Goal: Task Accomplishment & Management: Complete application form

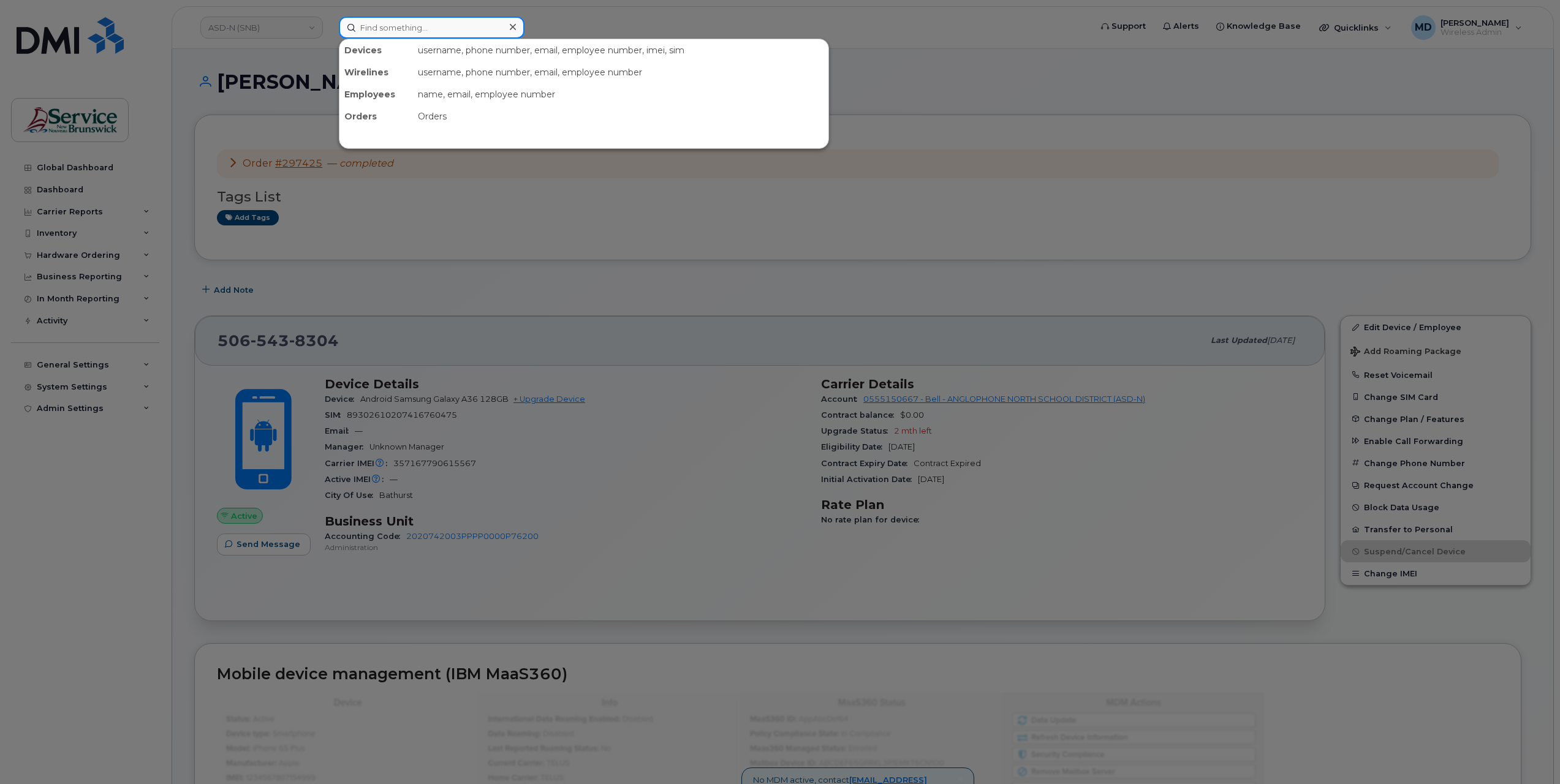
click at [433, 28] on input at bounding box center [432, 28] width 186 height 22
paste input "5065472048"
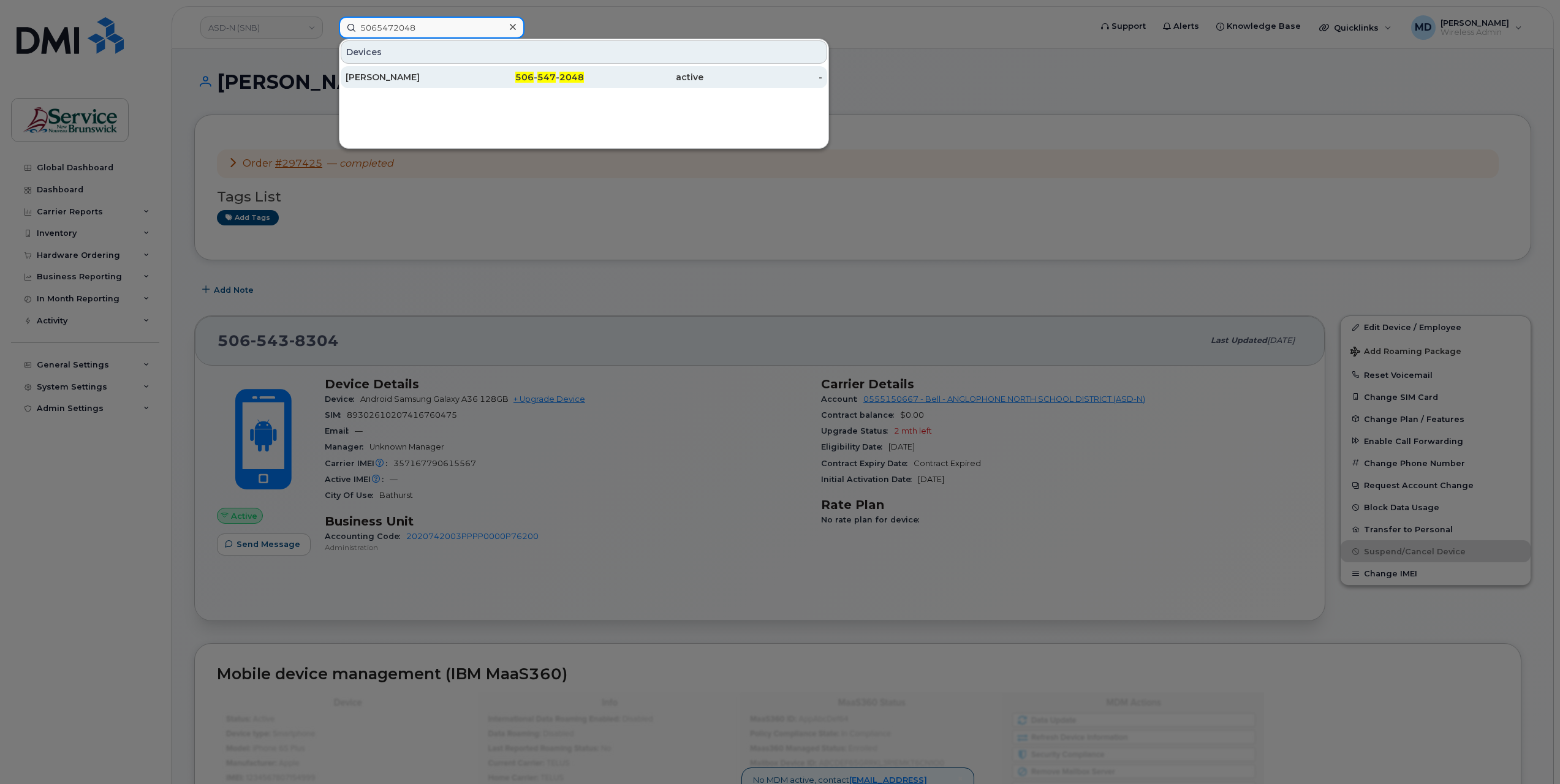
type input "5065472048"
click at [391, 78] on div "Marie Claire Boudreau" at bounding box center [405, 77] width 119 height 12
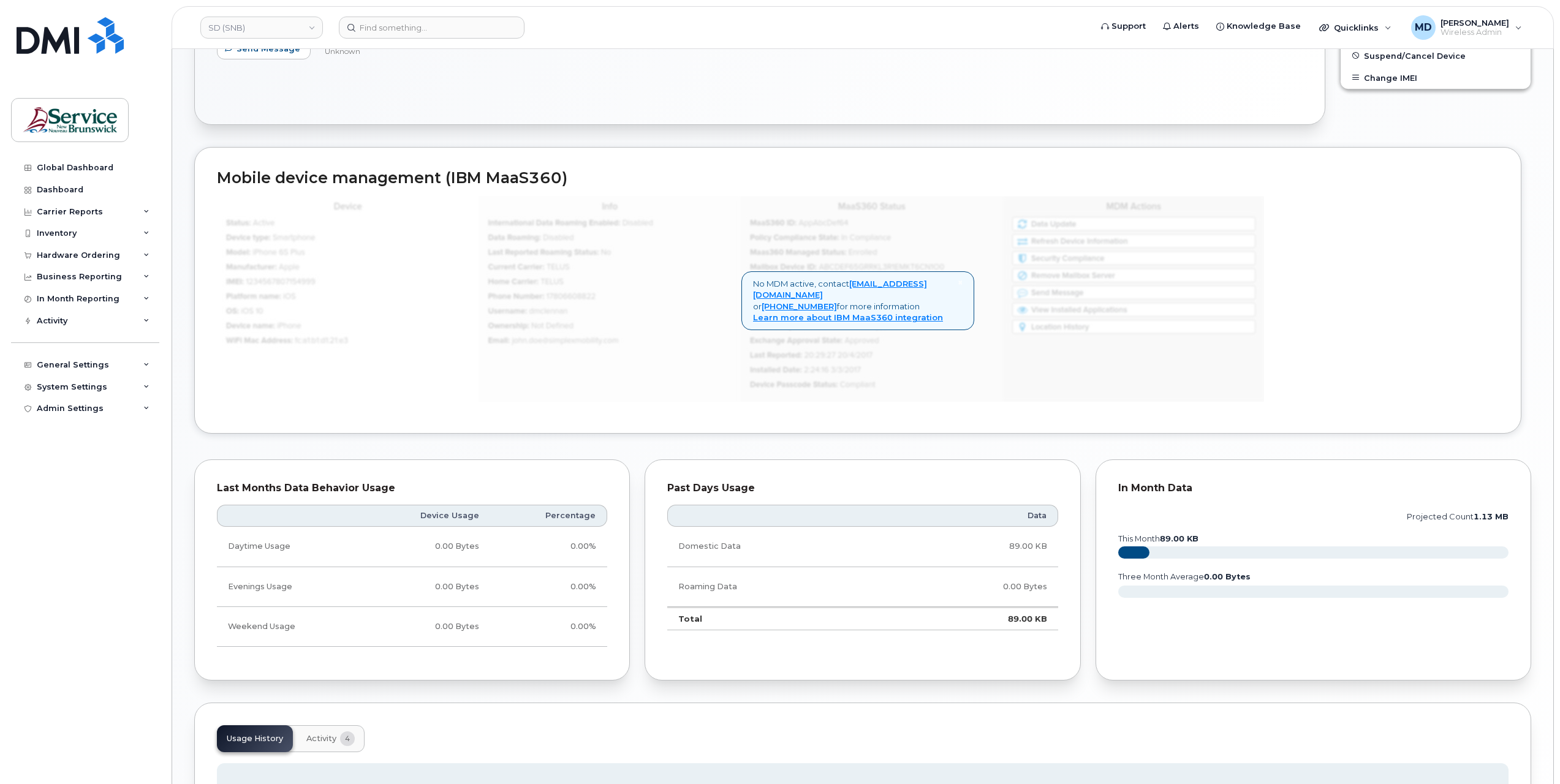
scroll to position [672, 0]
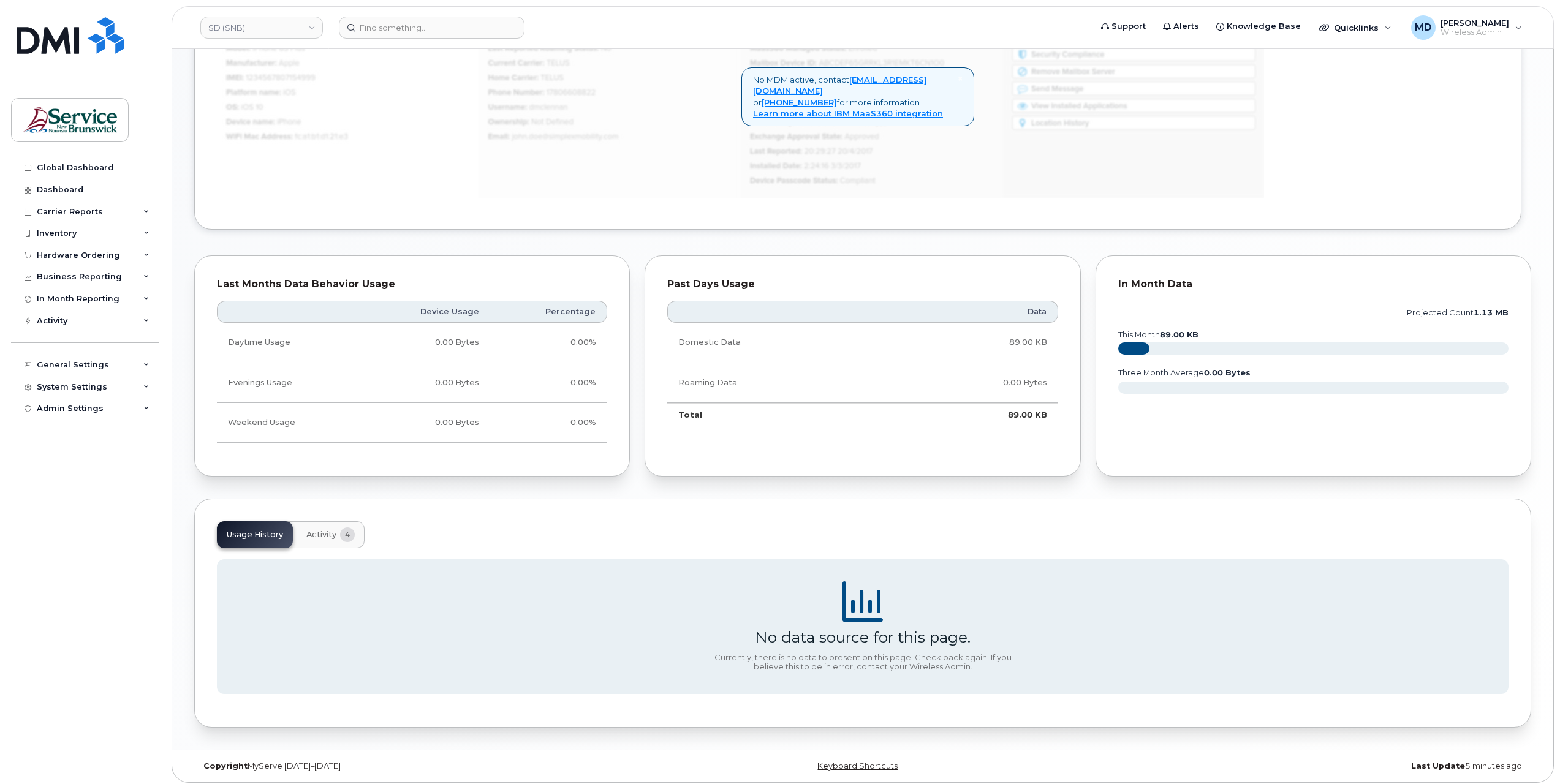
click at [319, 530] on span "Activity" at bounding box center [321, 535] width 30 height 10
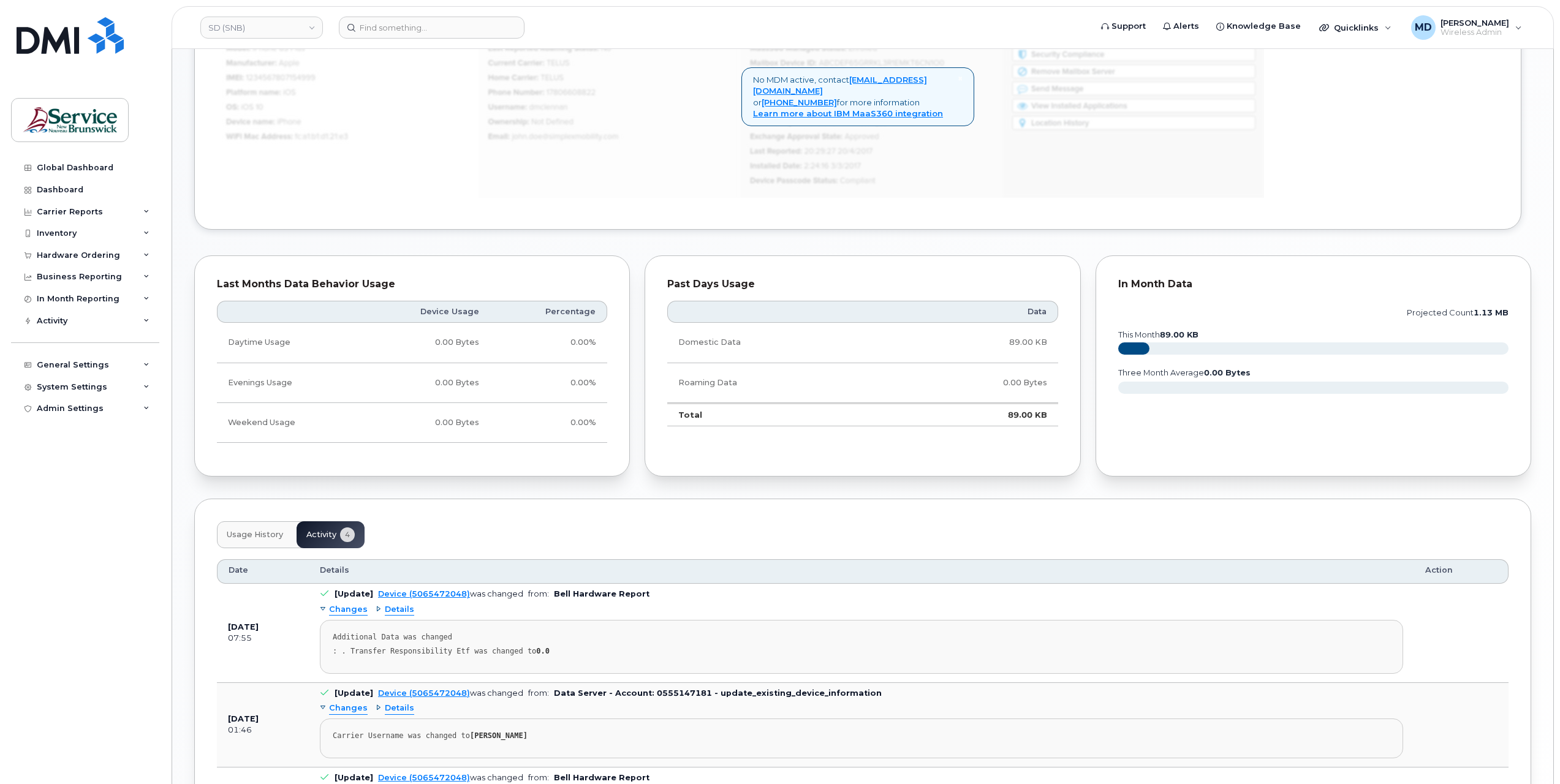
scroll to position [879, 0]
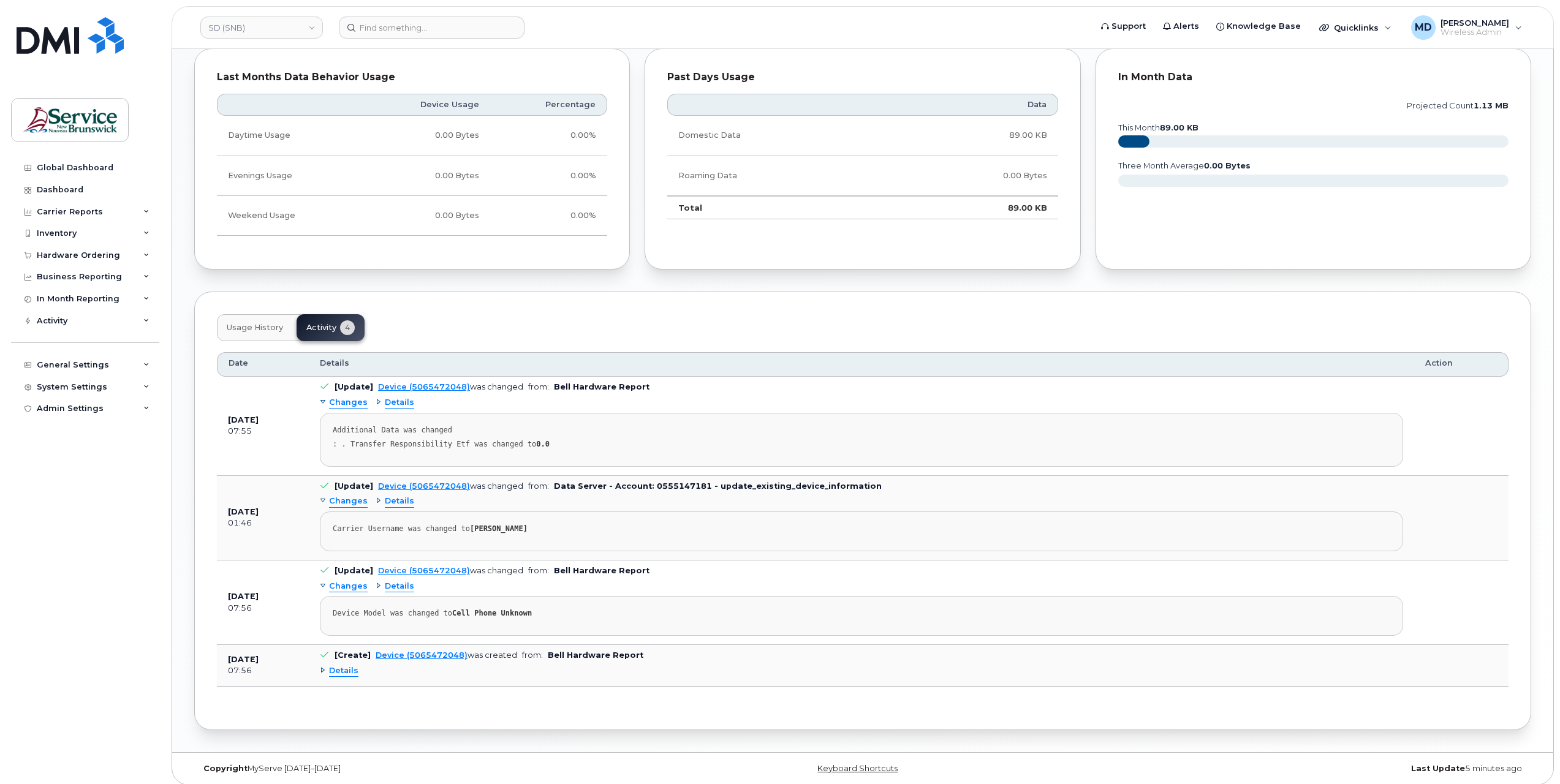
click at [341, 666] on span "Details" at bounding box center [344, 671] width 29 height 12
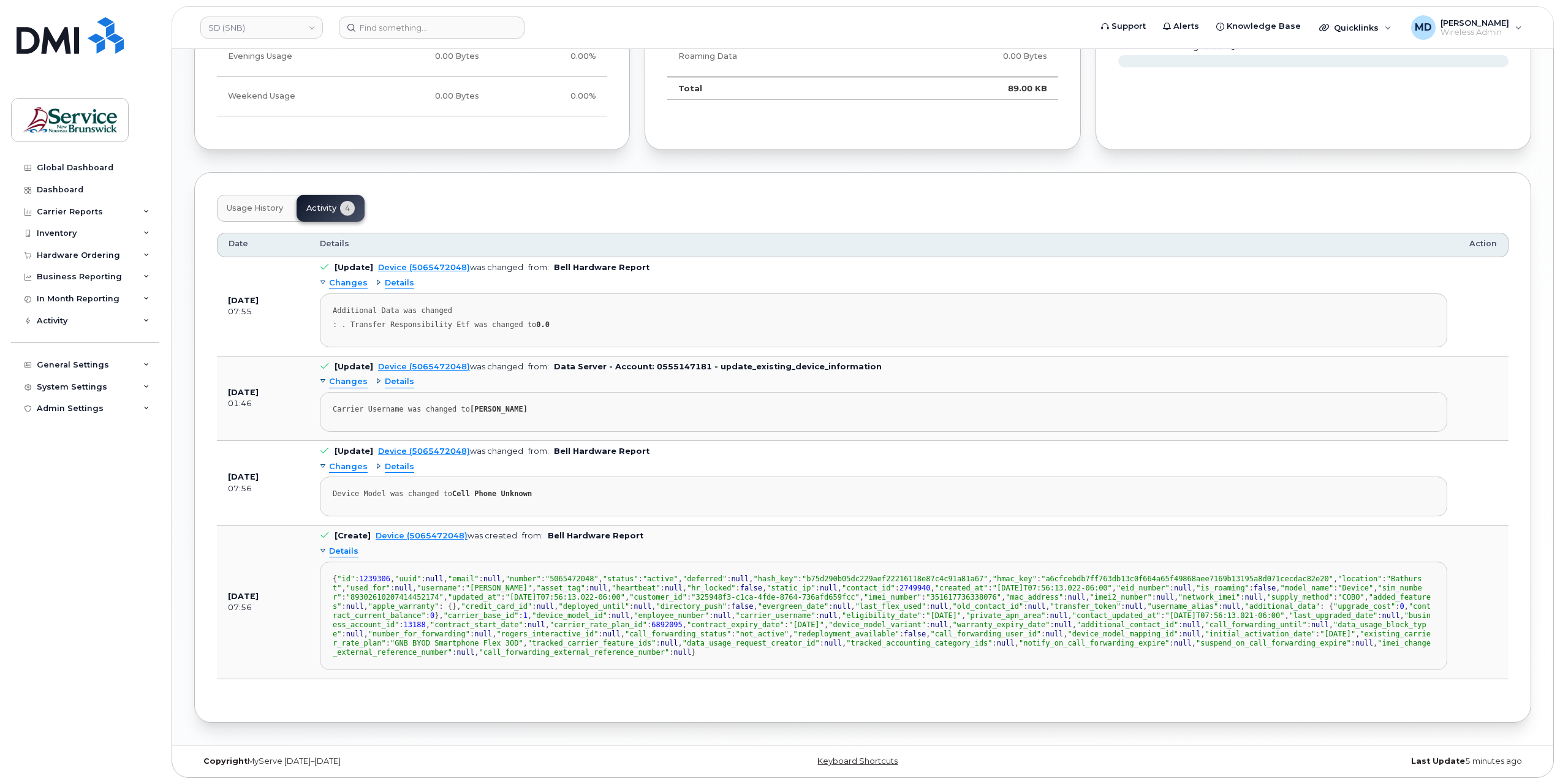
scroll to position [842, 0]
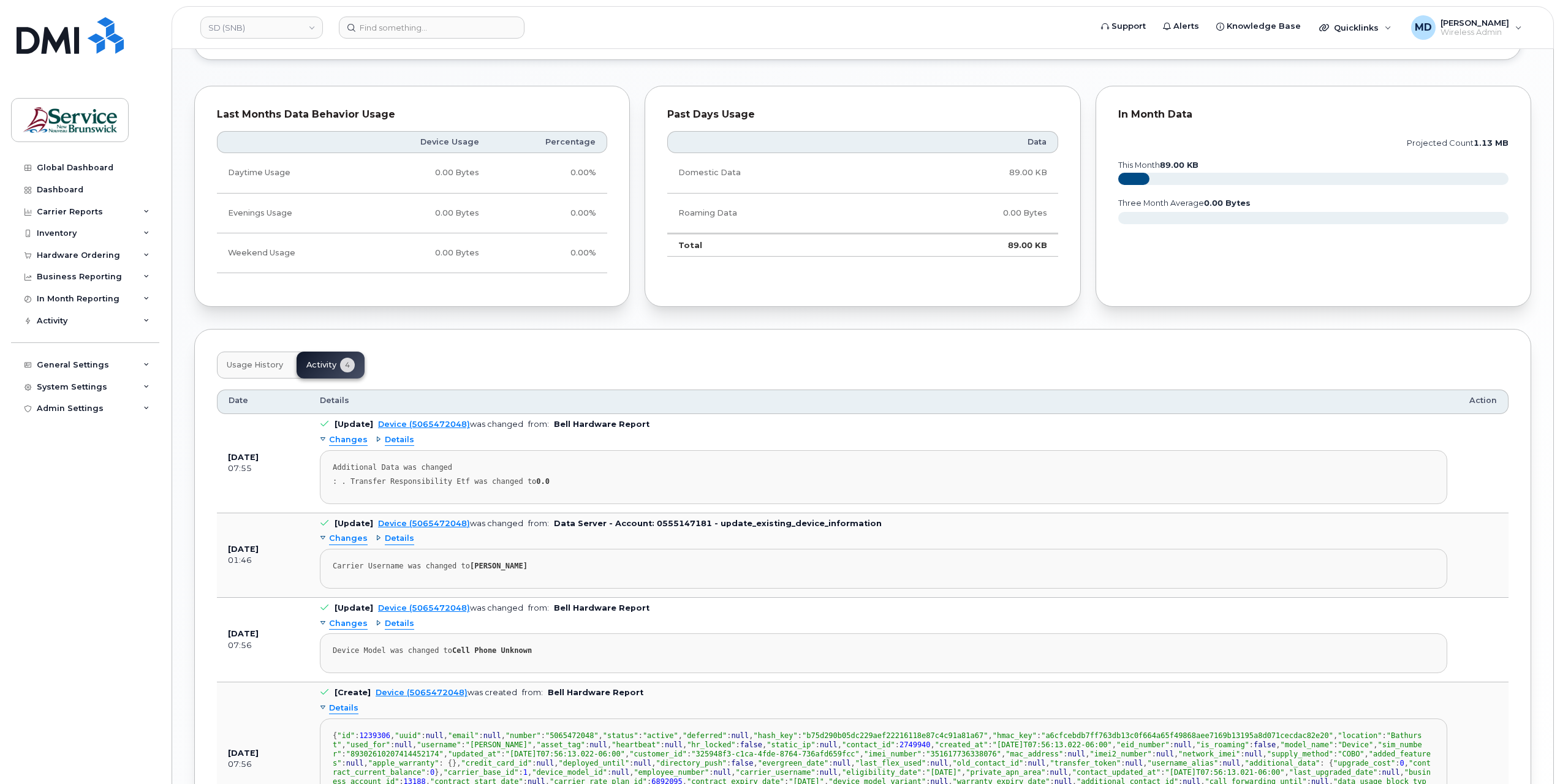
click at [343, 703] on span "Details" at bounding box center [344, 709] width 29 height 12
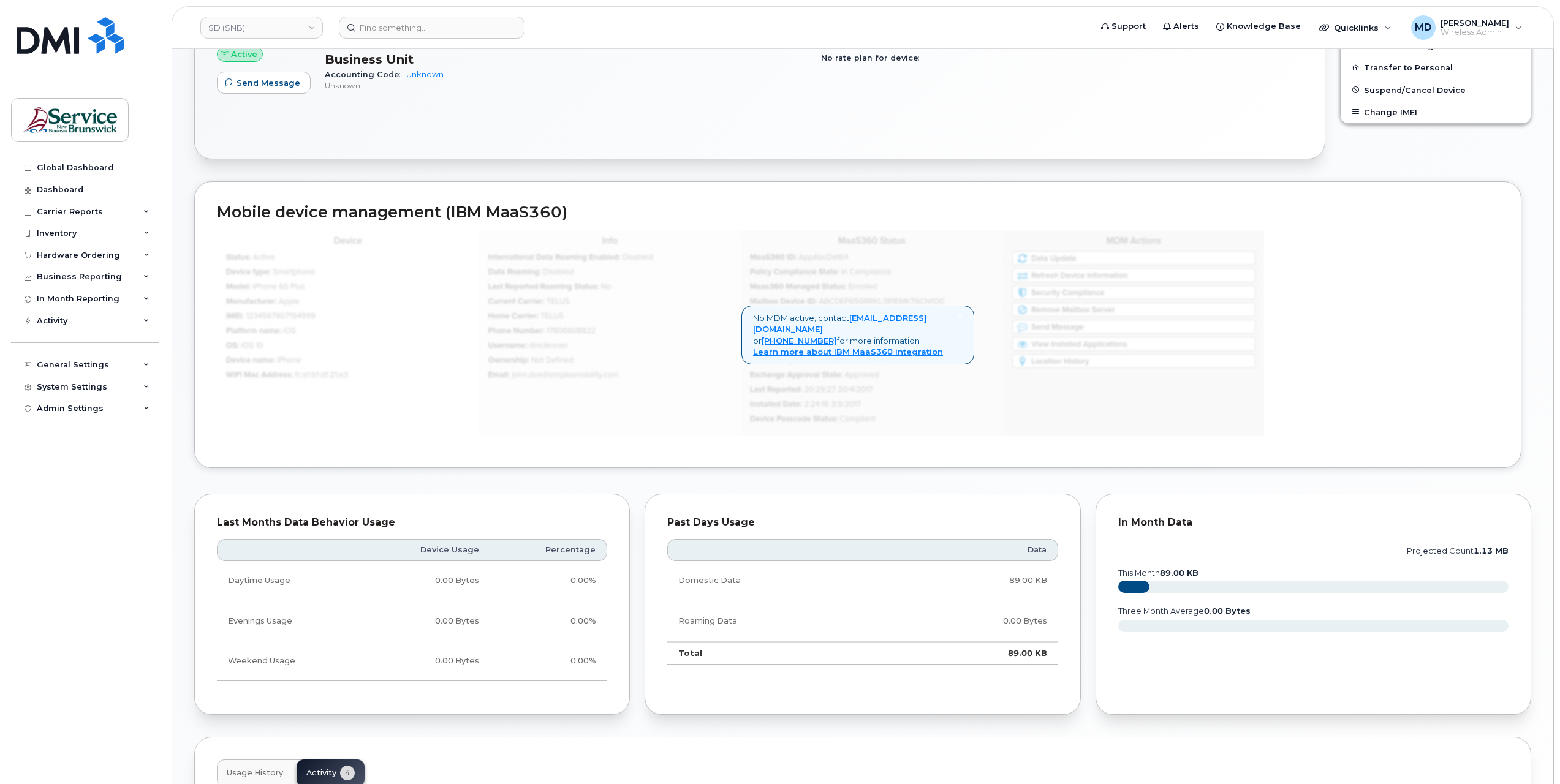
scroll to position [229, 0]
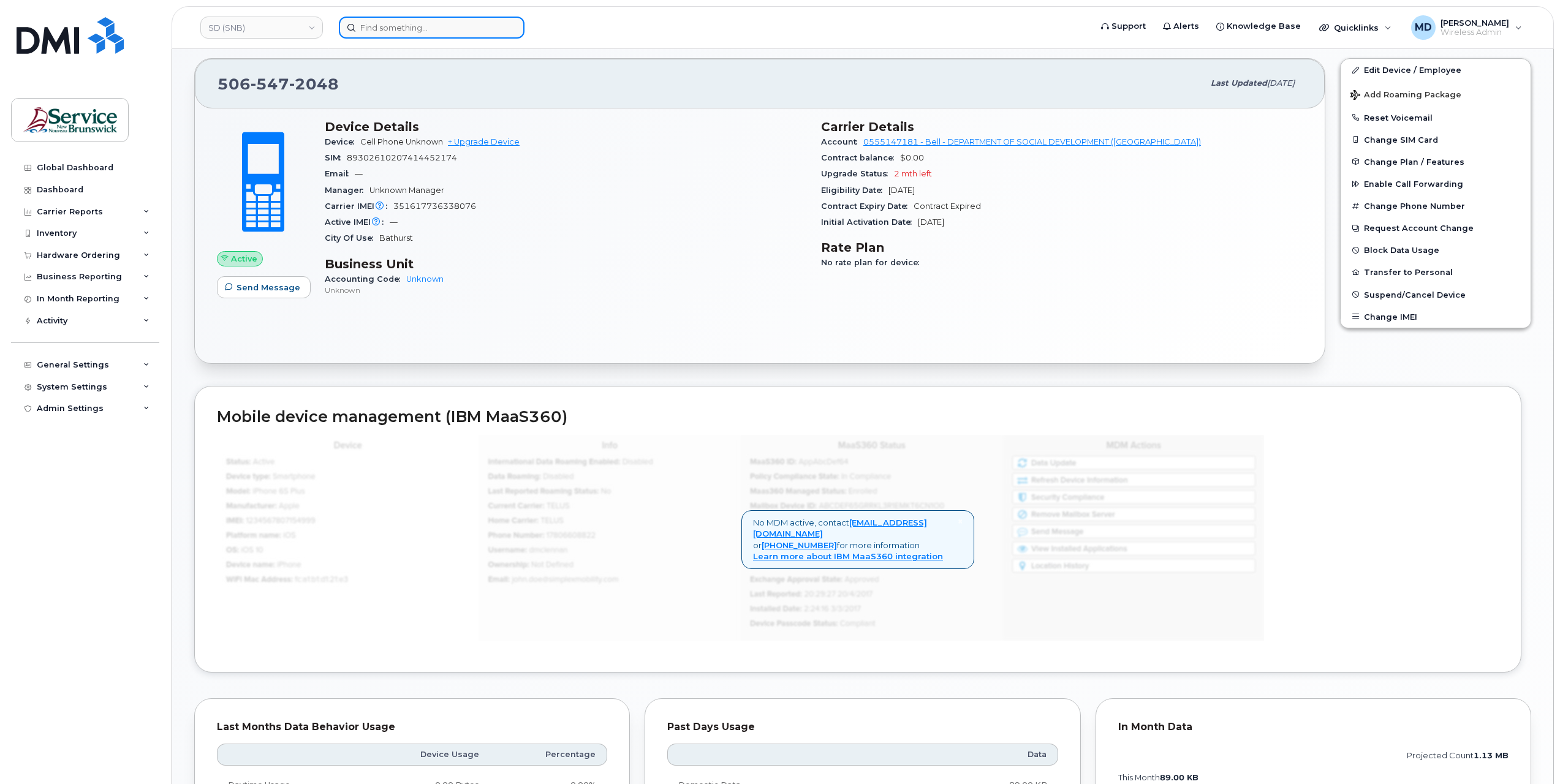
click at [454, 27] on input at bounding box center [432, 28] width 186 height 22
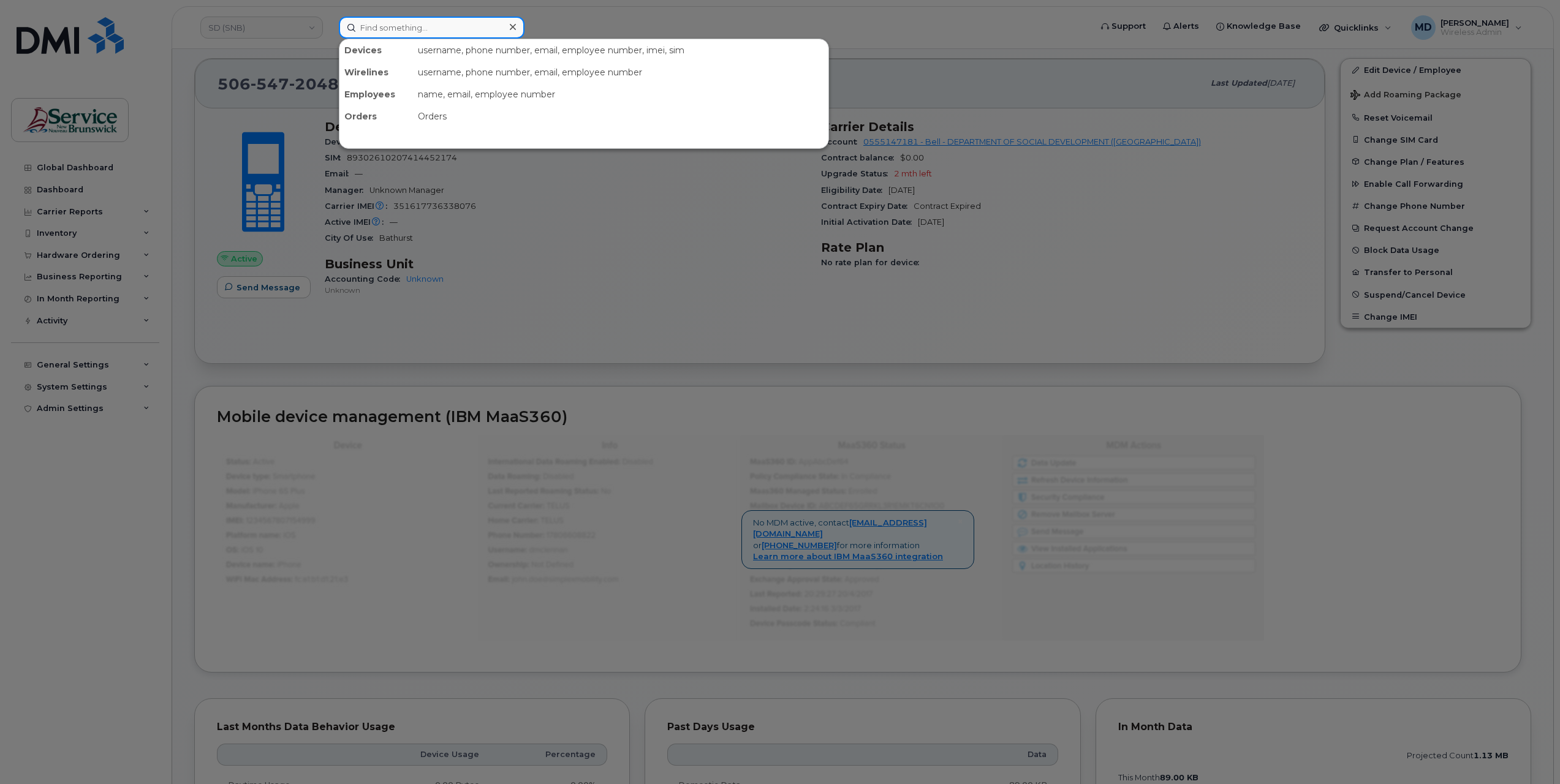
paste input "• 5065472025"
drag, startPoint x: 454, startPoint y: 29, endPoint x: 289, endPoint y: 24, distance: 165.1
click at [329, 24] on div "• 5065472025 No results" at bounding box center [711, 28] width 764 height 22
paste input
drag, startPoint x: 378, startPoint y: 27, endPoint x: 316, endPoint y: 26, distance: 62.0
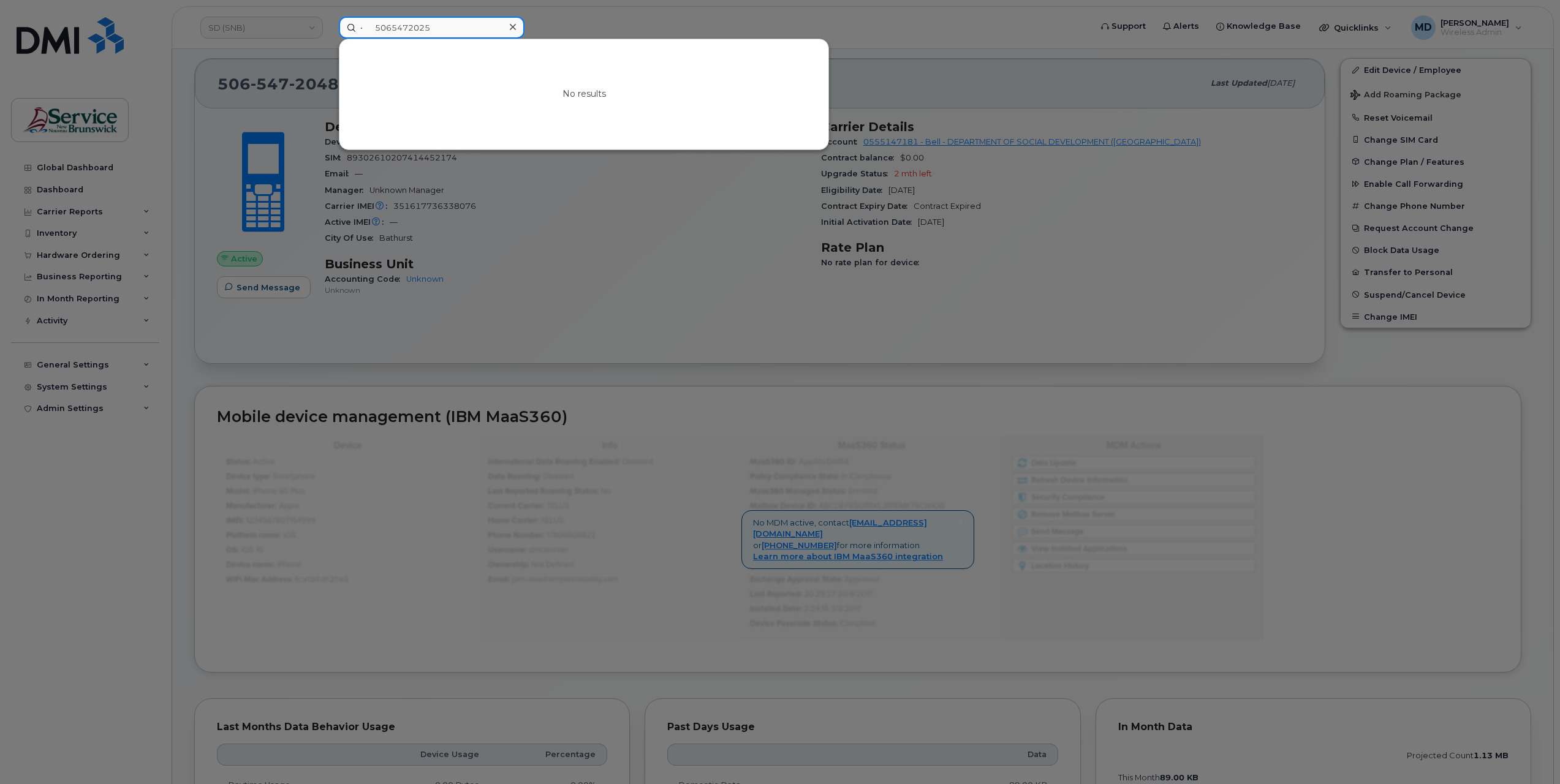
click at [329, 26] on div "• 5065472025 No results" at bounding box center [711, 28] width 764 height 22
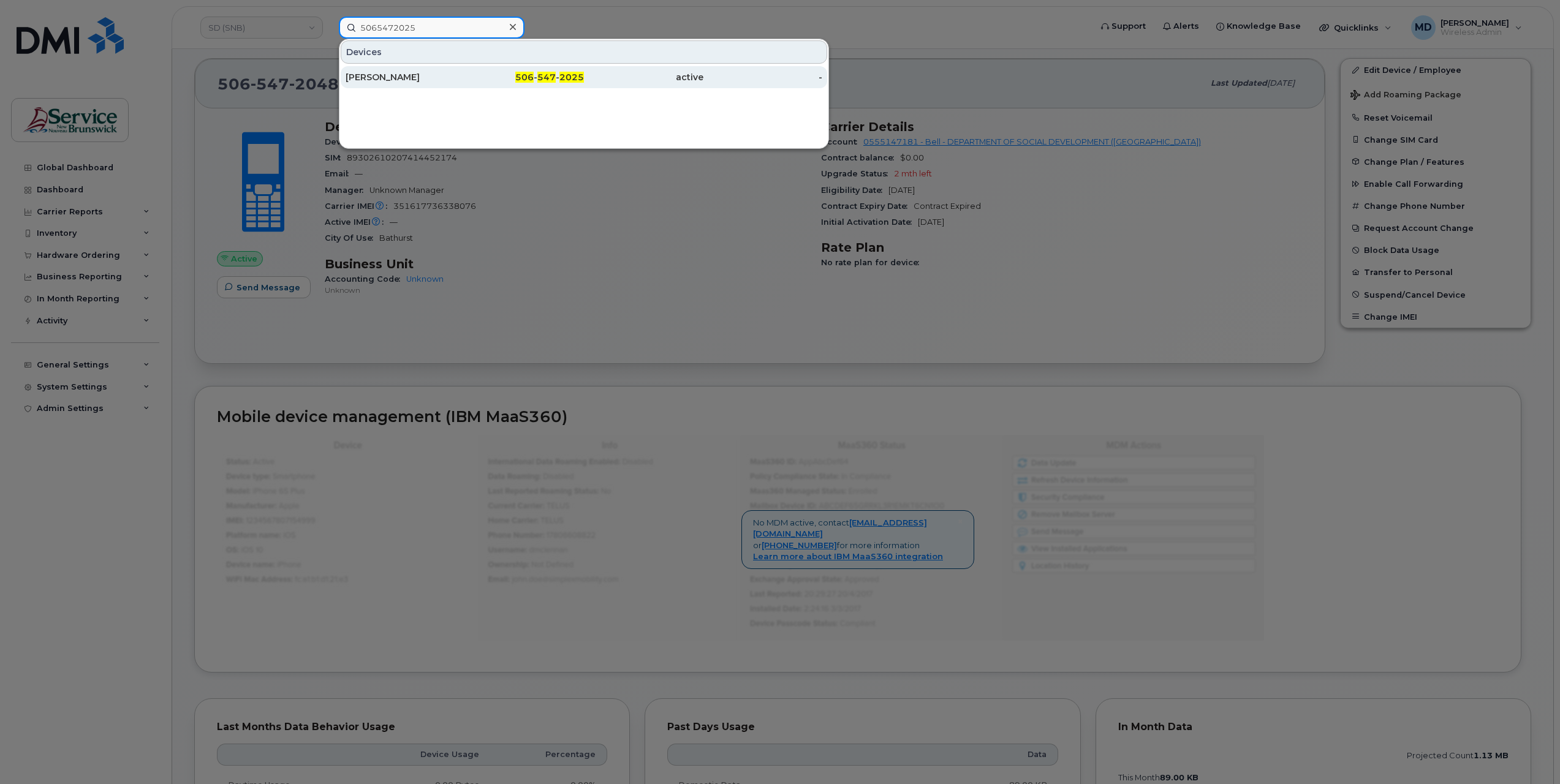
type input "5065472025"
drag, startPoint x: 413, startPoint y: 80, endPoint x: 422, endPoint y: 85, distance: 10.3
click at [413, 80] on div "Cassandra Mcgraw" at bounding box center [405, 77] width 119 height 12
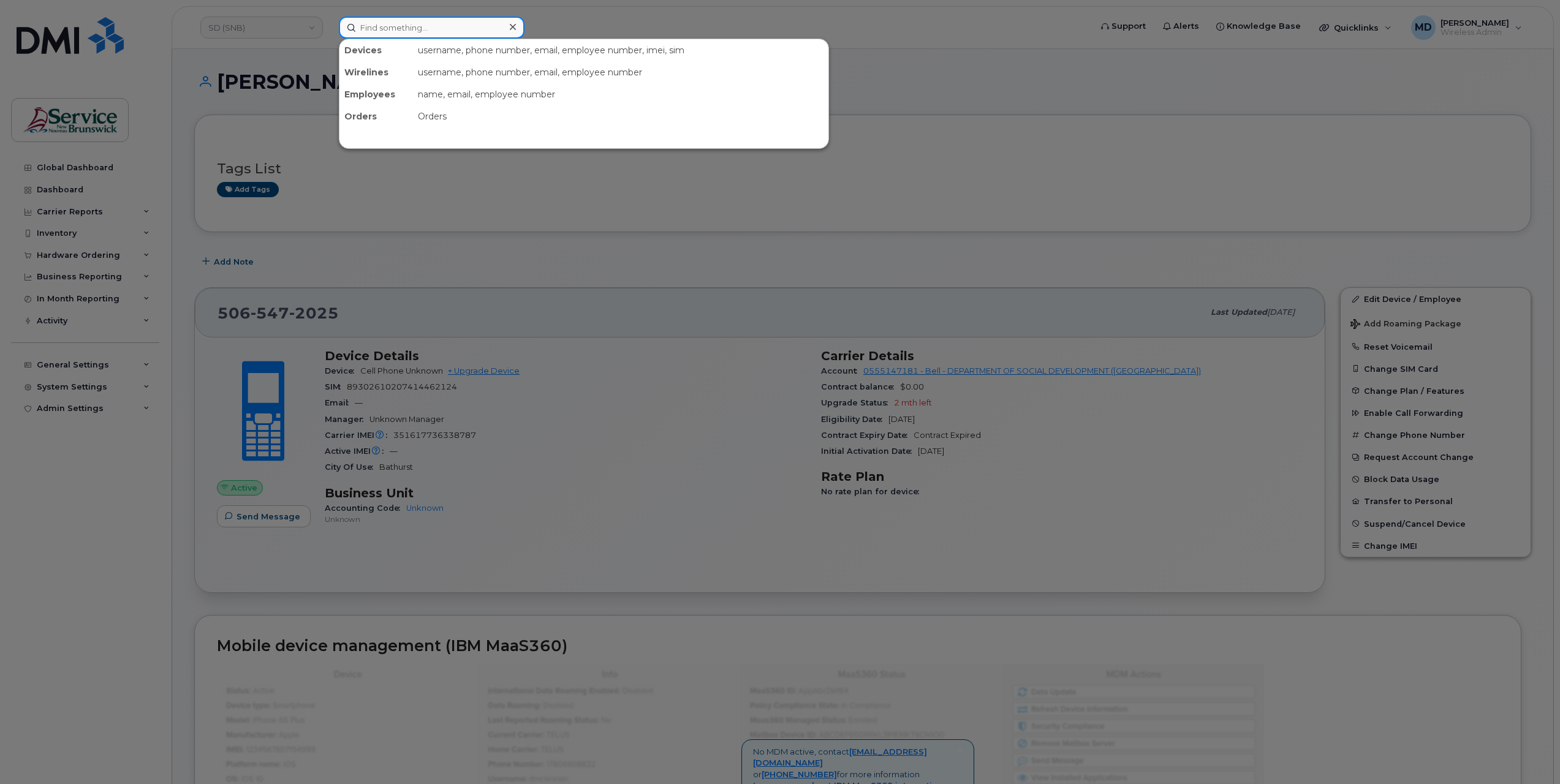
click at [394, 26] on input at bounding box center [432, 28] width 186 height 22
paste input "5062383285"
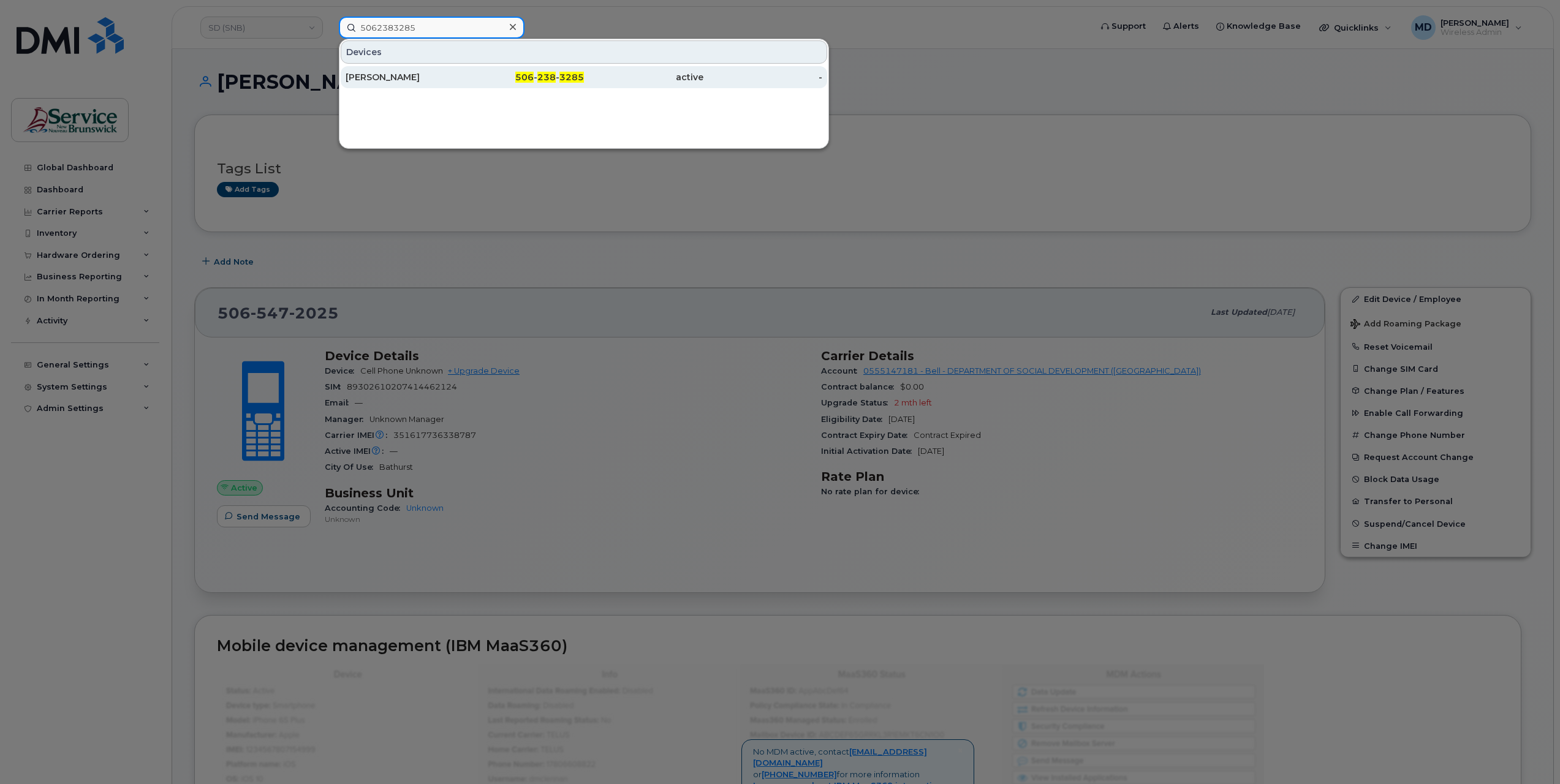
type input "5062383285"
click at [394, 72] on div "Max Goldman" at bounding box center [405, 77] width 119 height 12
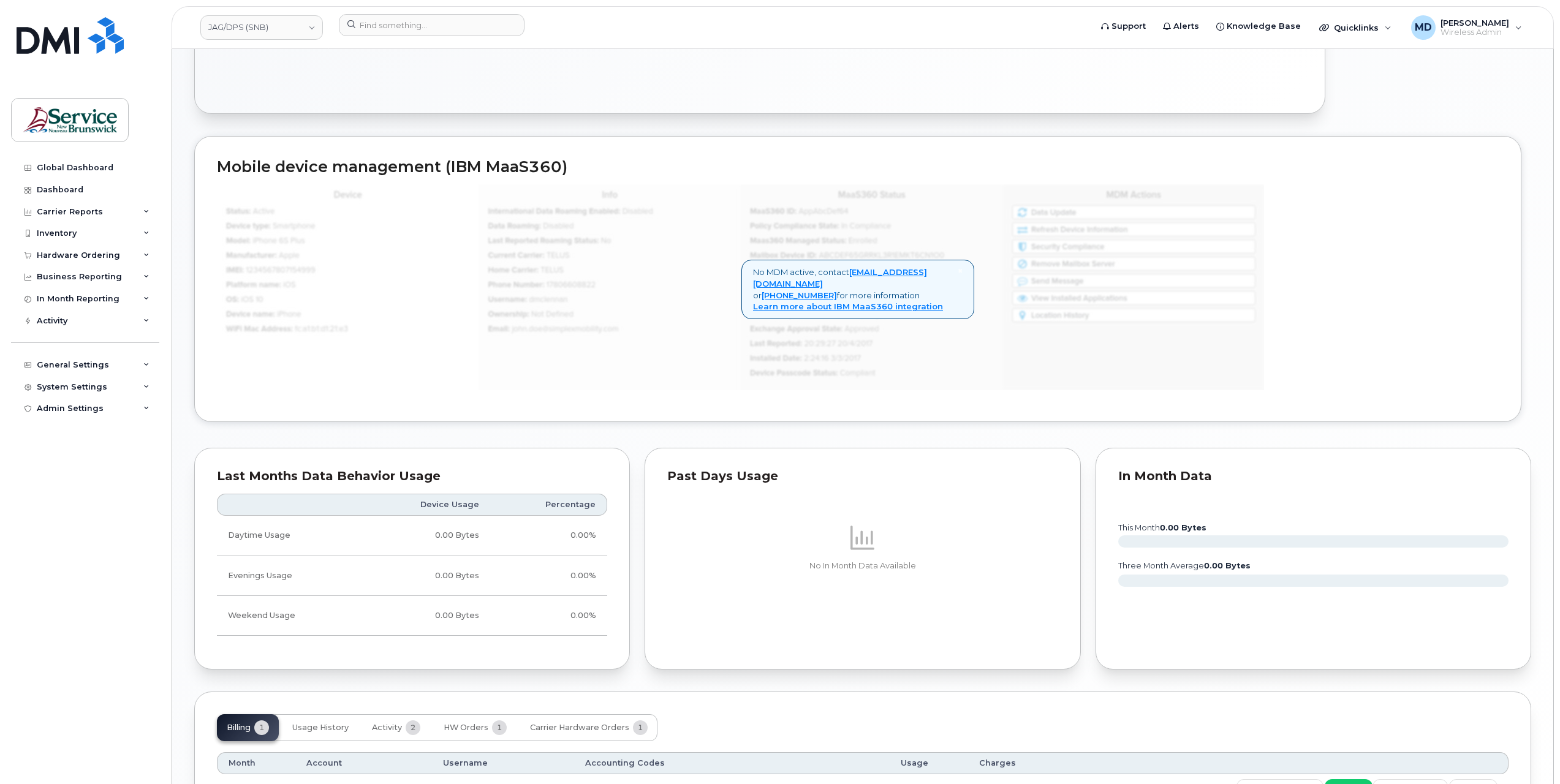
scroll to position [734, 0]
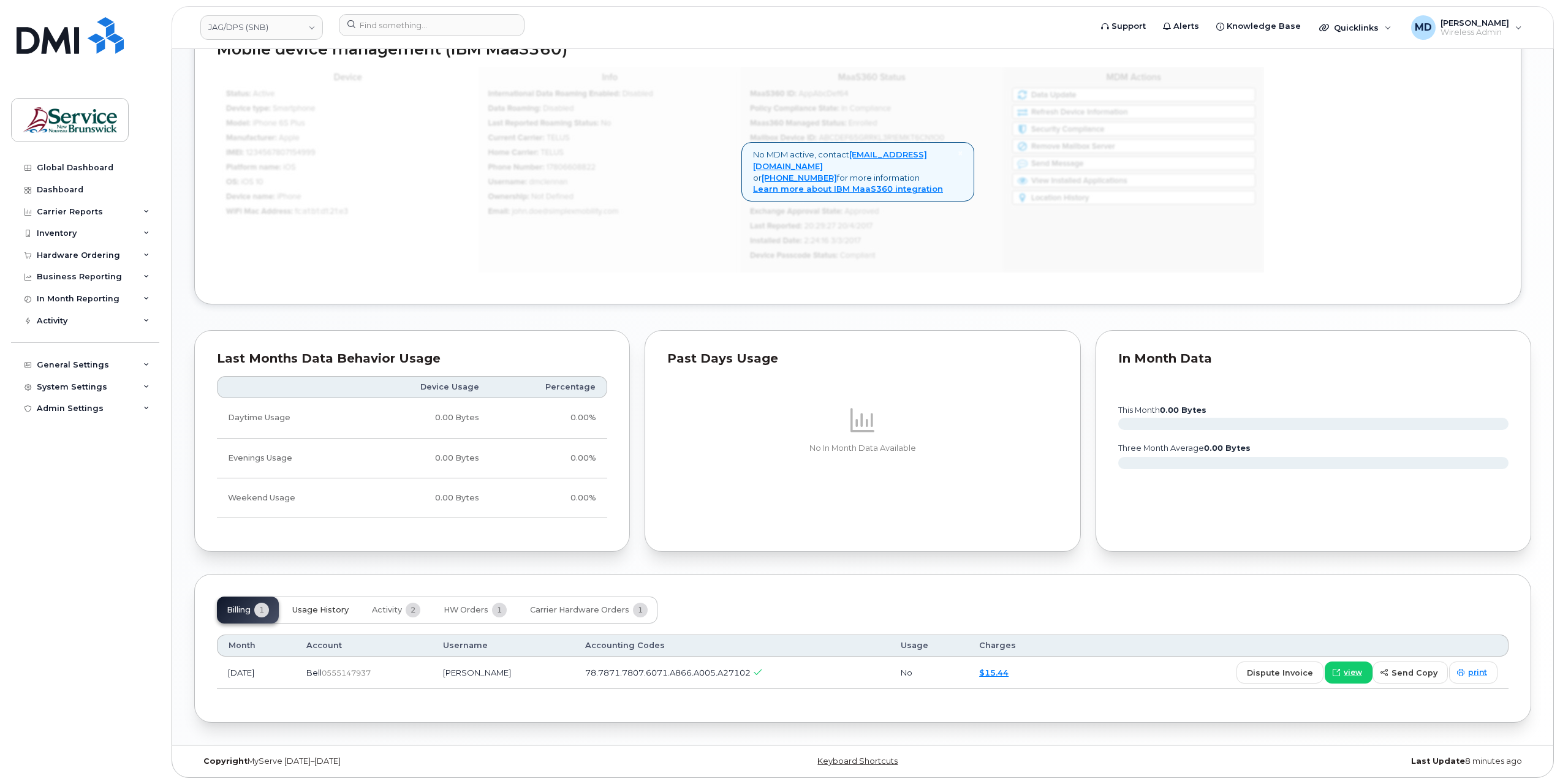
click at [330, 614] on span "Usage History" at bounding box center [320, 610] width 56 height 10
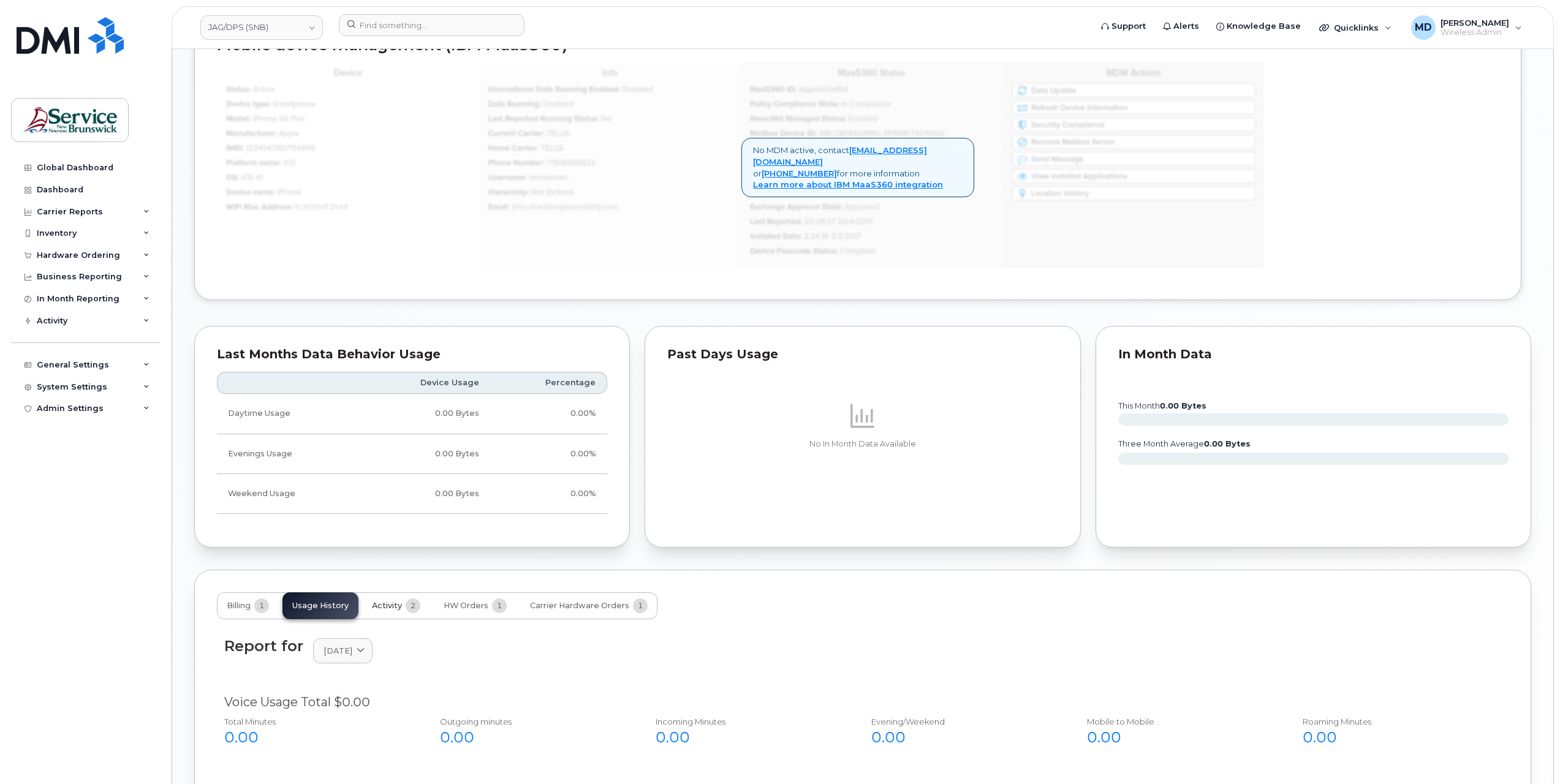
click at [396, 611] on span "Activity" at bounding box center [386, 606] width 30 height 10
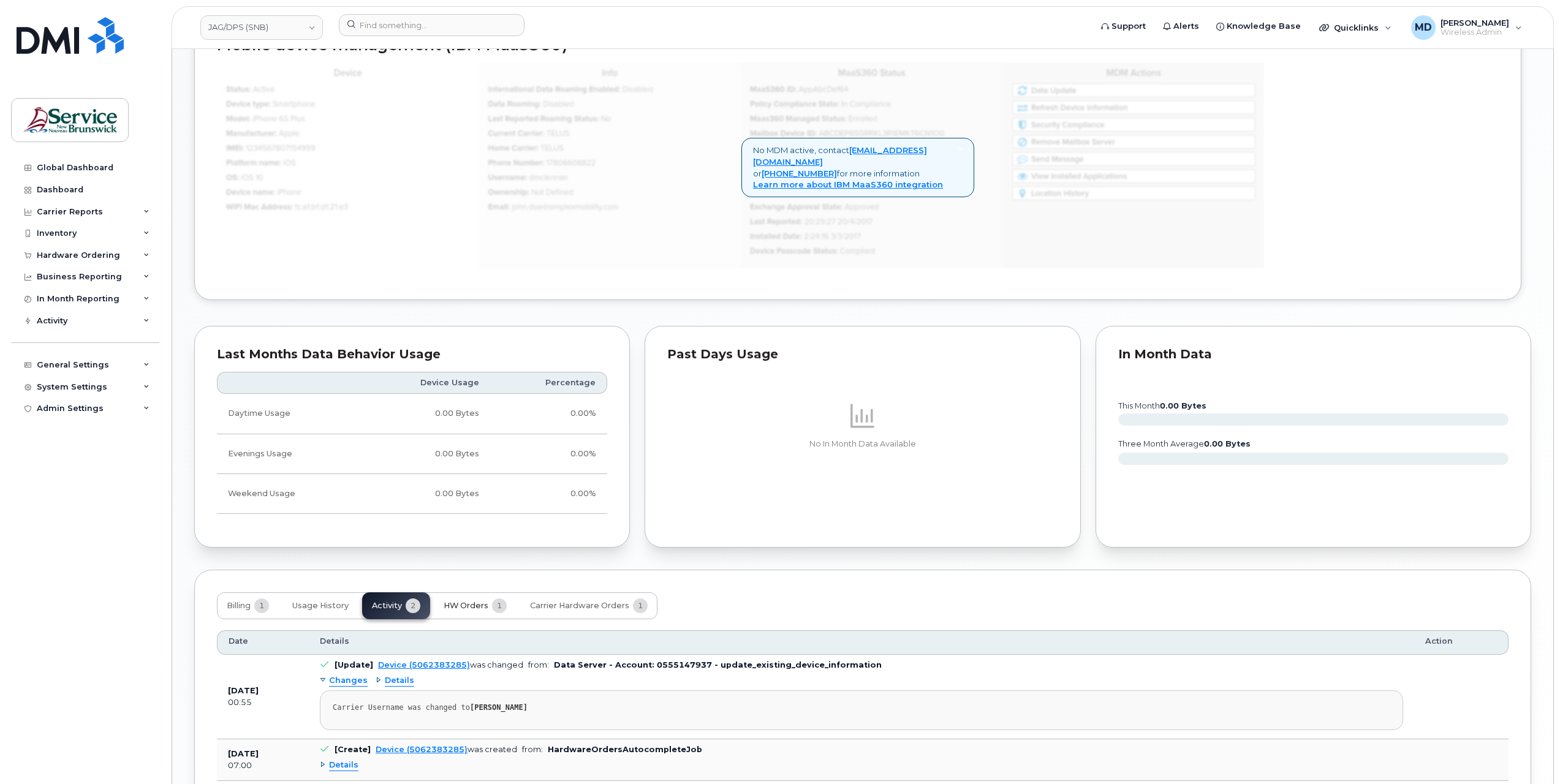
click at [466, 610] on span "HW Orders" at bounding box center [465, 606] width 45 height 10
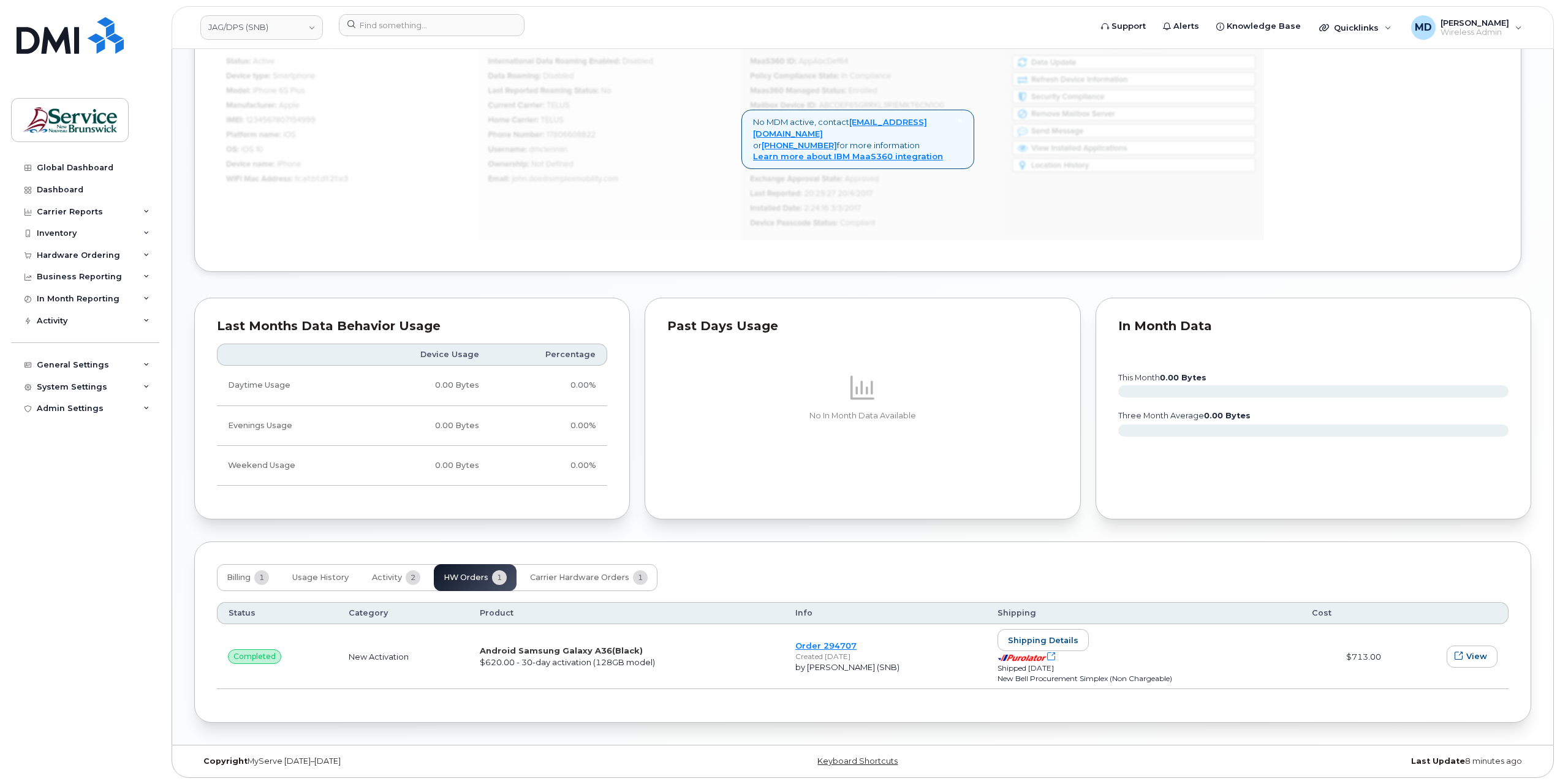
scroll to position [767, 0]
click at [1035, 641] on span "Shipping details" at bounding box center [1043, 641] width 70 height 12
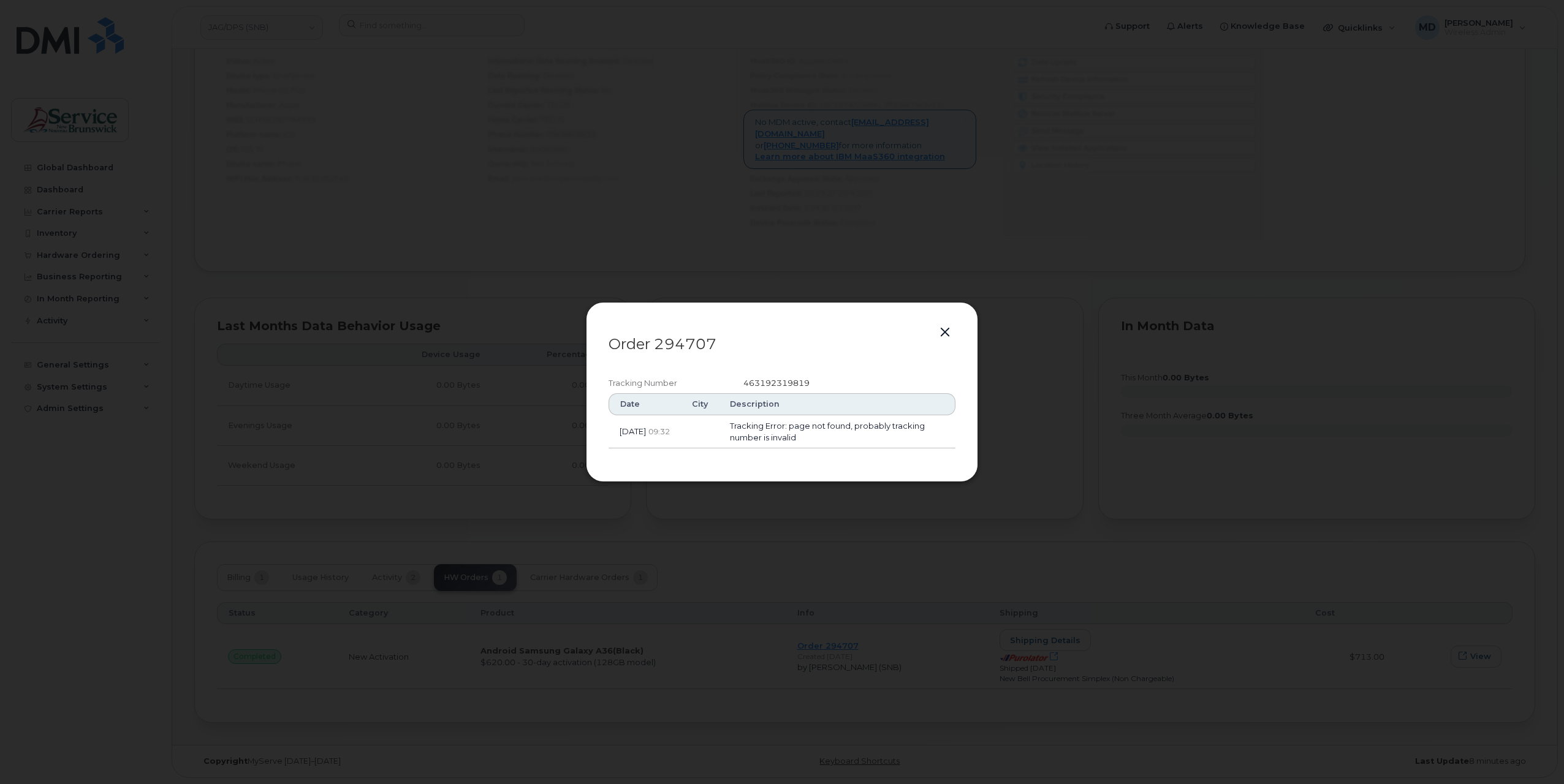
click at [783, 383] on span "463192319819" at bounding box center [776, 382] width 66 height 10
click at [781, 385] on span "463192319819" at bounding box center [776, 382] width 66 height 10
copy span "463192319819"
click at [947, 333] on button "button" at bounding box center [944, 332] width 18 height 17
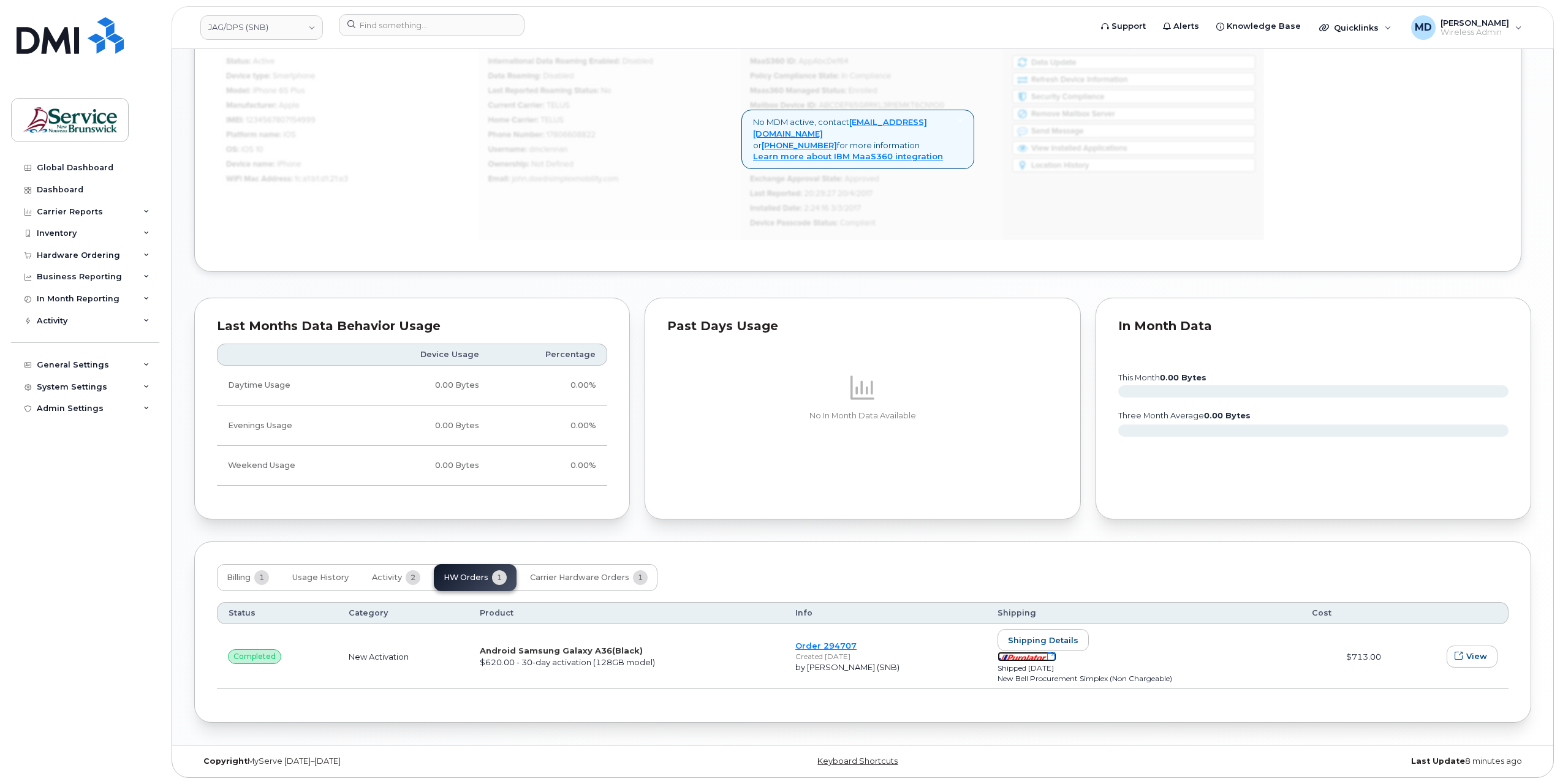
click at [1053, 655] on icon at bounding box center [1051, 656] width 8 height 8
click at [558, 576] on span "Carrier Hardware Orders" at bounding box center [580, 577] width 100 height 10
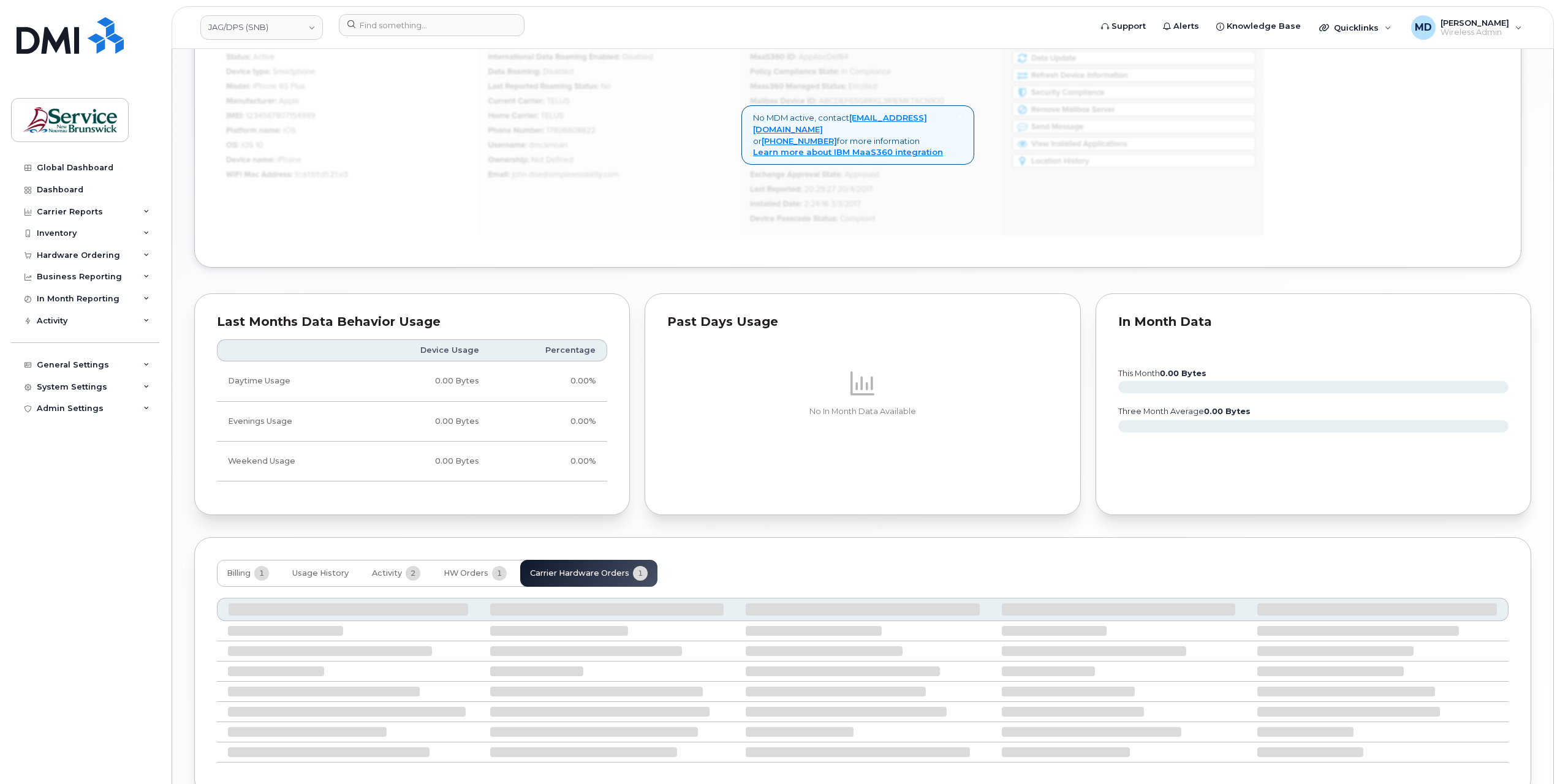
scroll to position [734, 0]
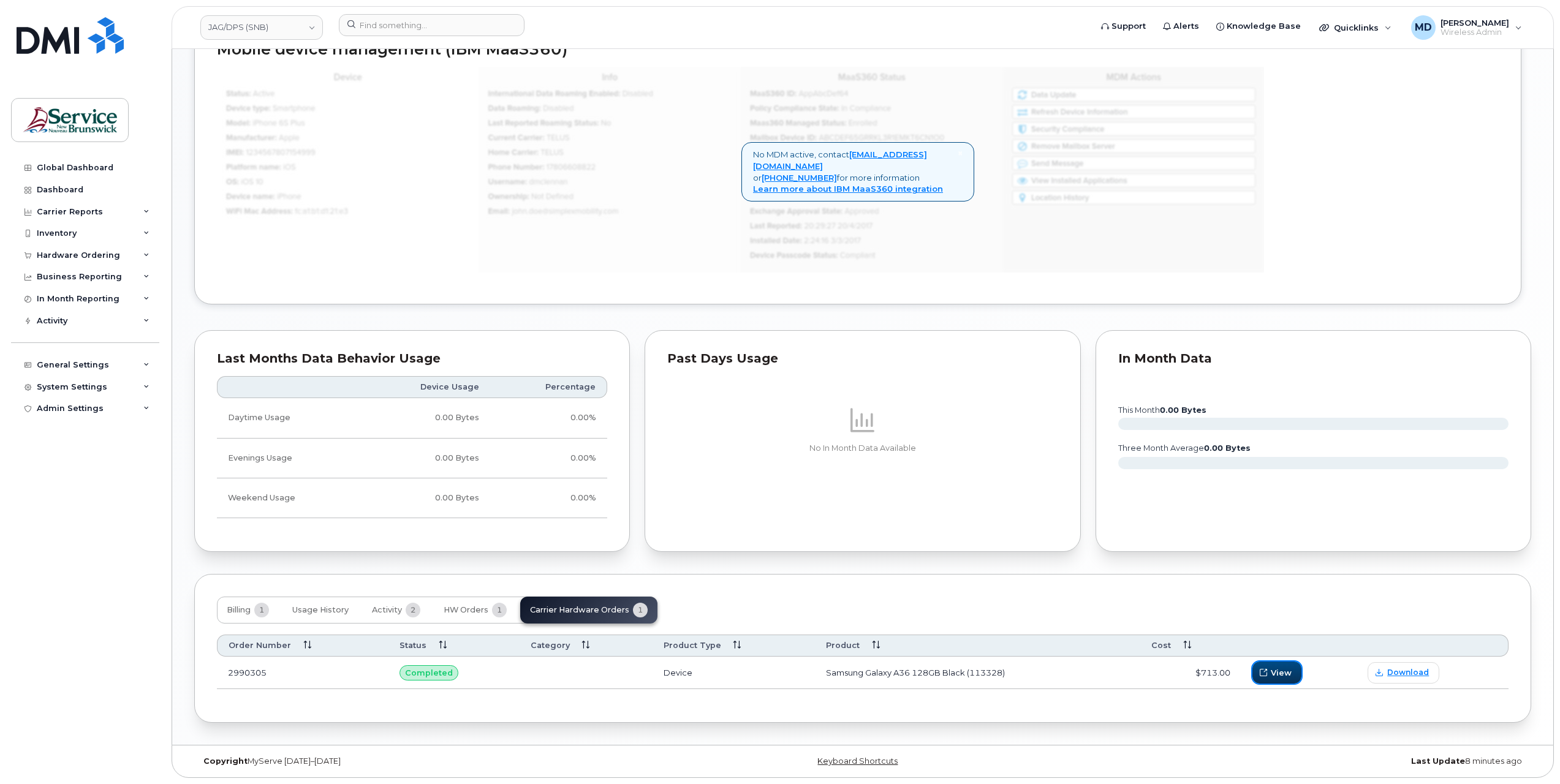
click at [1261, 676] on span "button" at bounding box center [1264, 672] width 11 height 11
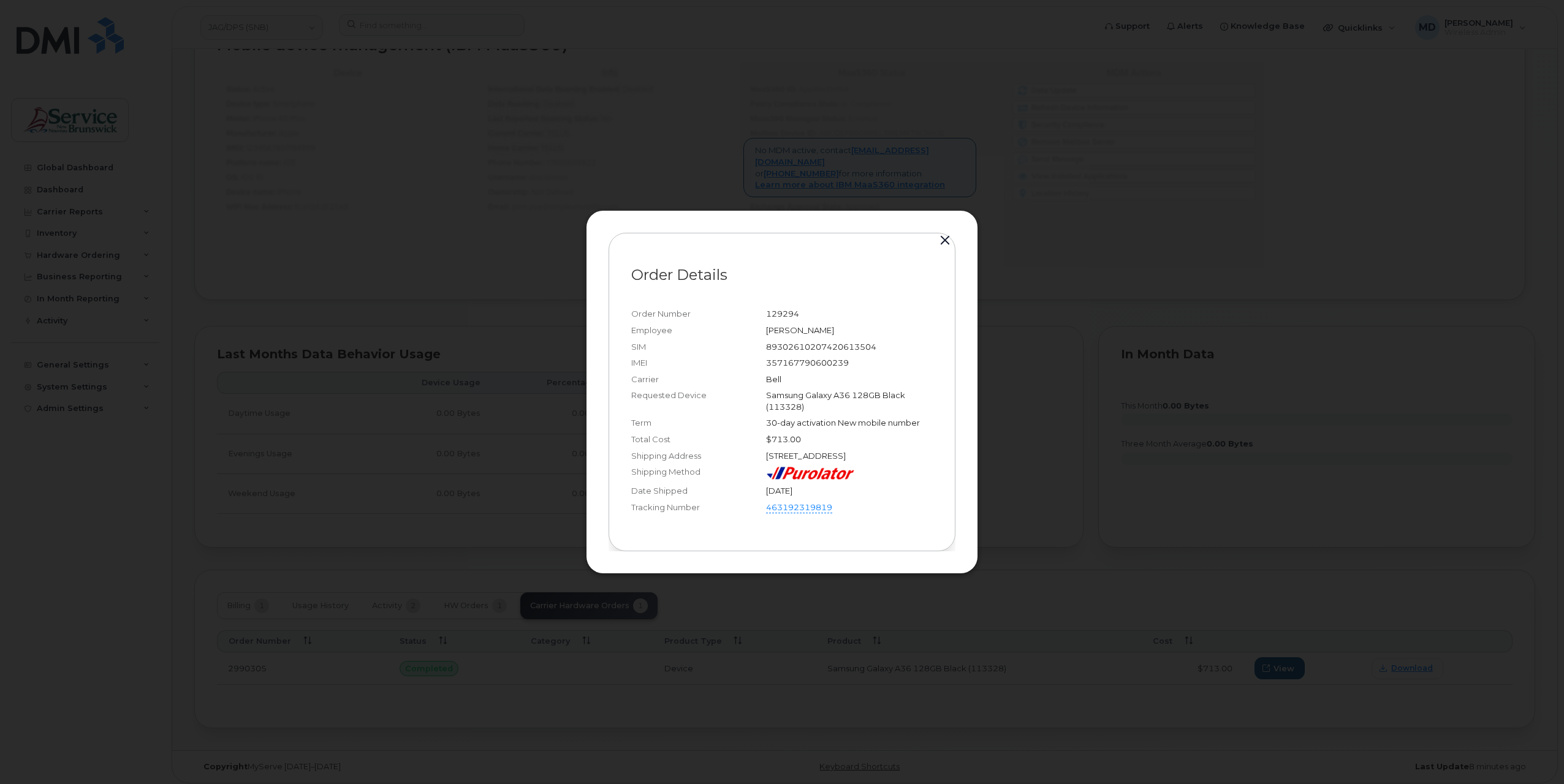
drag, startPoint x: 917, startPoint y: 461, endPoint x: 884, endPoint y: 460, distance: 33.0
click at [884, 460] on div "65 Brunswick St WO0000000464971 Fredericton New Brunswick E3B 1G5" at bounding box center [849, 456] width 167 height 12
copy div "E3B 1G5"
click at [944, 234] on button "button" at bounding box center [944, 240] width 18 height 17
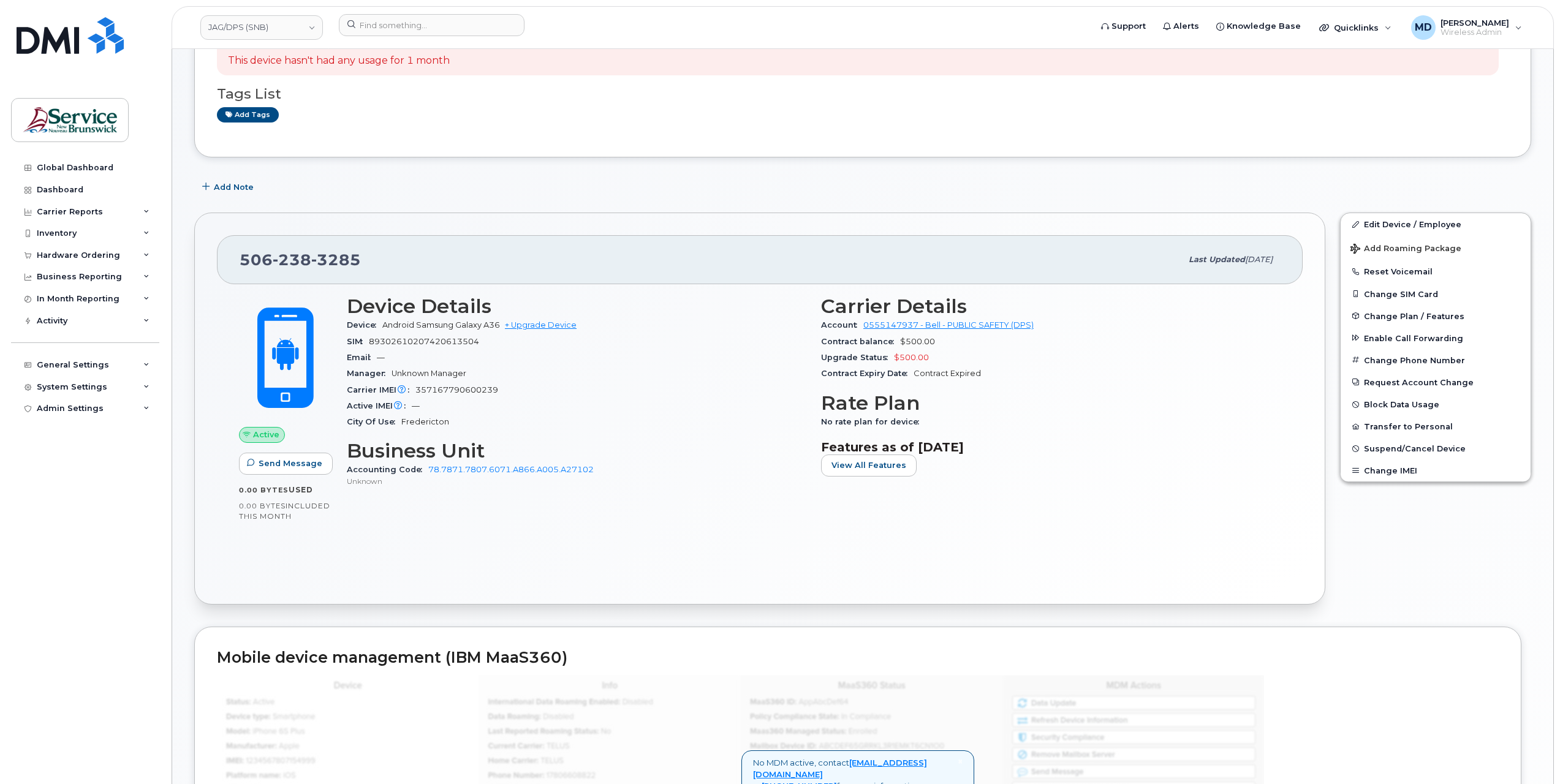
scroll to position [0, 0]
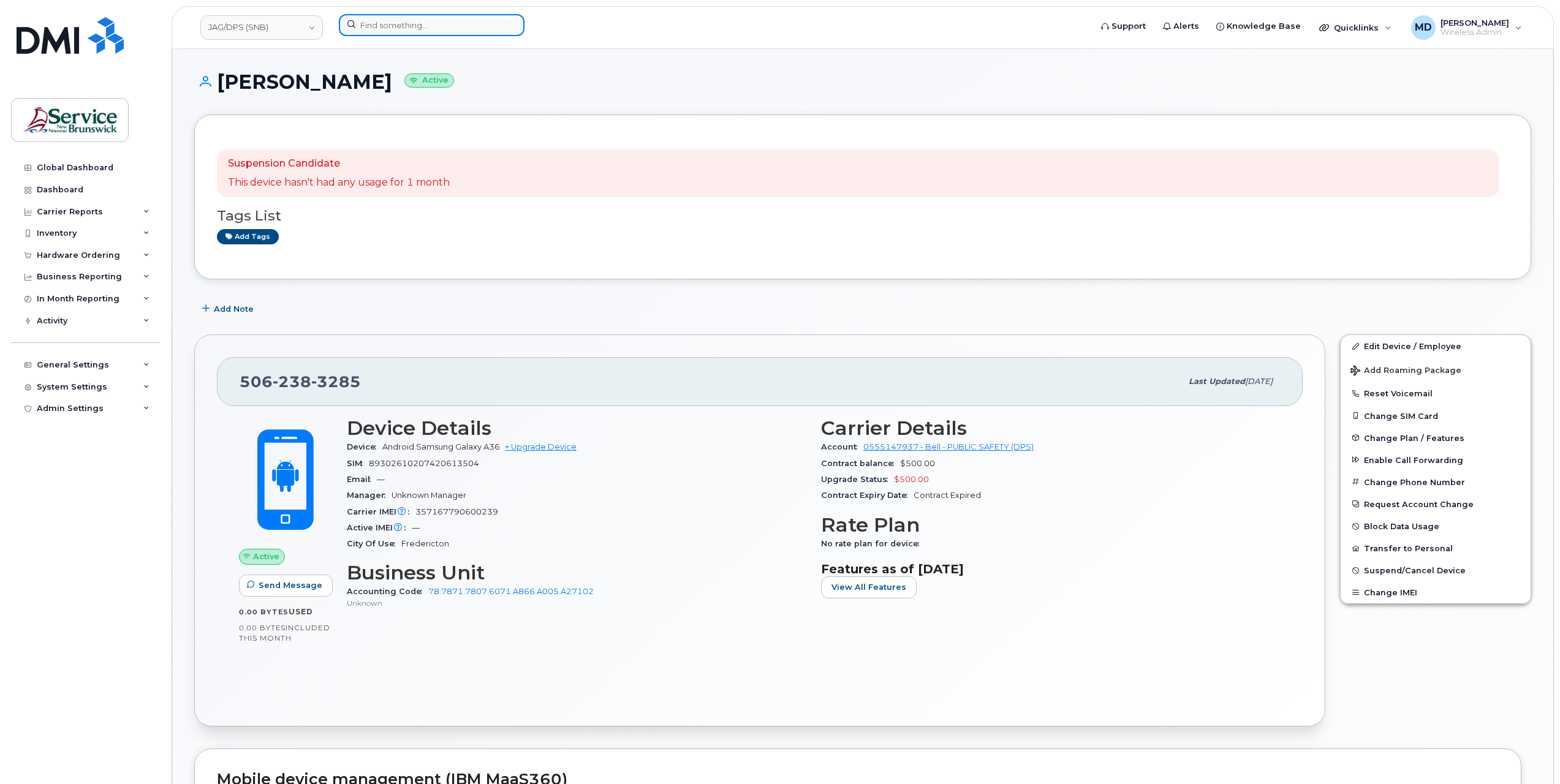
click at [392, 26] on input at bounding box center [432, 25] width 186 height 22
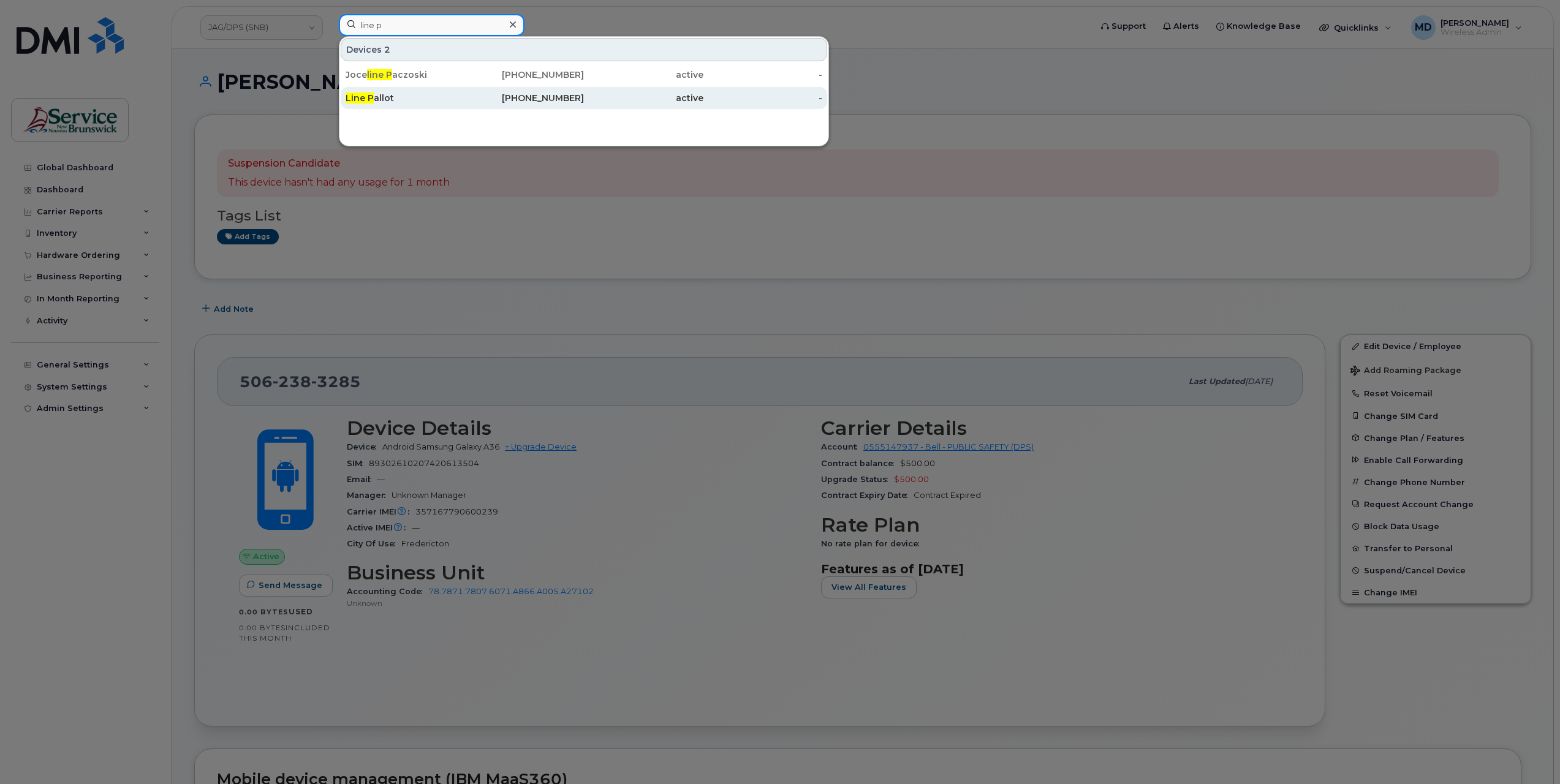
type input "line p"
click at [380, 98] on div "Line P allot" at bounding box center [405, 98] width 119 height 12
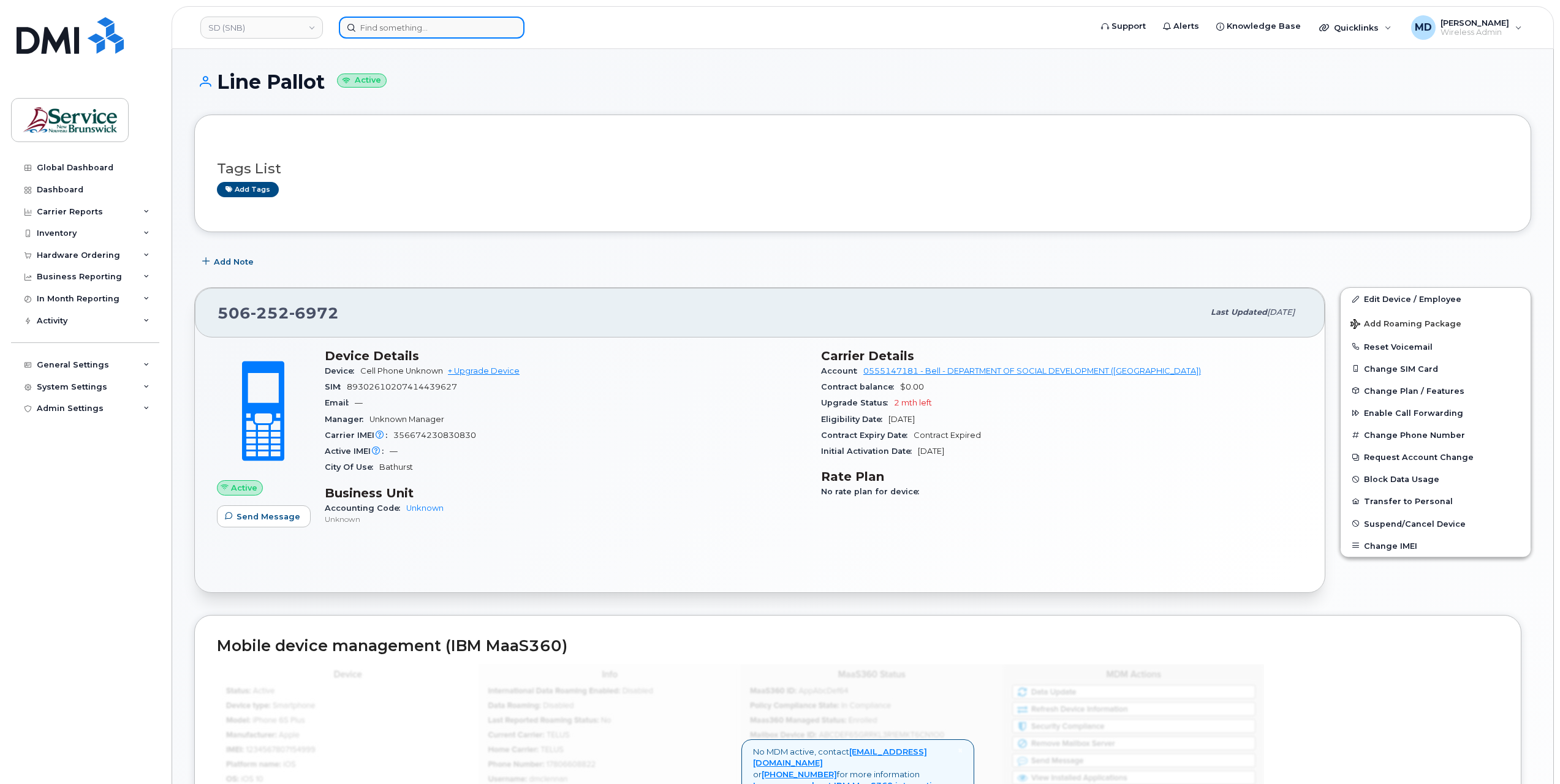
click at [383, 29] on input at bounding box center [432, 28] width 186 height 22
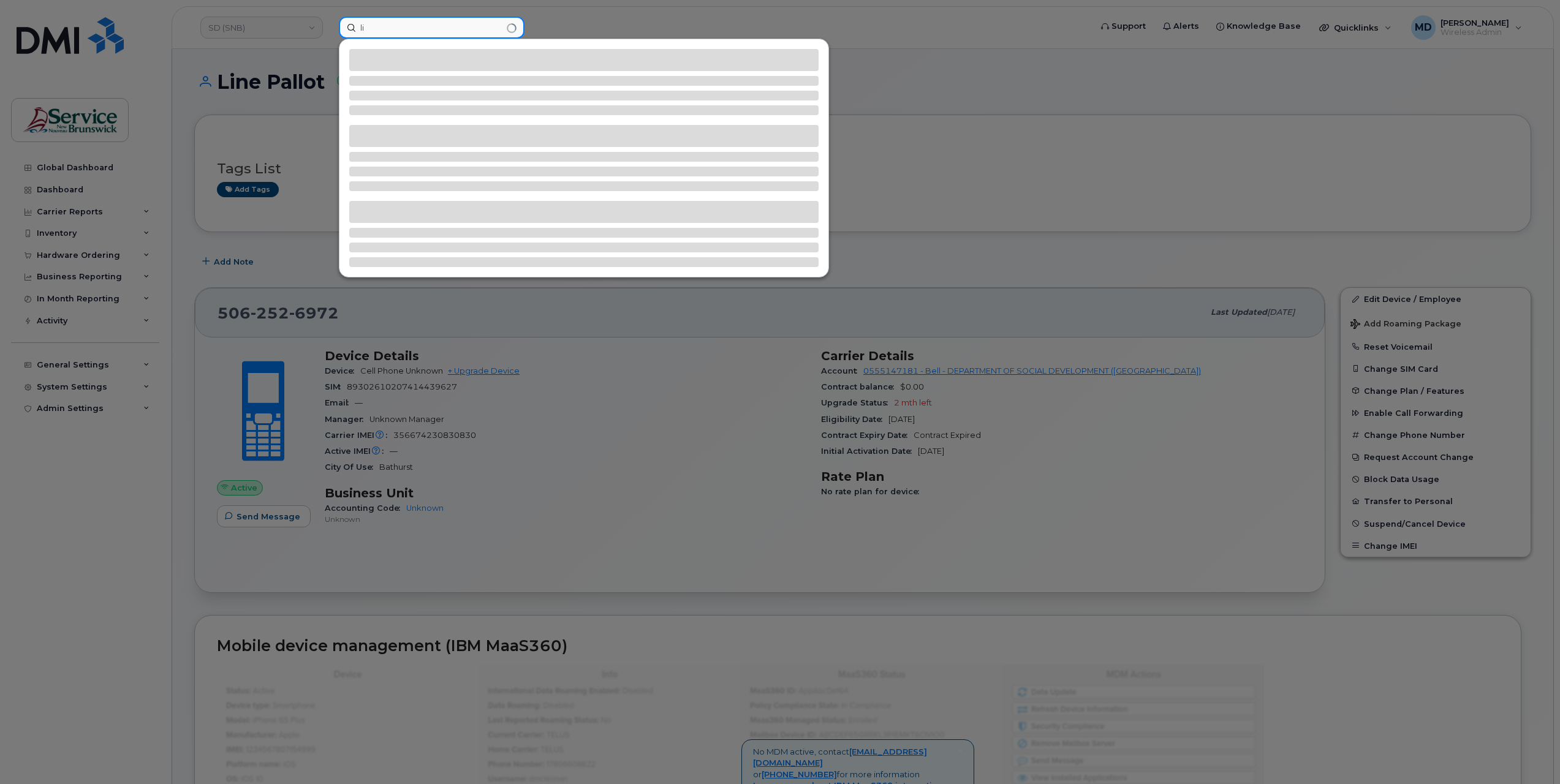
type input "l"
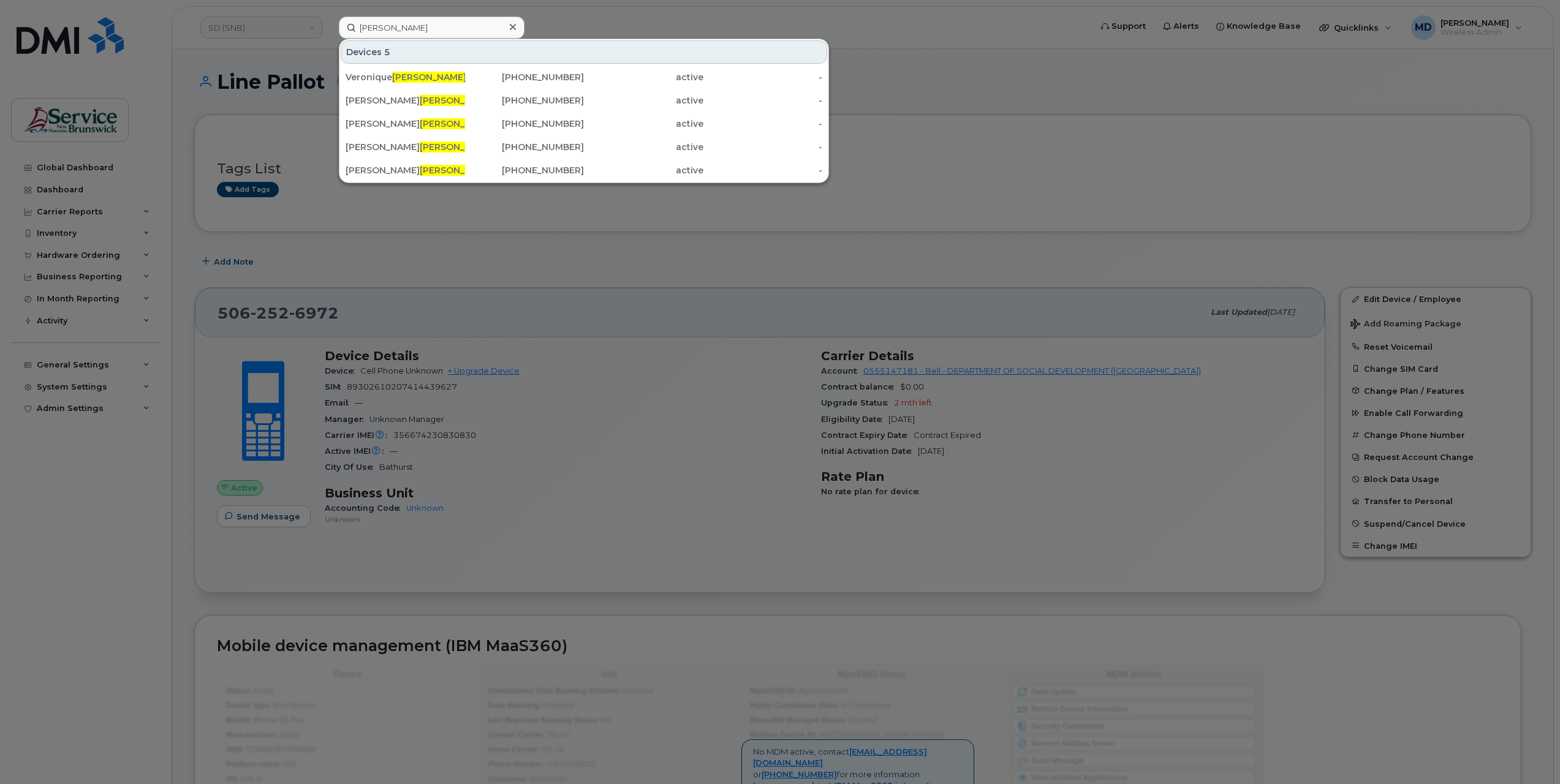
click at [572, 23] on div at bounding box center [780, 392] width 1560 height 784
drag, startPoint x: 405, startPoint y: 32, endPoint x: 313, endPoint y: 28, distance: 92.1
click at [329, 25] on div "[PERSON_NAME] Devices 5 [PERSON_NAME] [PHONE_NUMBER] active - [PERSON_NAME] [PE…" at bounding box center [711, 28] width 764 height 22
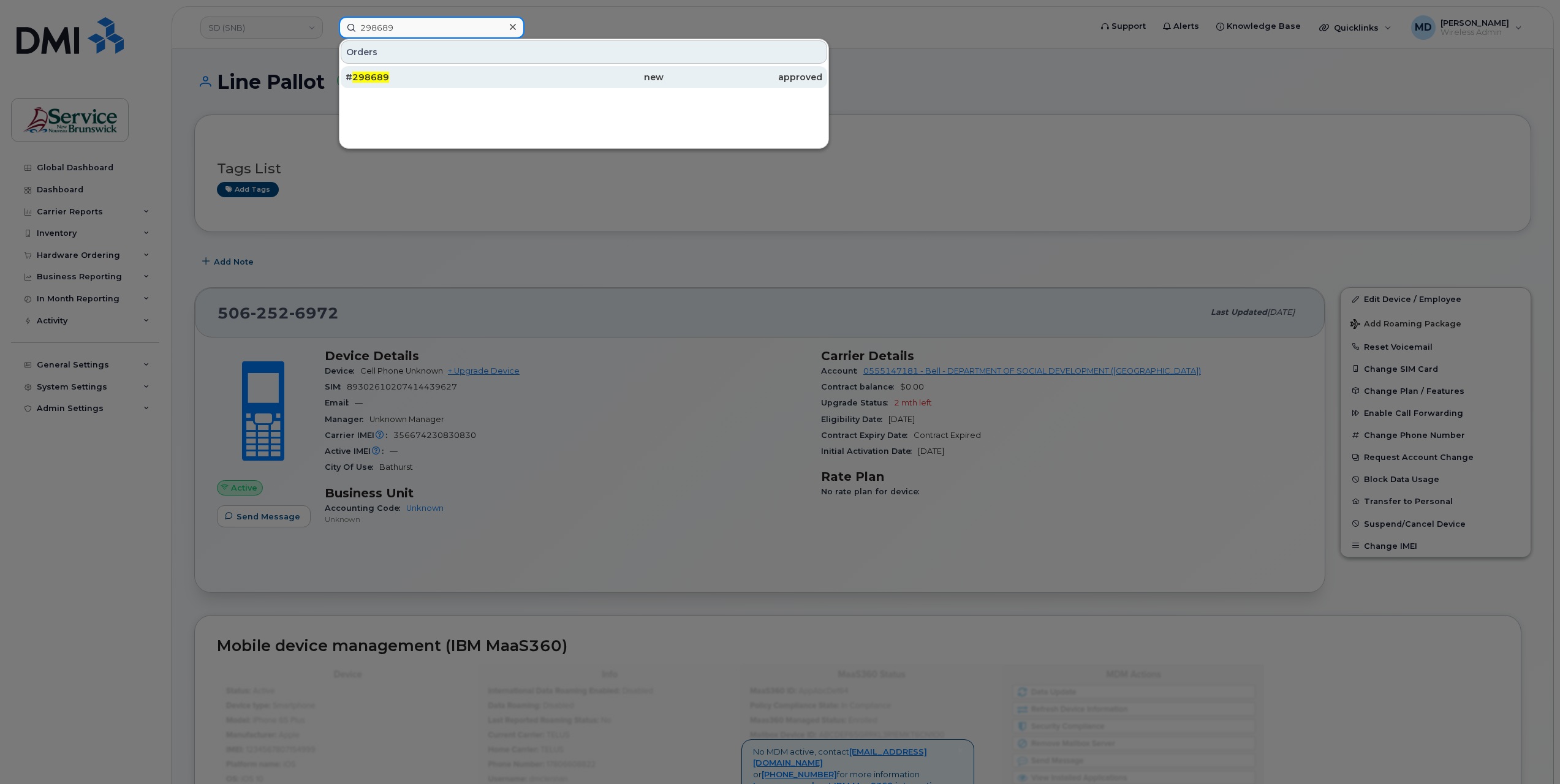
type input "298689"
click at [378, 80] on span "298689" at bounding box center [371, 77] width 37 height 11
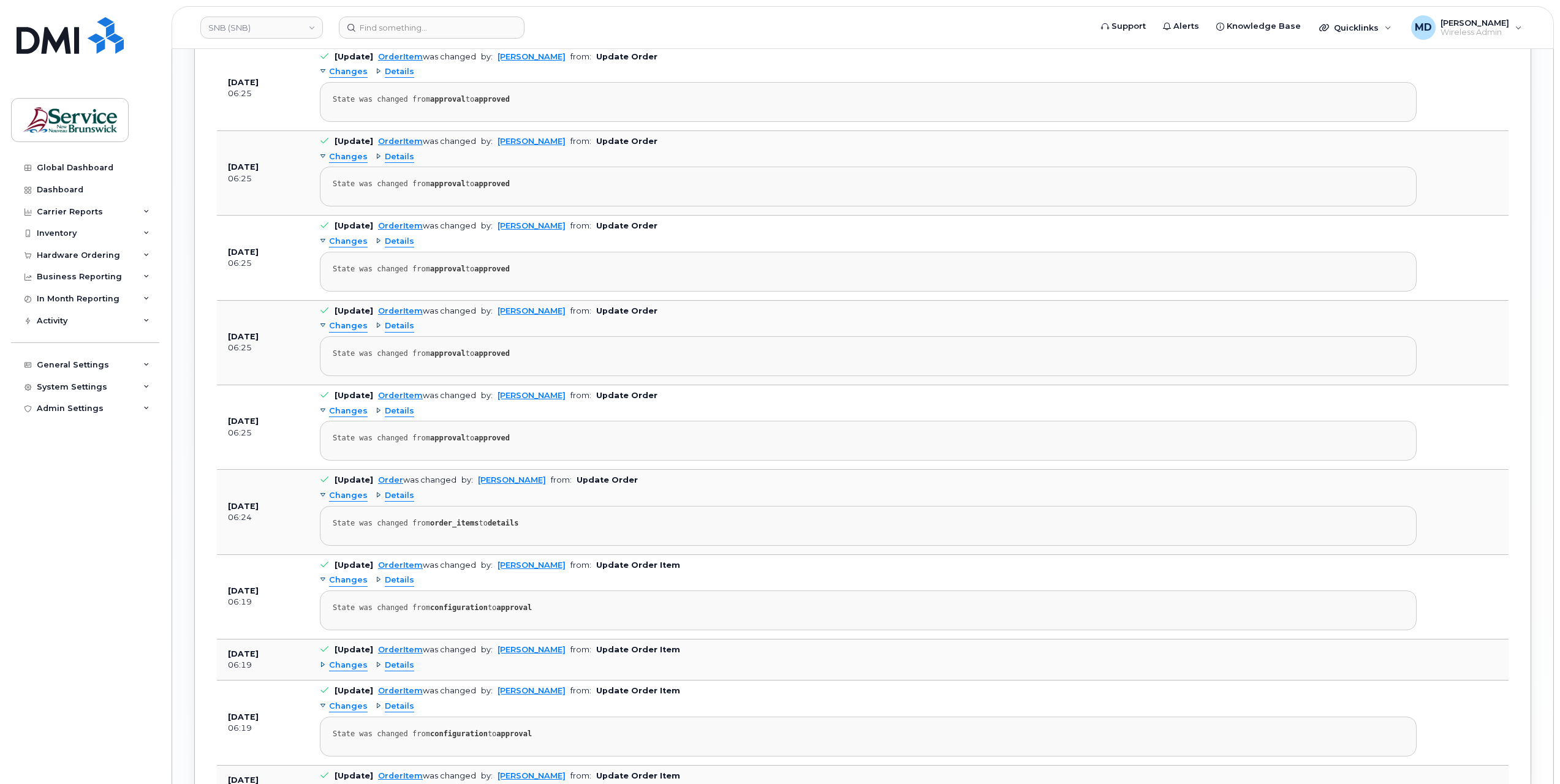
scroll to position [2450, 0]
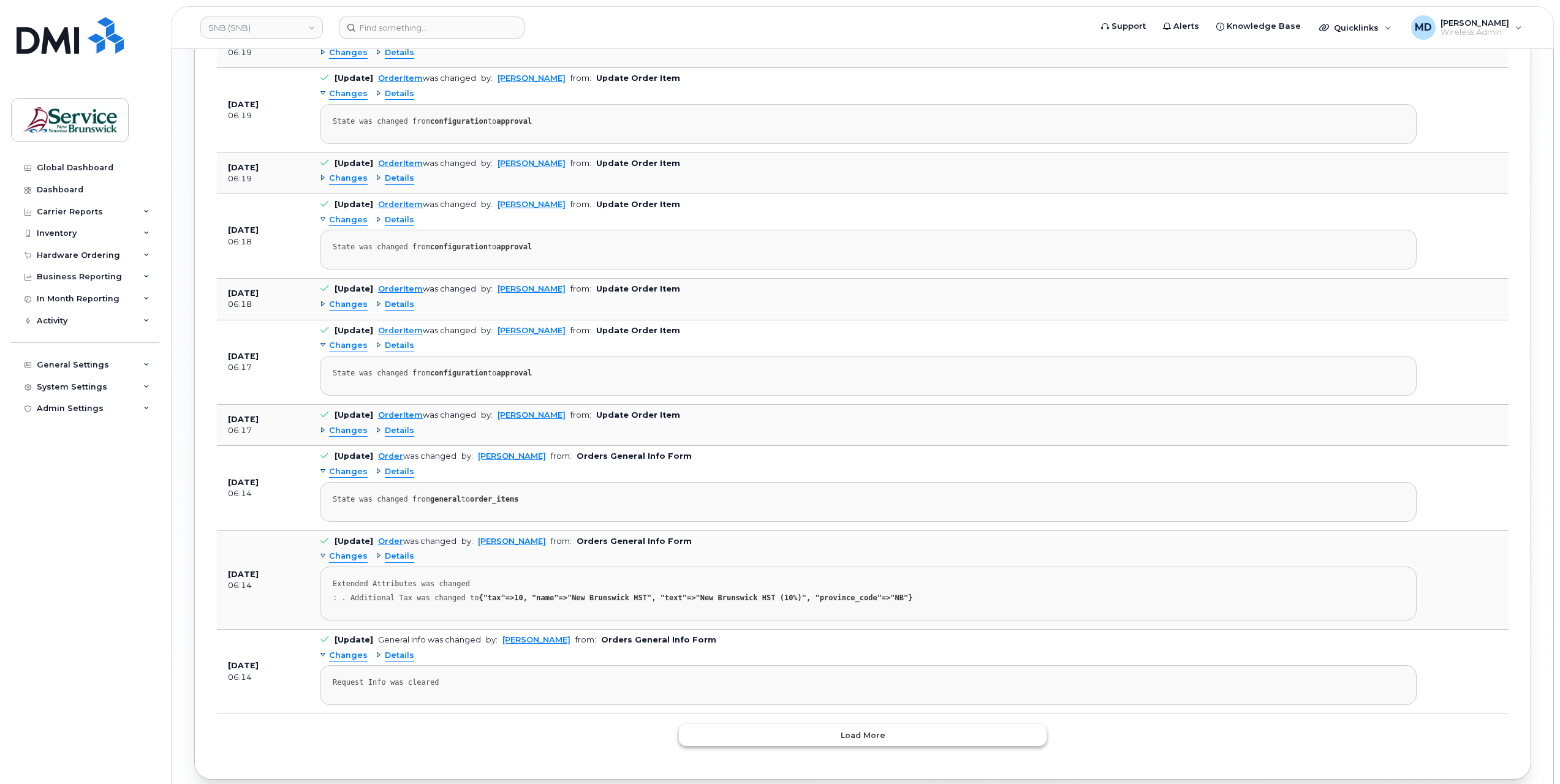
click at [855, 730] on span "Load more" at bounding box center [863, 736] width 45 height 12
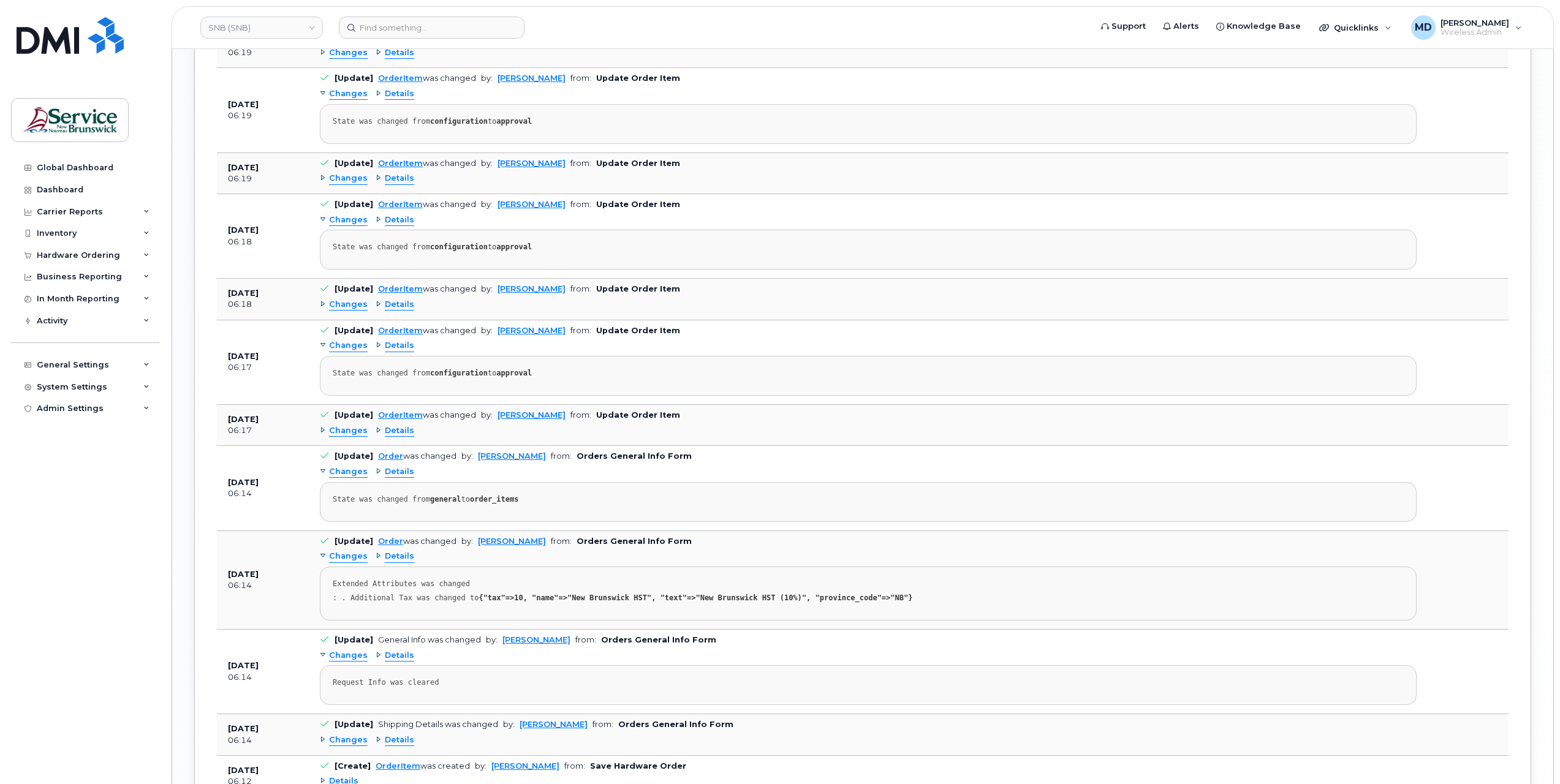
scroll to position [2754, 0]
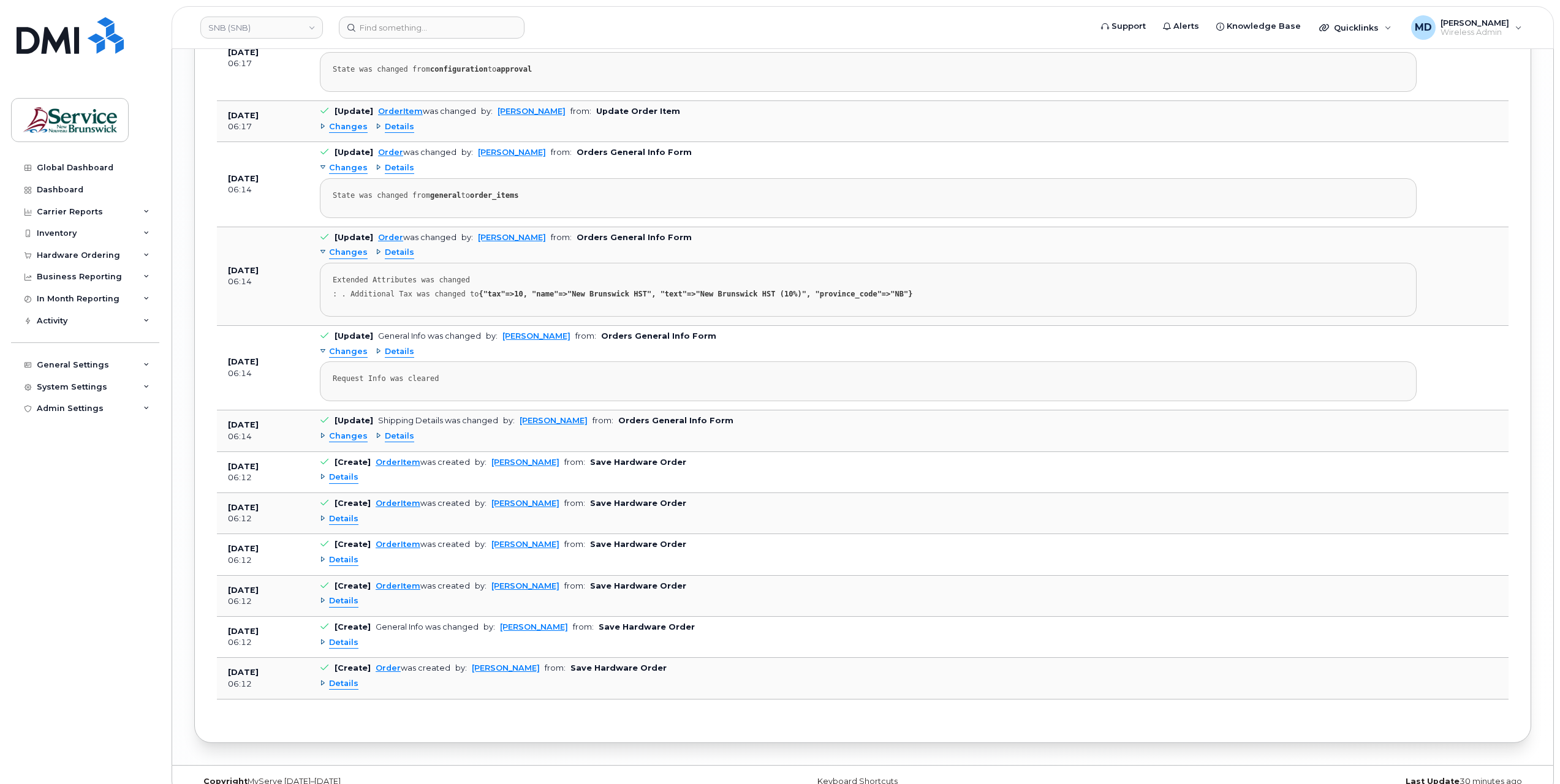
click at [347, 595] on span "Details" at bounding box center [344, 601] width 29 height 12
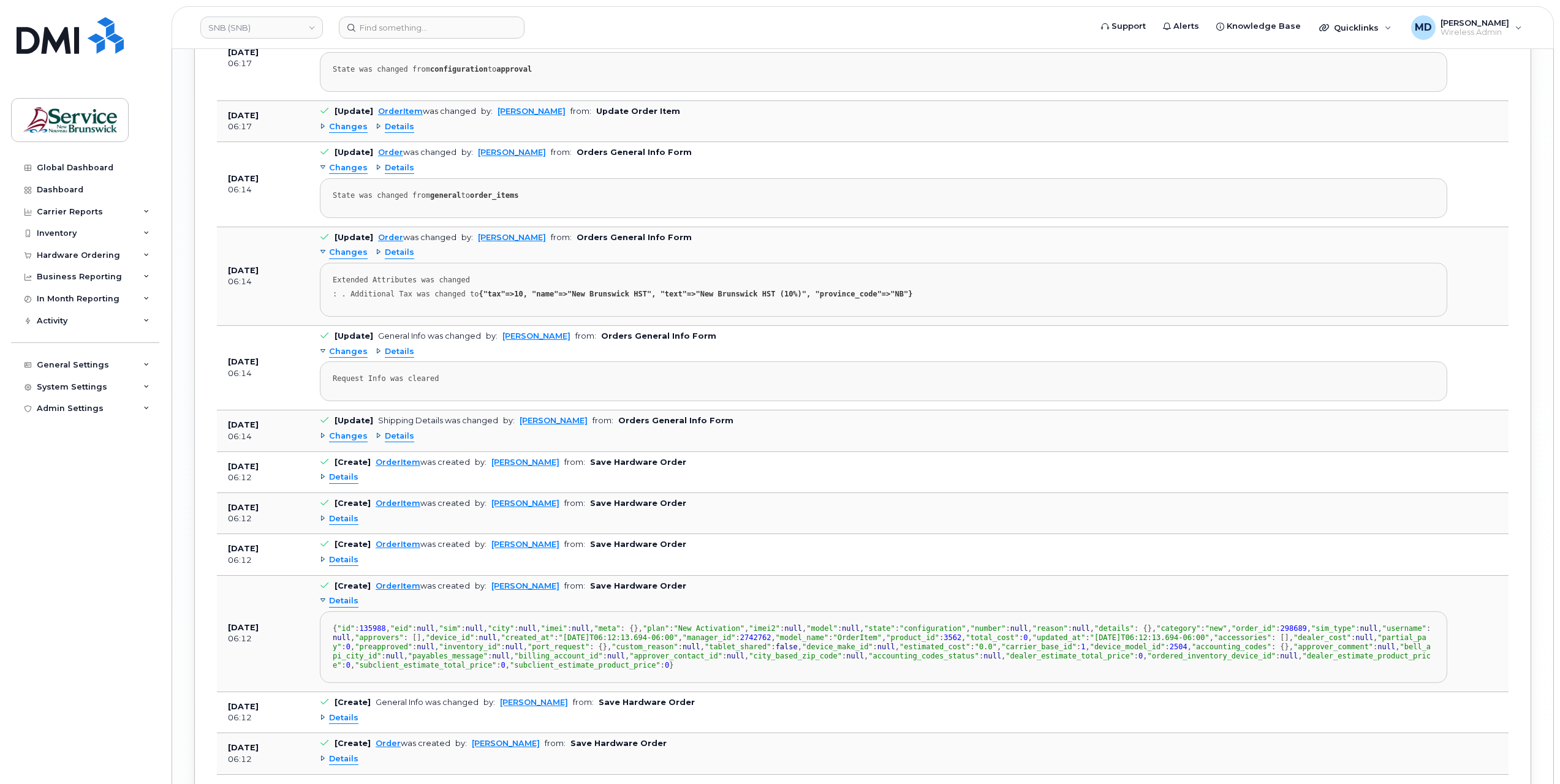
click at [347, 595] on span "Details" at bounding box center [344, 601] width 29 height 12
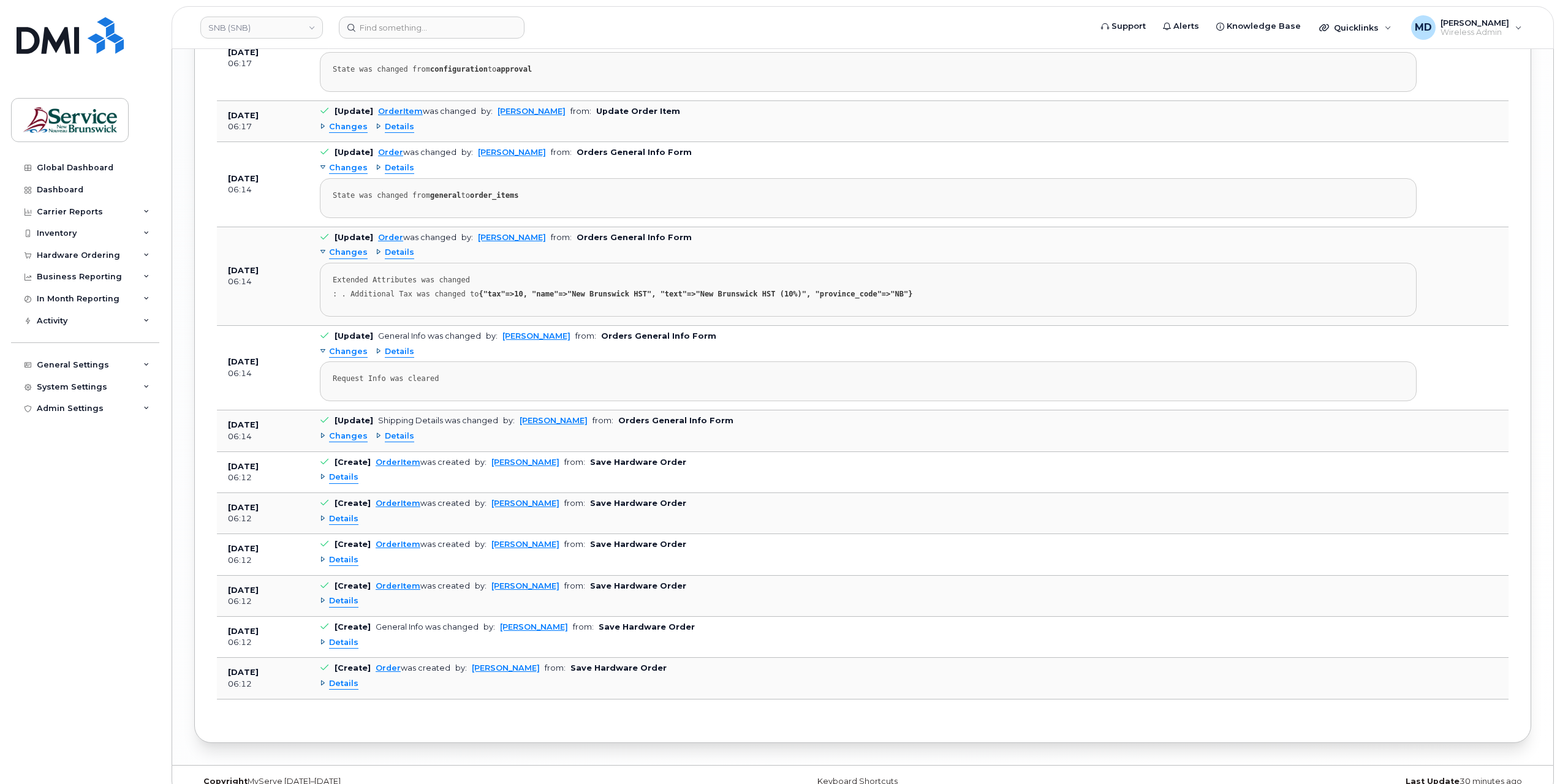
click at [342, 554] on span "Details" at bounding box center [344, 560] width 29 height 12
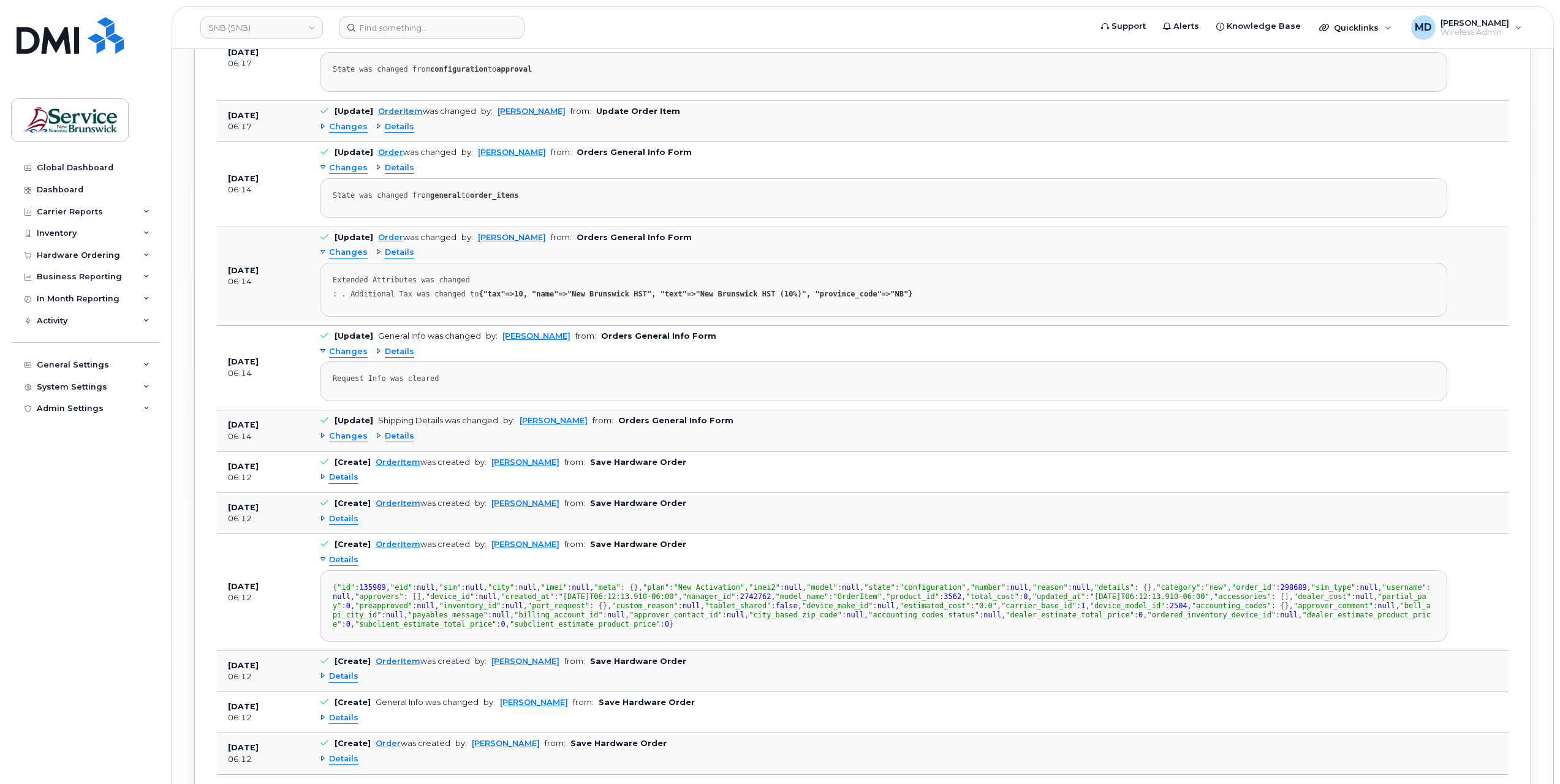
click at [343, 554] on span "Details" at bounding box center [344, 560] width 29 height 12
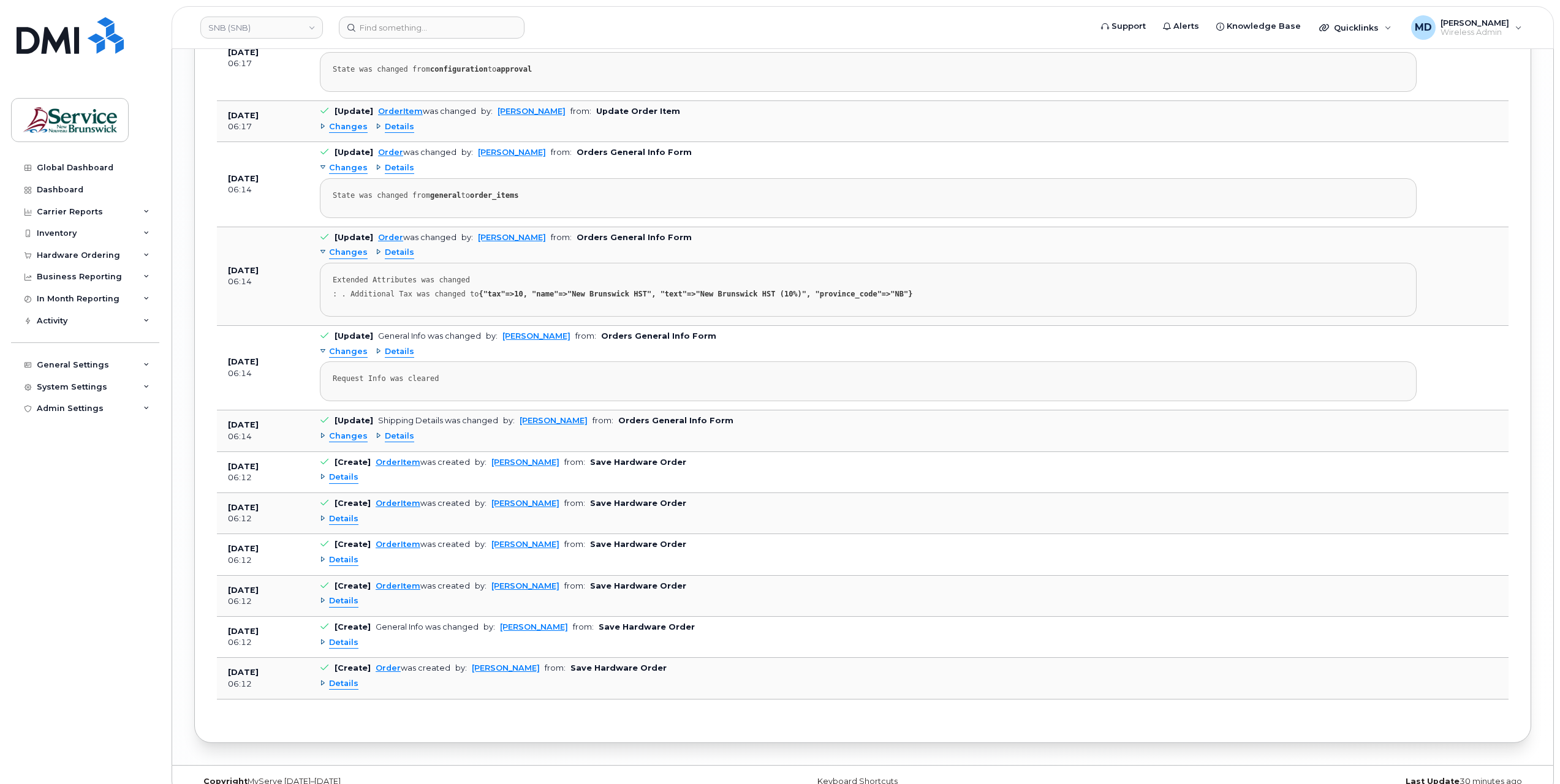
click at [346, 513] on span "Details" at bounding box center [344, 519] width 29 height 12
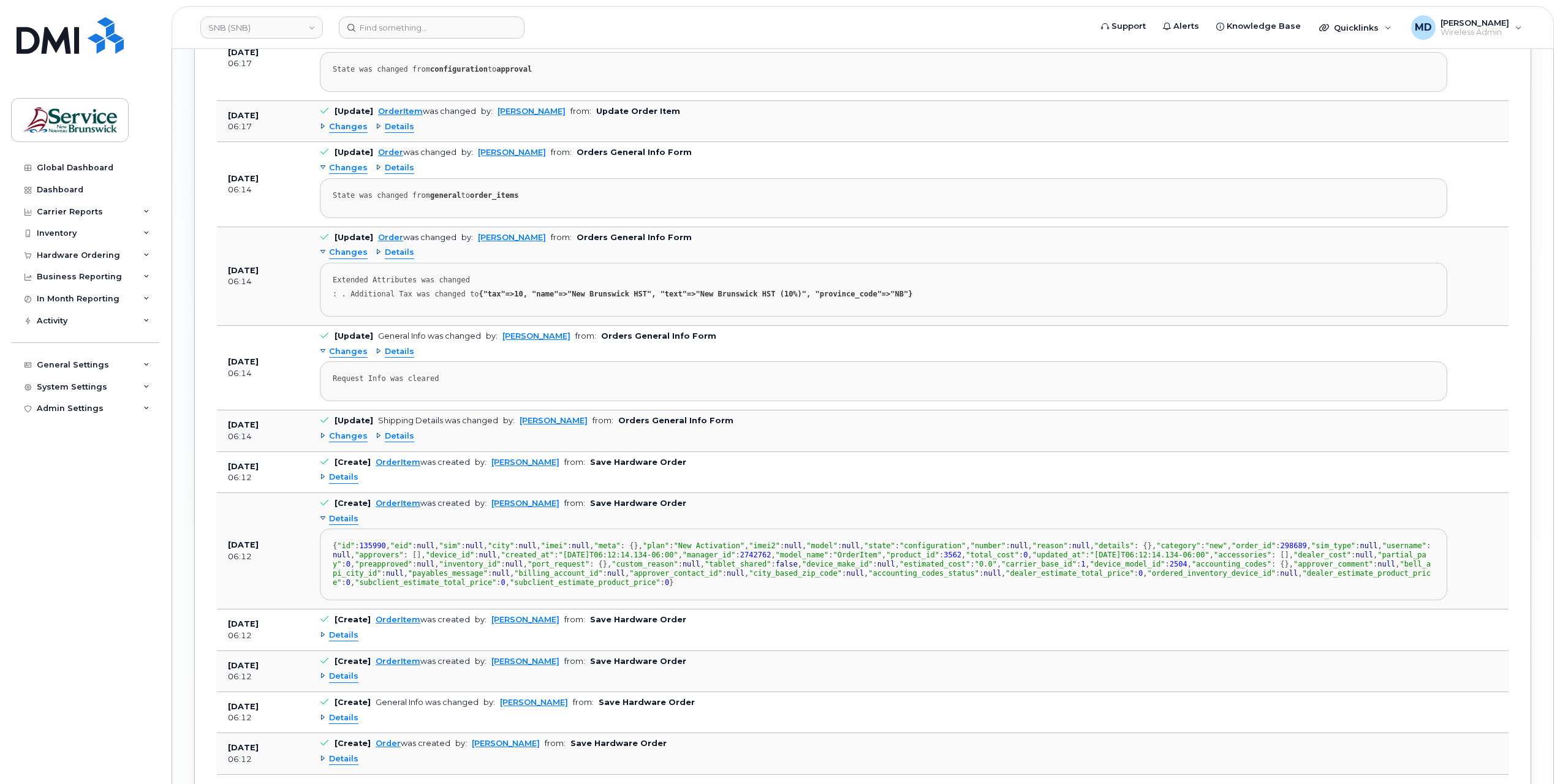
click at [346, 513] on span "Details" at bounding box center [344, 519] width 29 height 12
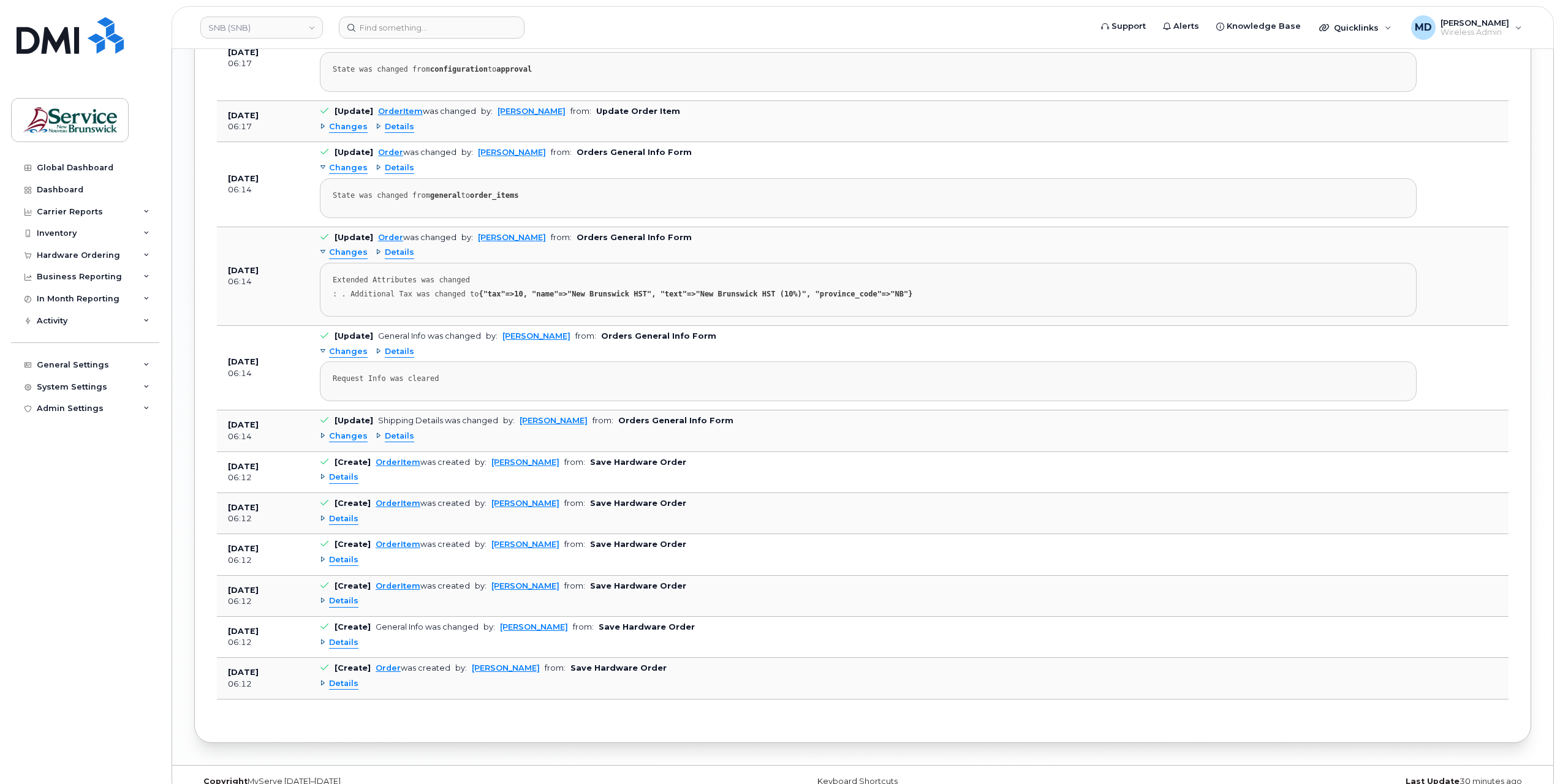
click at [349, 472] on span "Details" at bounding box center [344, 478] width 29 height 12
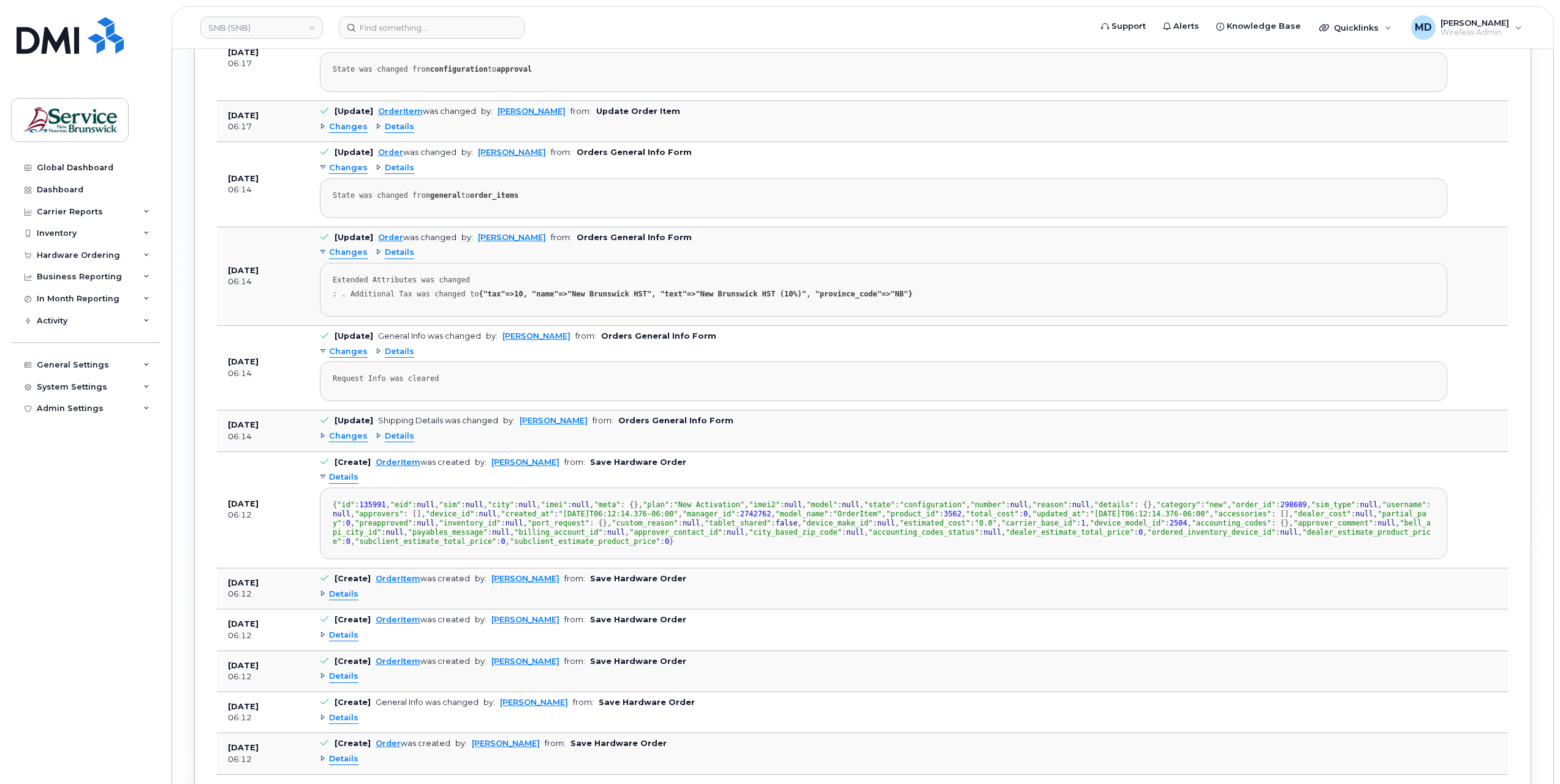
click at [349, 472] on span "Details" at bounding box center [344, 478] width 29 height 12
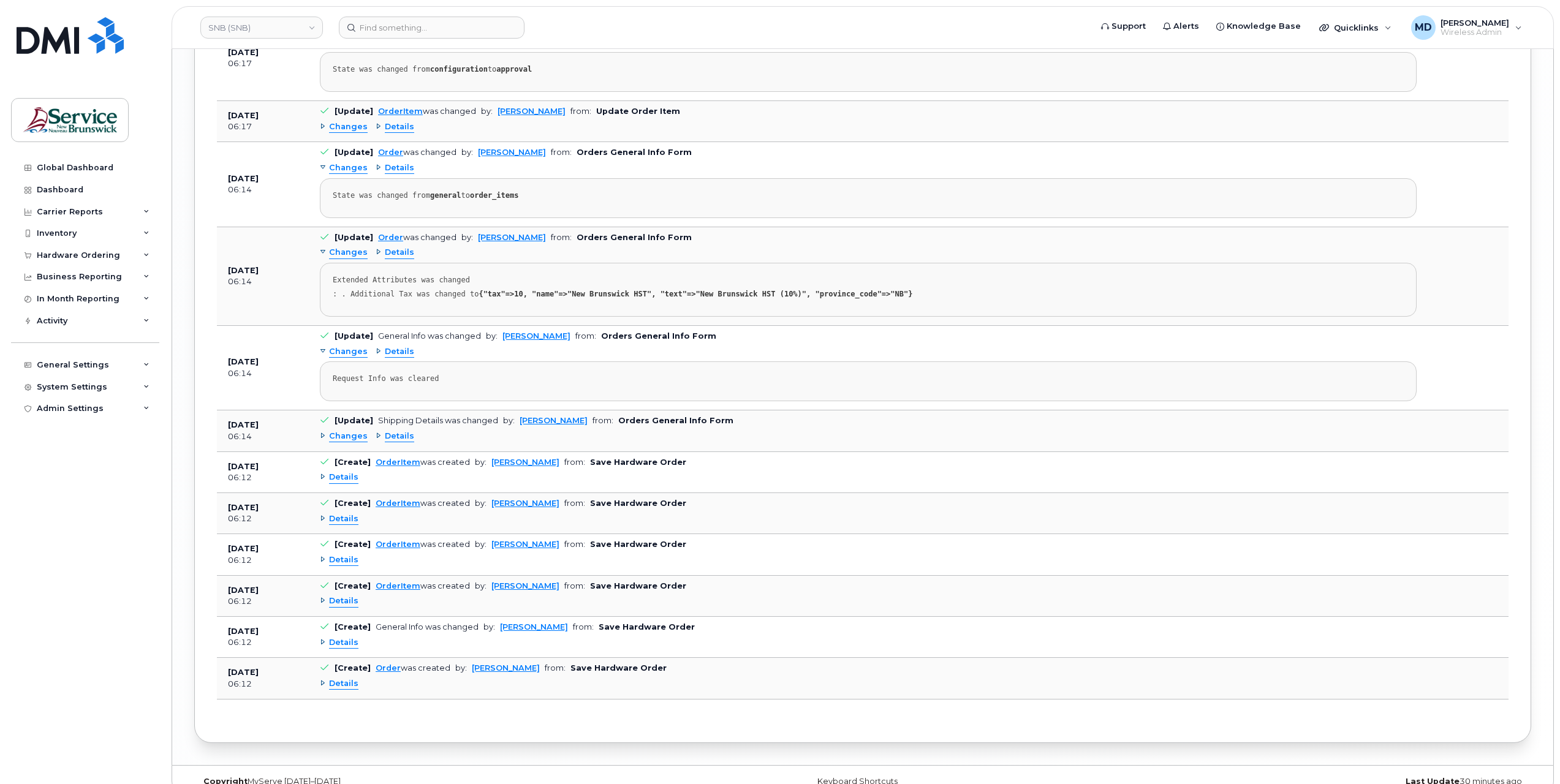
click at [347, 431] on span "Changes" at bounding box center [348, 437] width 39 height 12
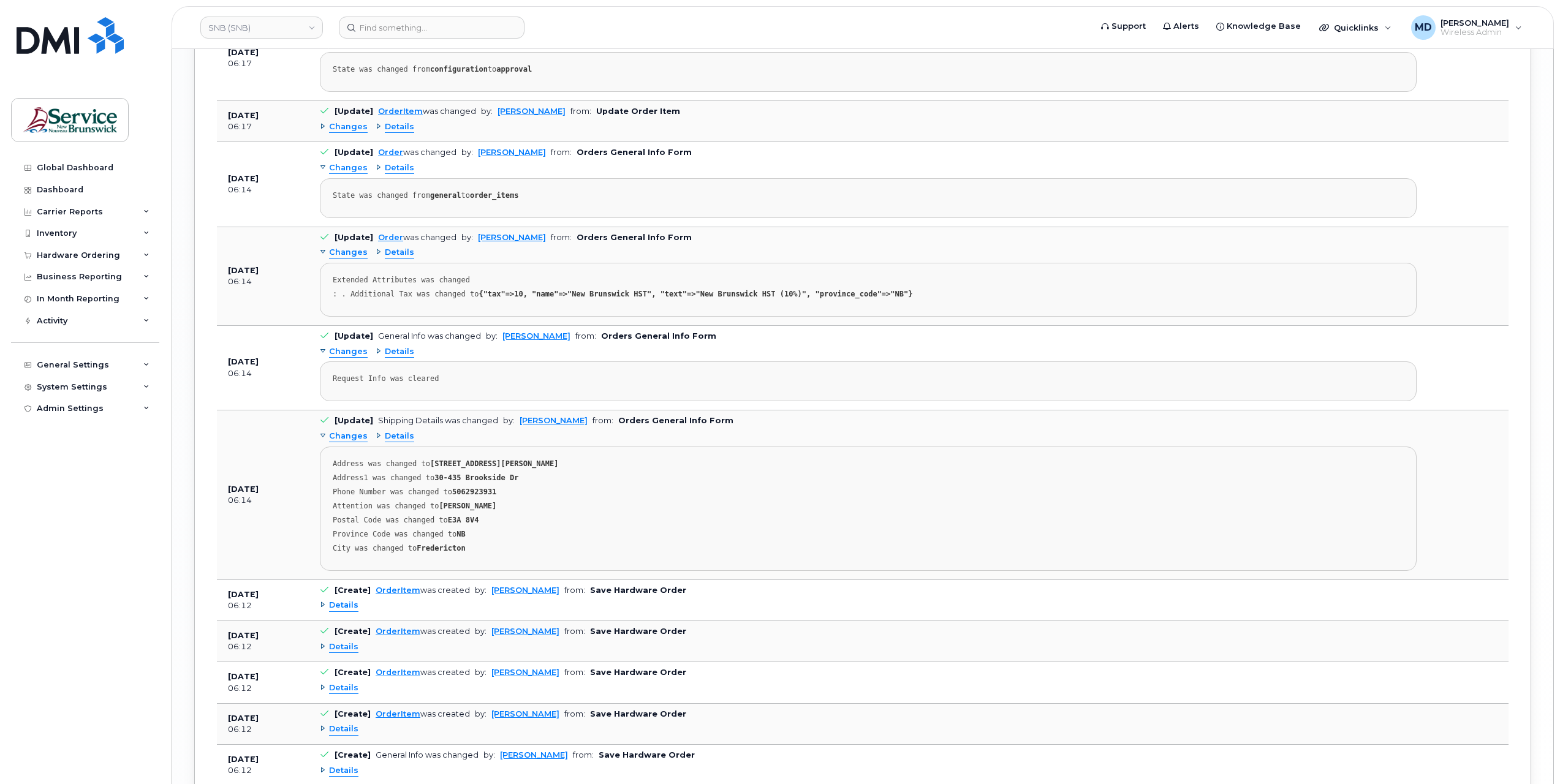
scroll to position [2550, 0]
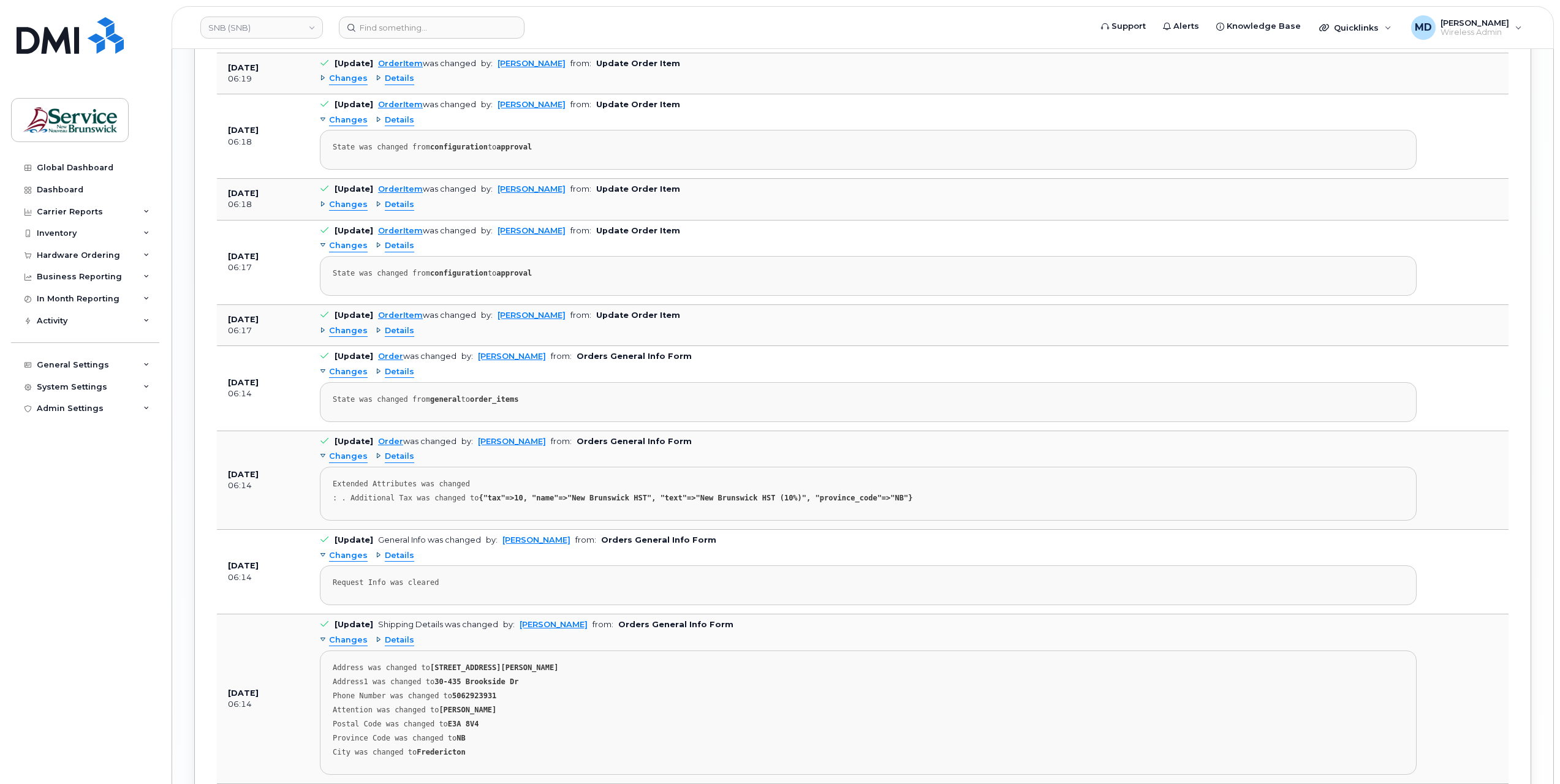
click at [348, 199] on span "Changes" at bounding box center [348, 205] width 39 height 12
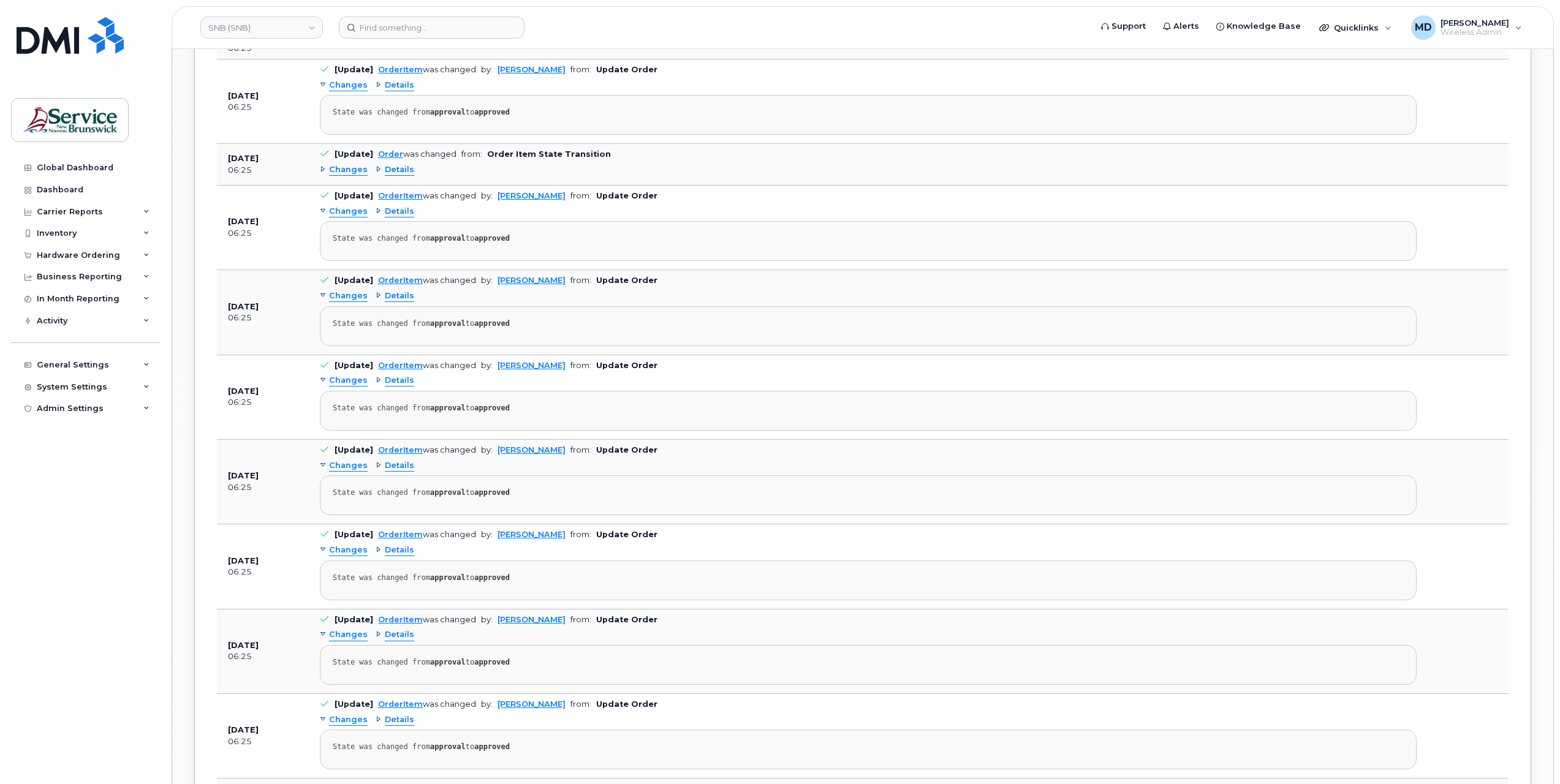
scroll to position [1325, 0]
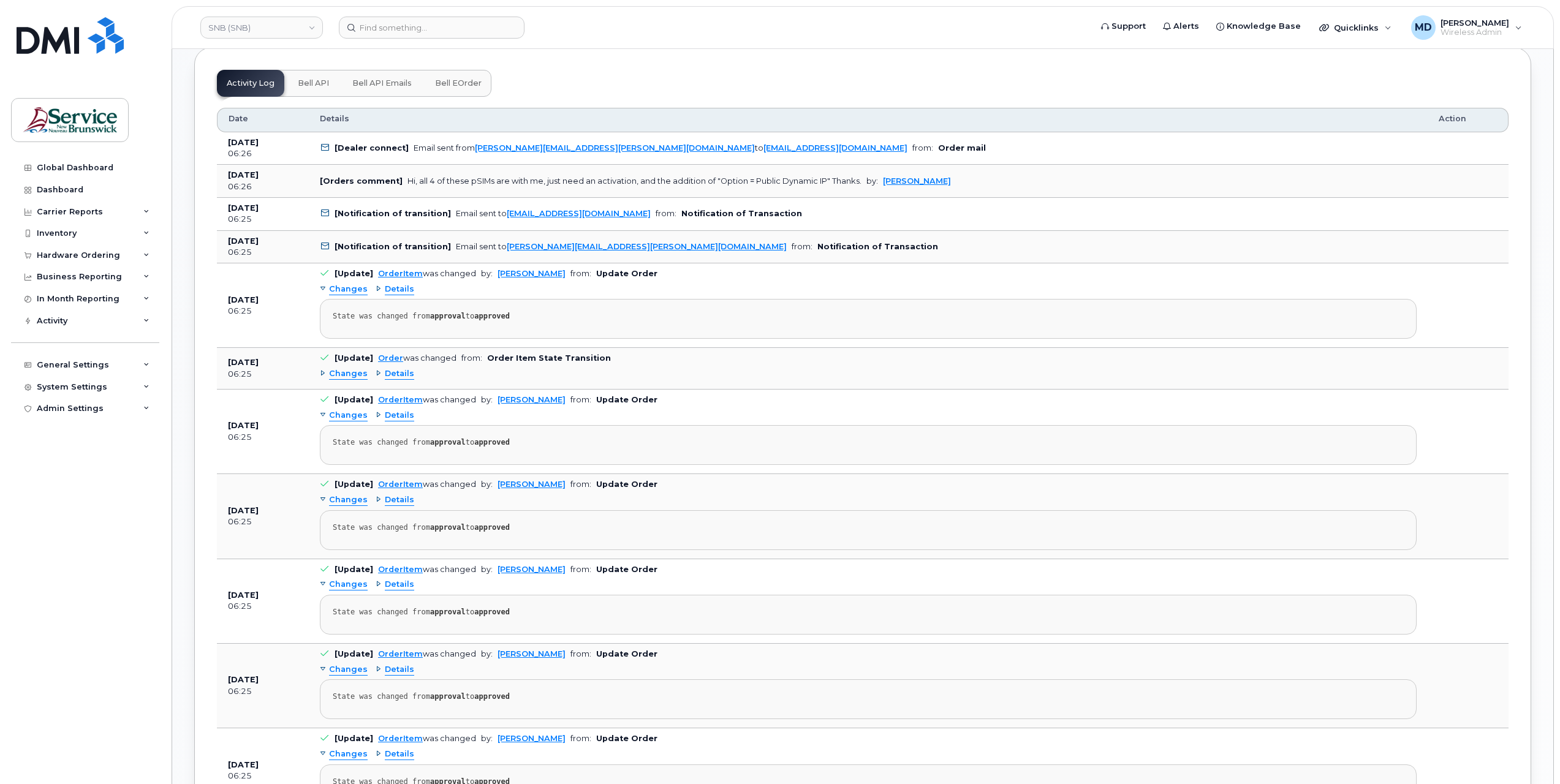
click at [361, 369] on span "Changes" at bounding box center [348, 374] width 39 height 12
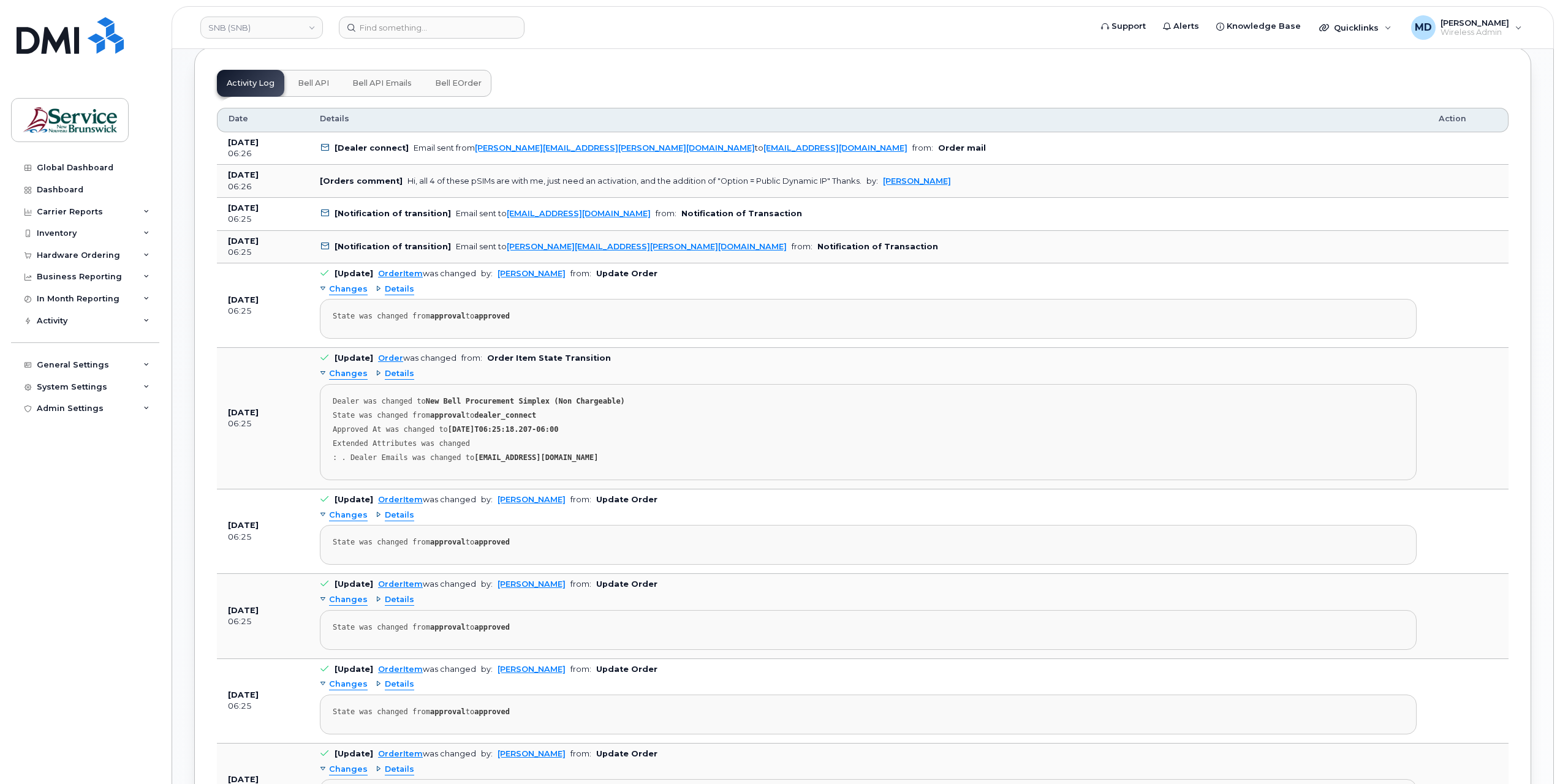
click at [349, 368] on span "Changes" at bounding box center [348, 374] width 39 height 12
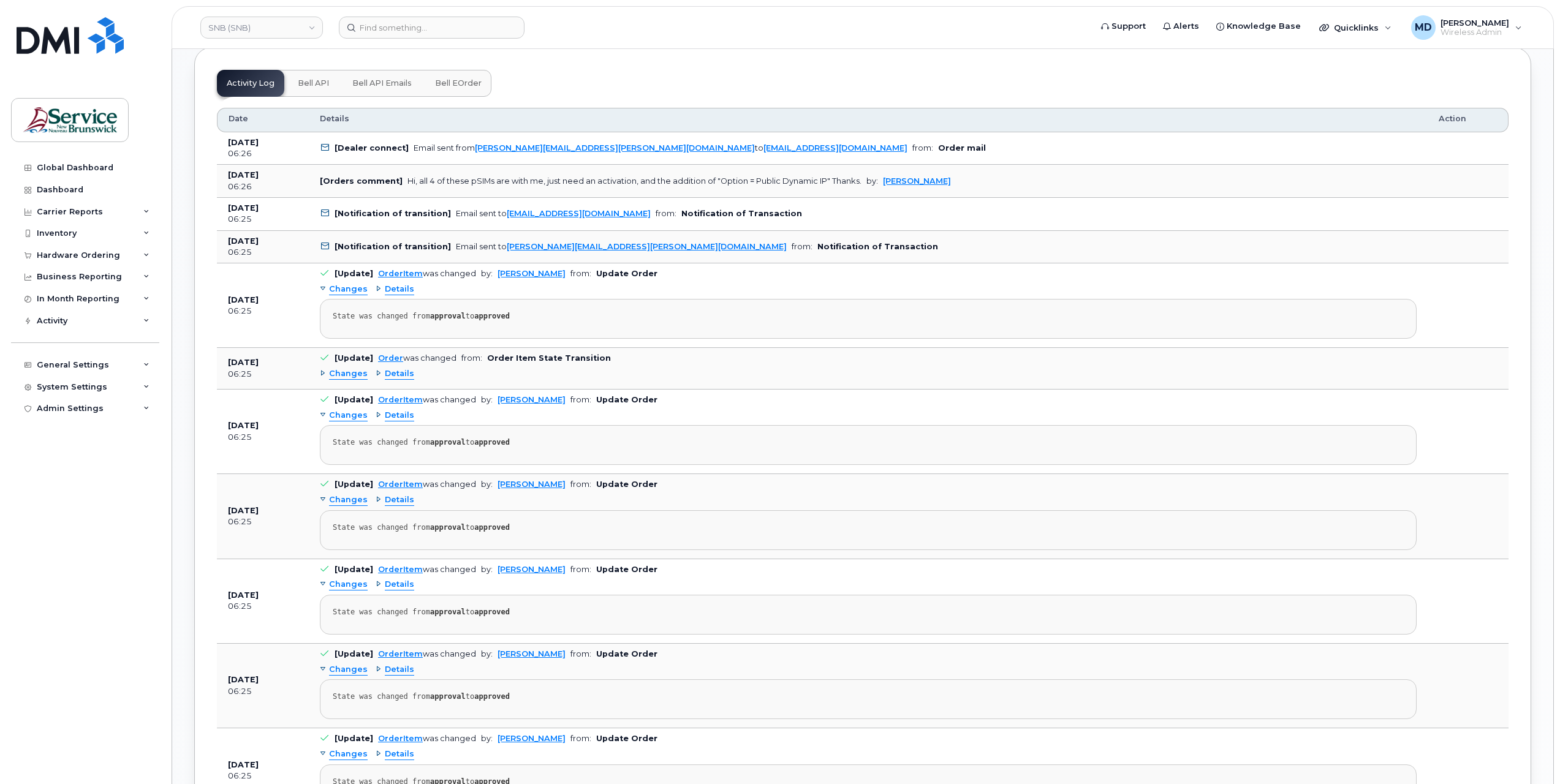
click at [307, 80] on span "Bell API" at bounding box center [313, 83] width 31 height 10
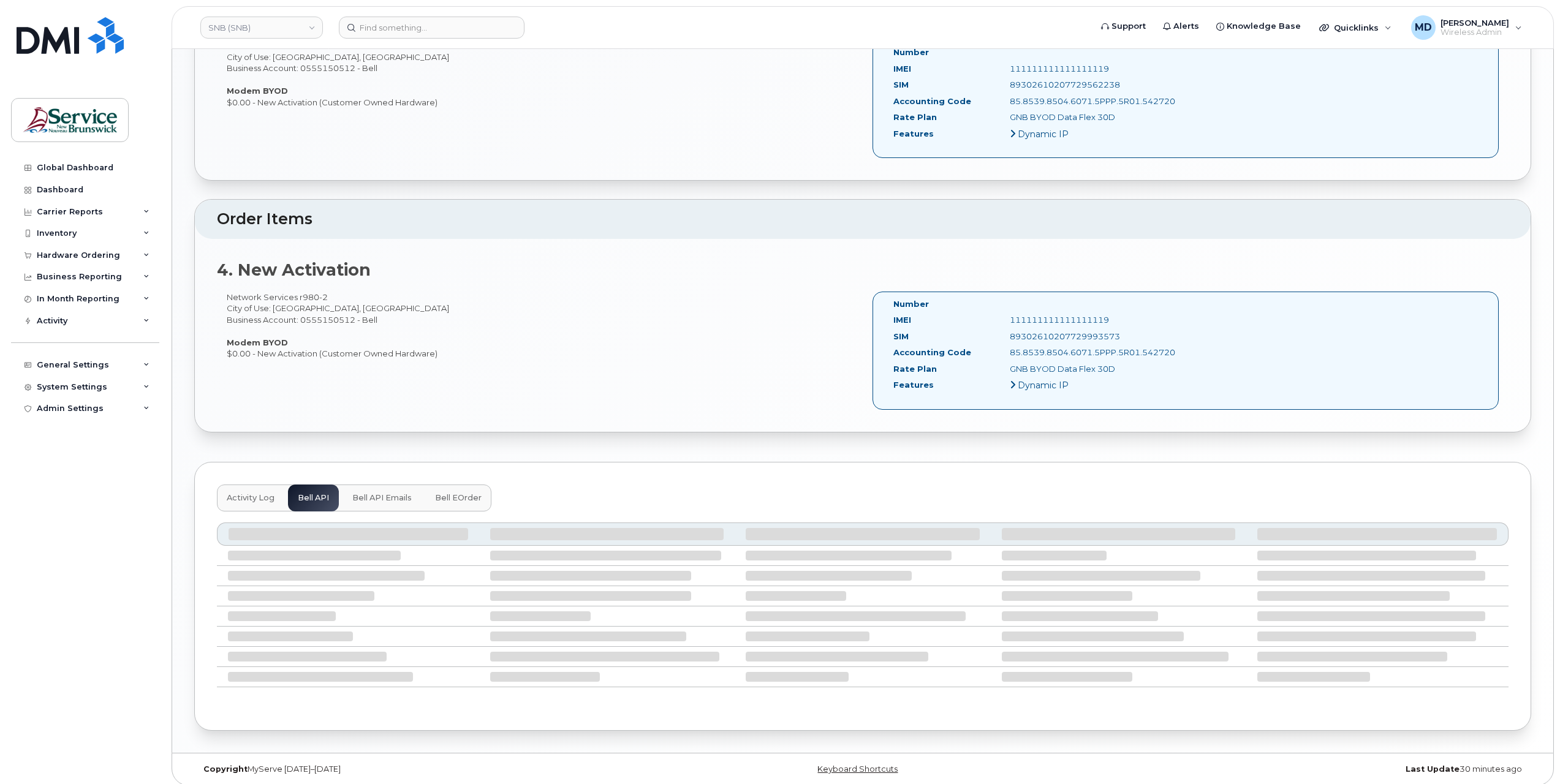
scroll to position [772, 0]
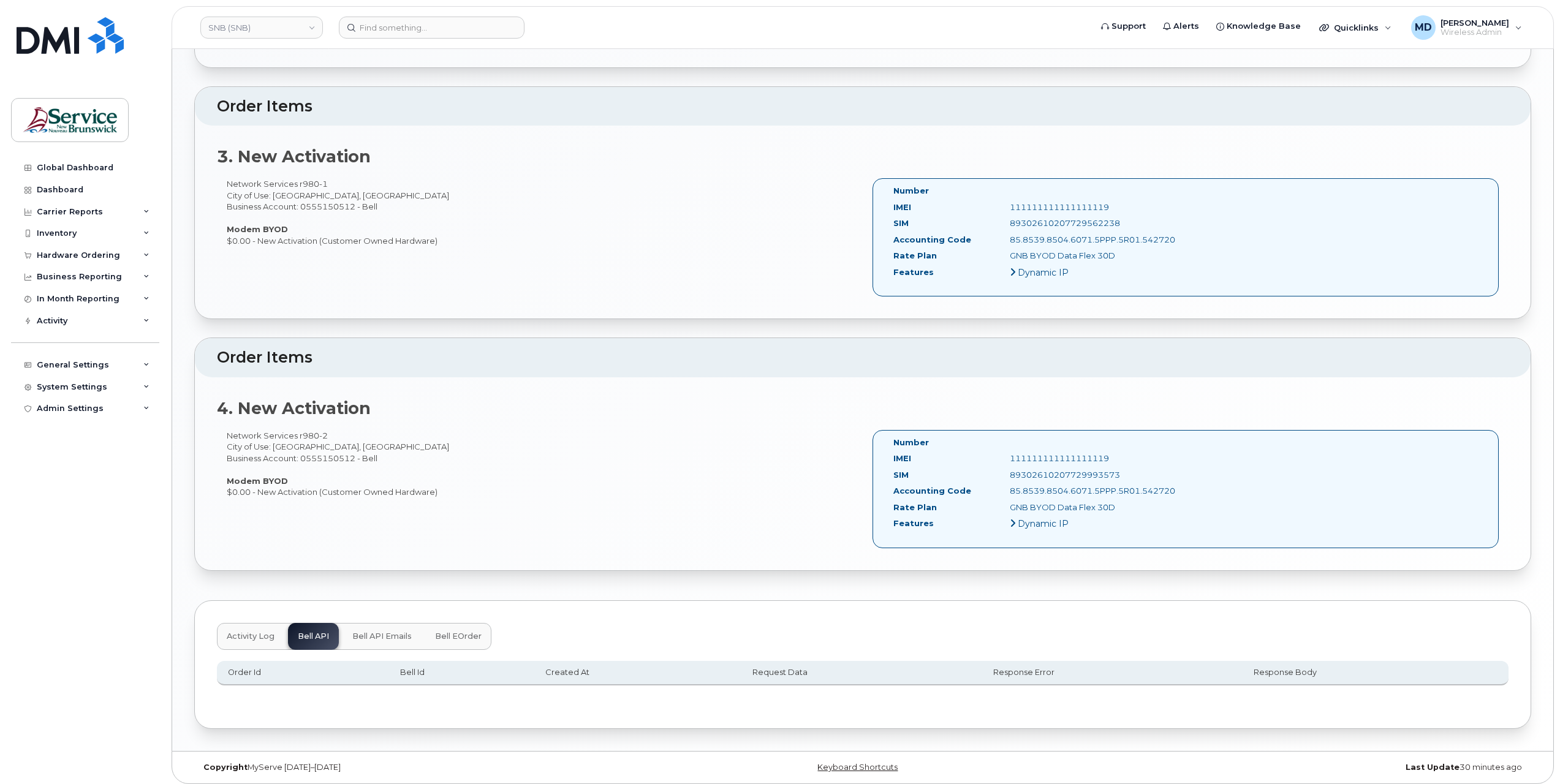
click at [395, 635] on span "Bell API Emails" at bounding box center [382, 636] width 59 height 10
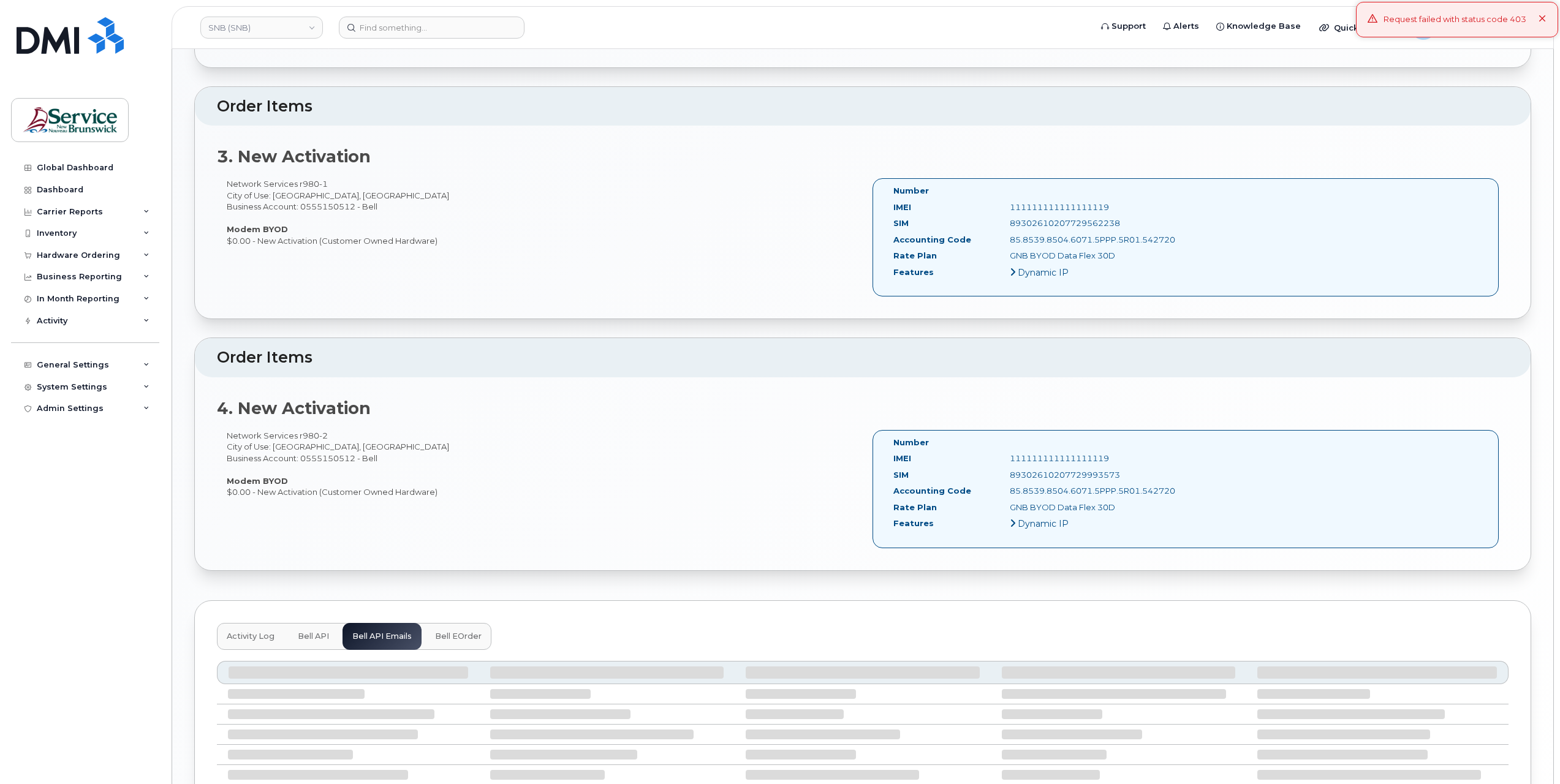
scroll to position [911, 0]
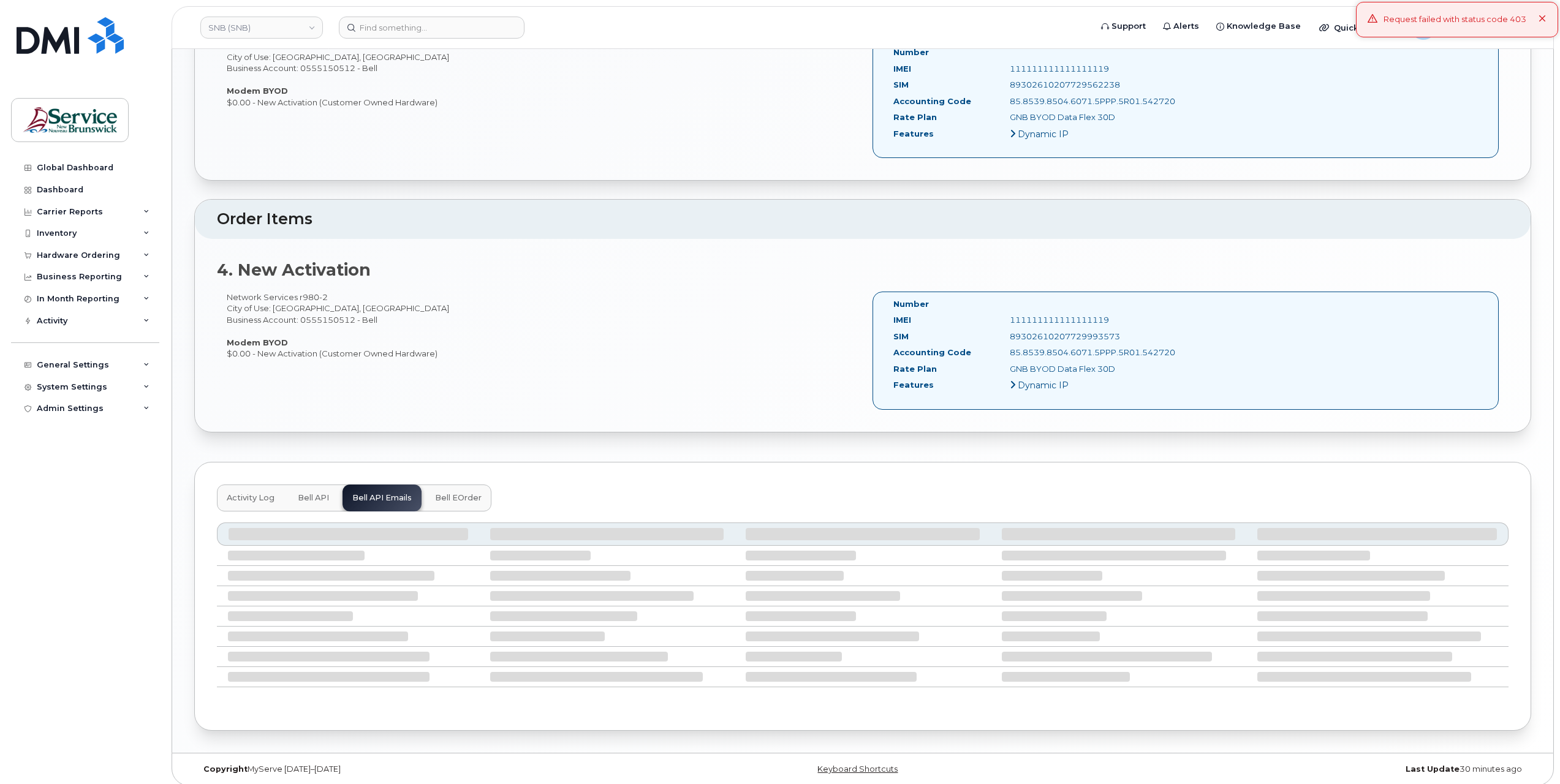
click at [447, 495] on span "Bell eOrder" at bounding box center [459, 497] width 47 height 10
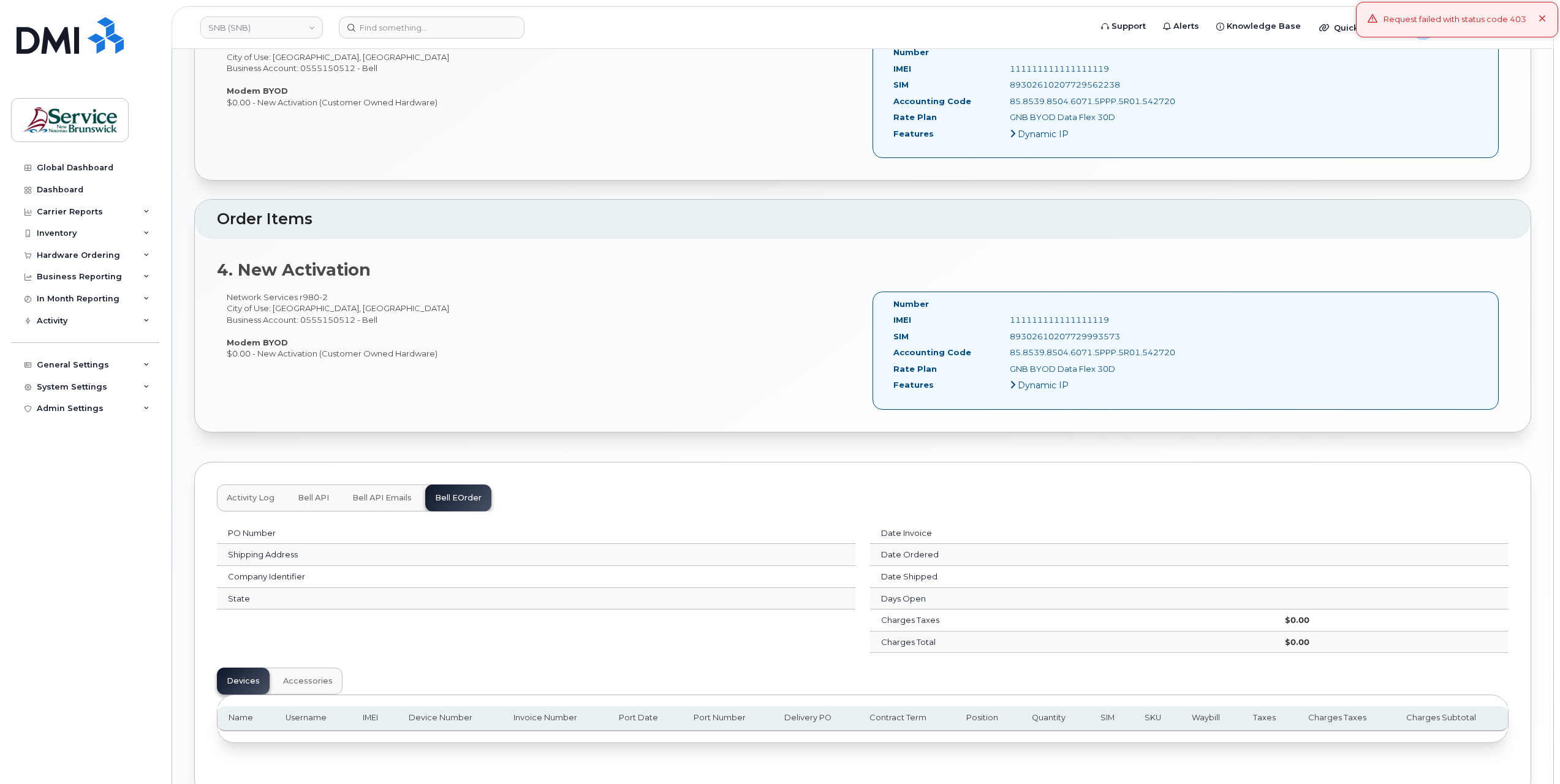
click at [371, 495] on span "Bell API Emails" at bounding box center [382, 497] width 59 height 10
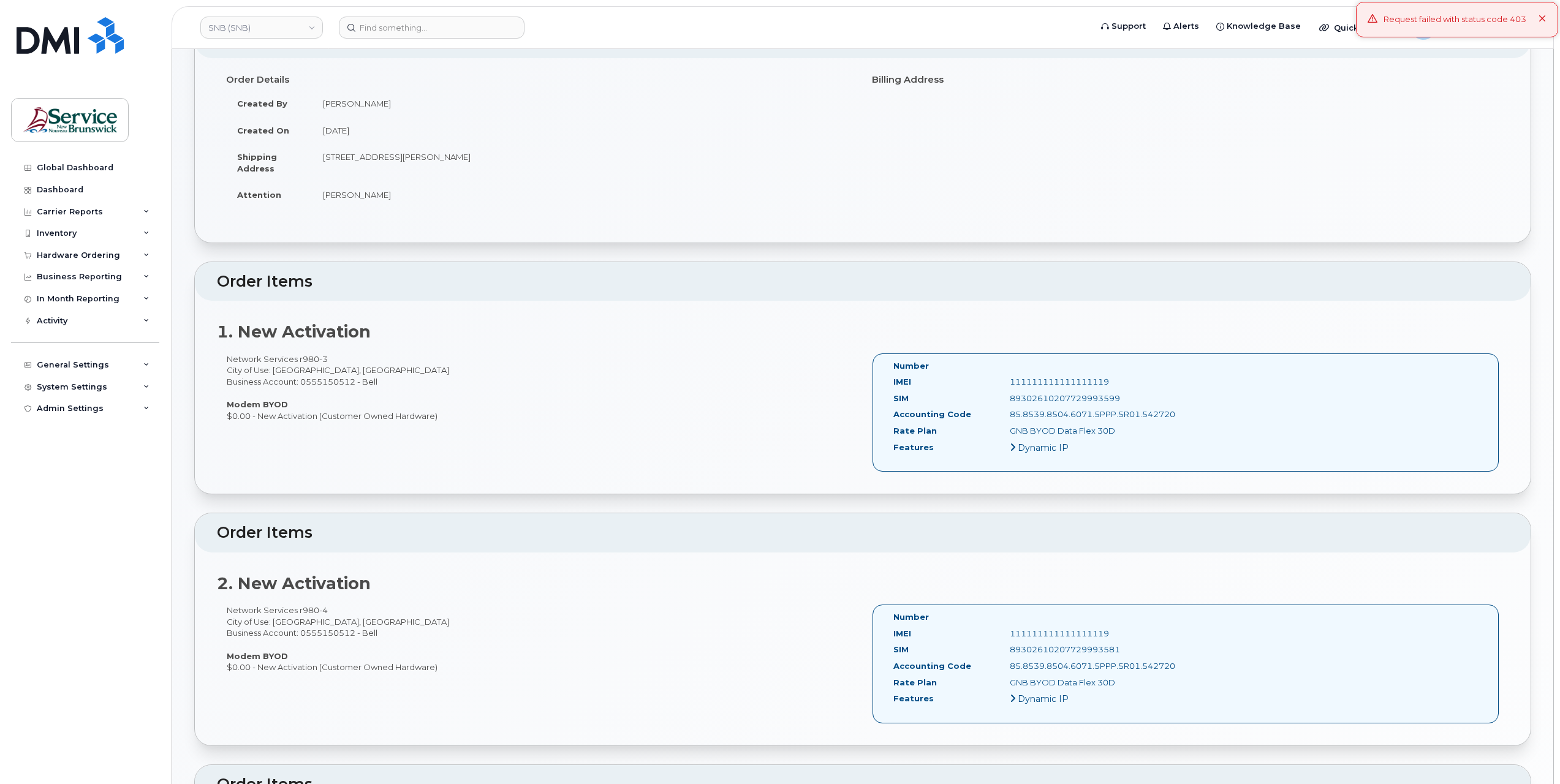
scroll to position [0, 0]
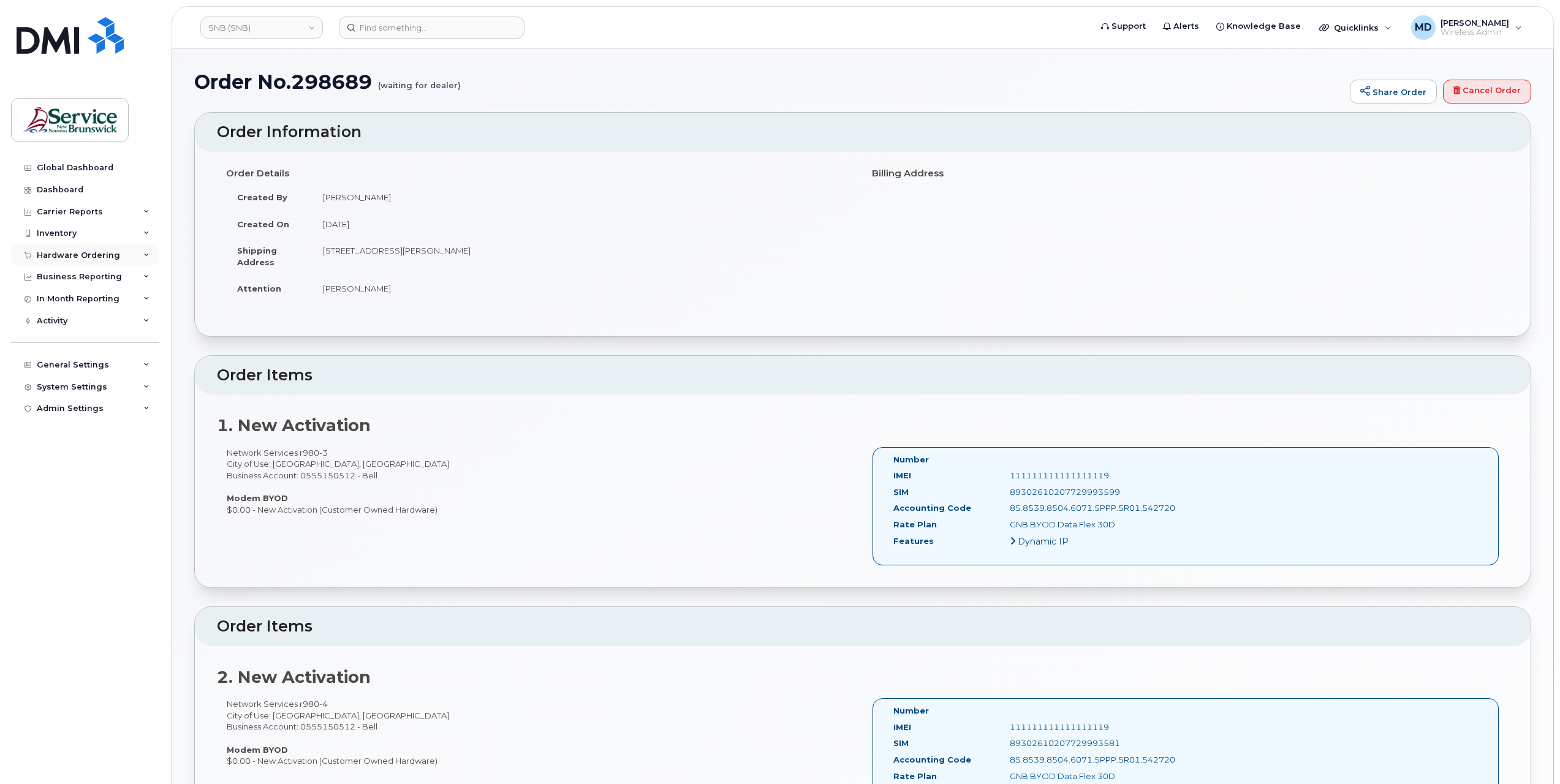
click at [80, 249] on div "Hardware Ordering" at bounding box center [85, 255] width 149 height 22
click at [67, 299] on div "Orders" at bounding box center [57, 301] width 30 height 11
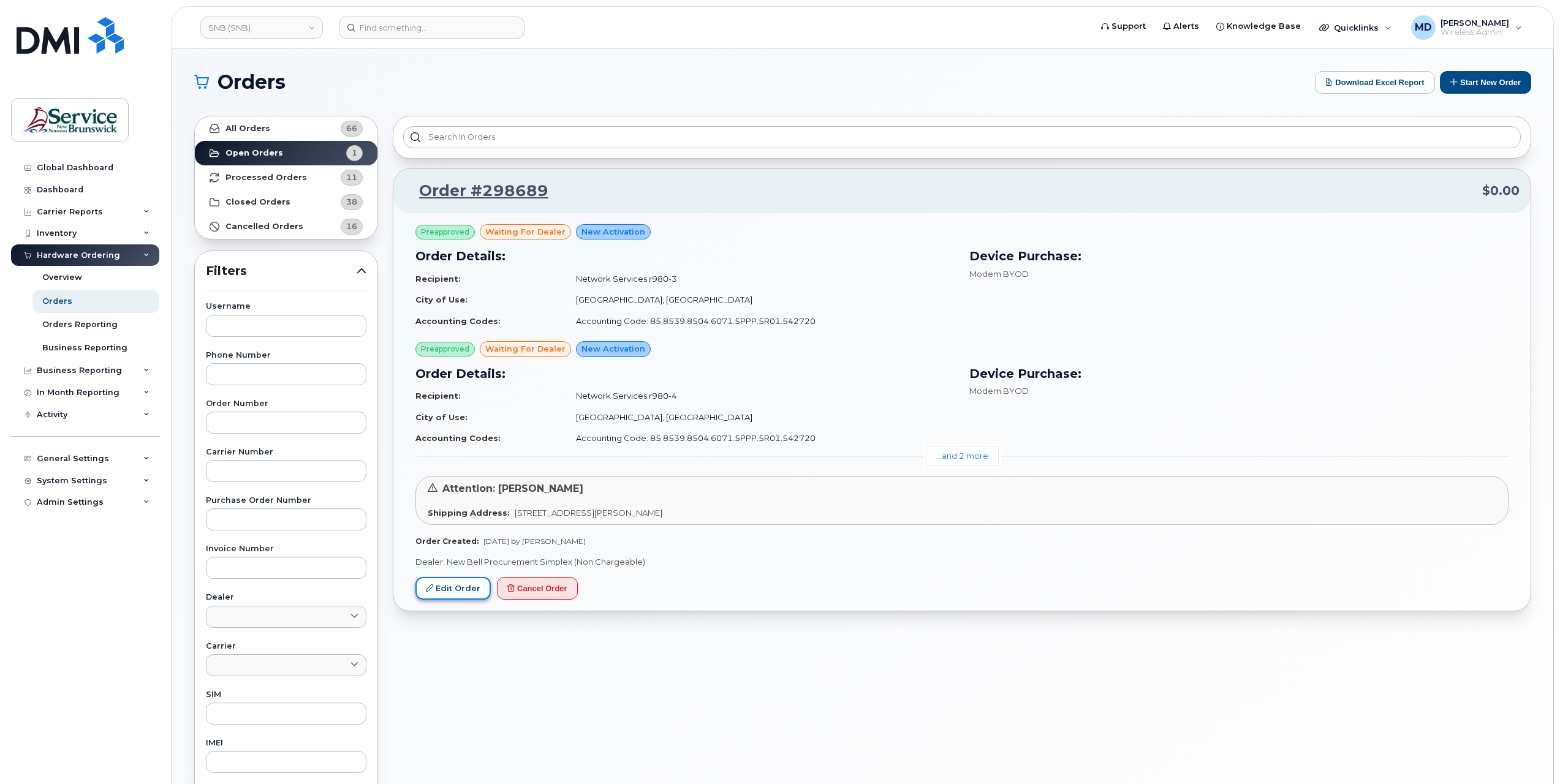
click at [460, 584] on link "Edit Order" at bounding box center [453, 588] width 75 height 23
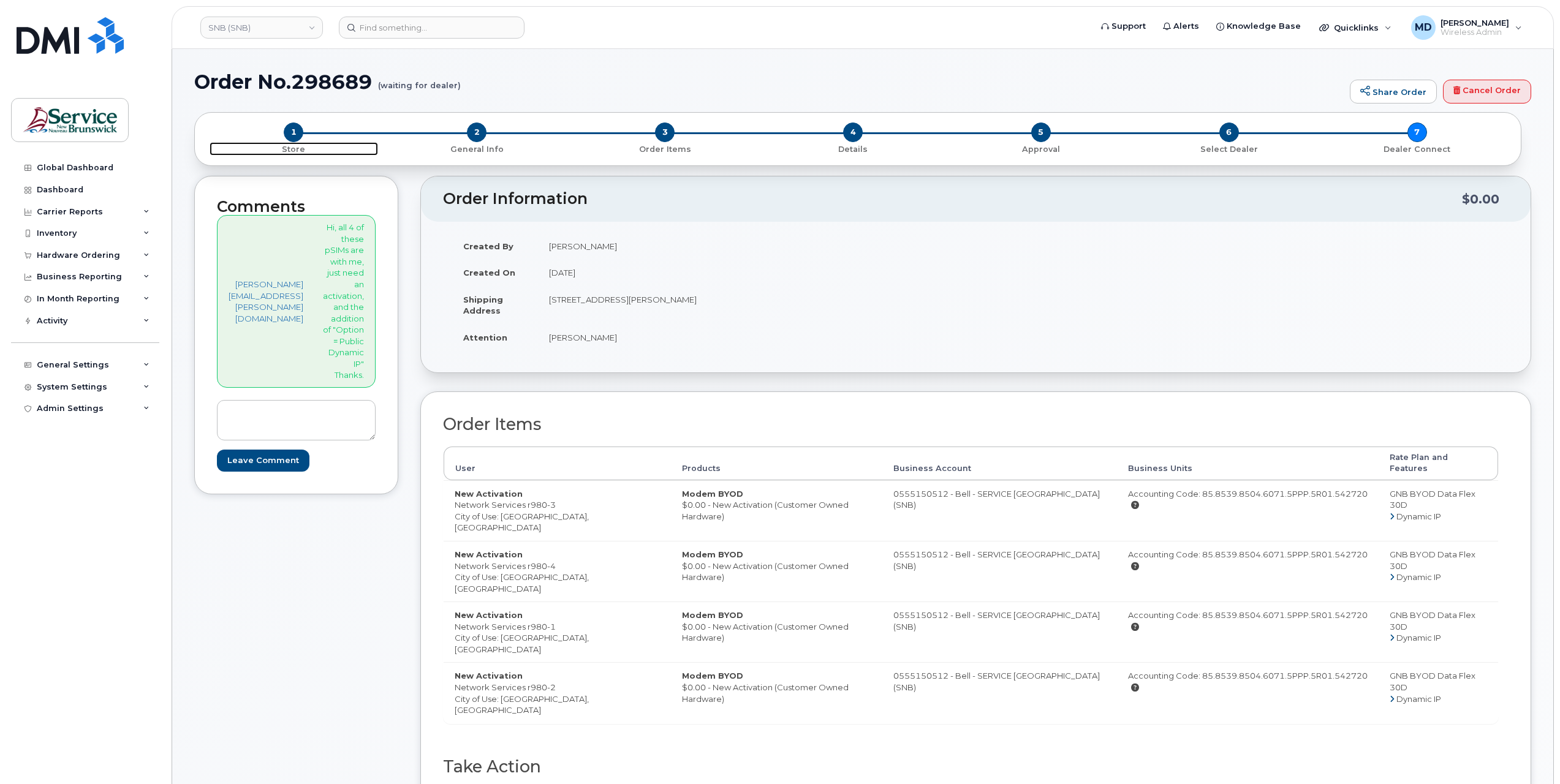
click at [292, 134] on span "1" at bounding box center [293, 132] width 20 height 20
click at [481, 129] on span "2" at bounding box center [476, 132] width 20 height 20
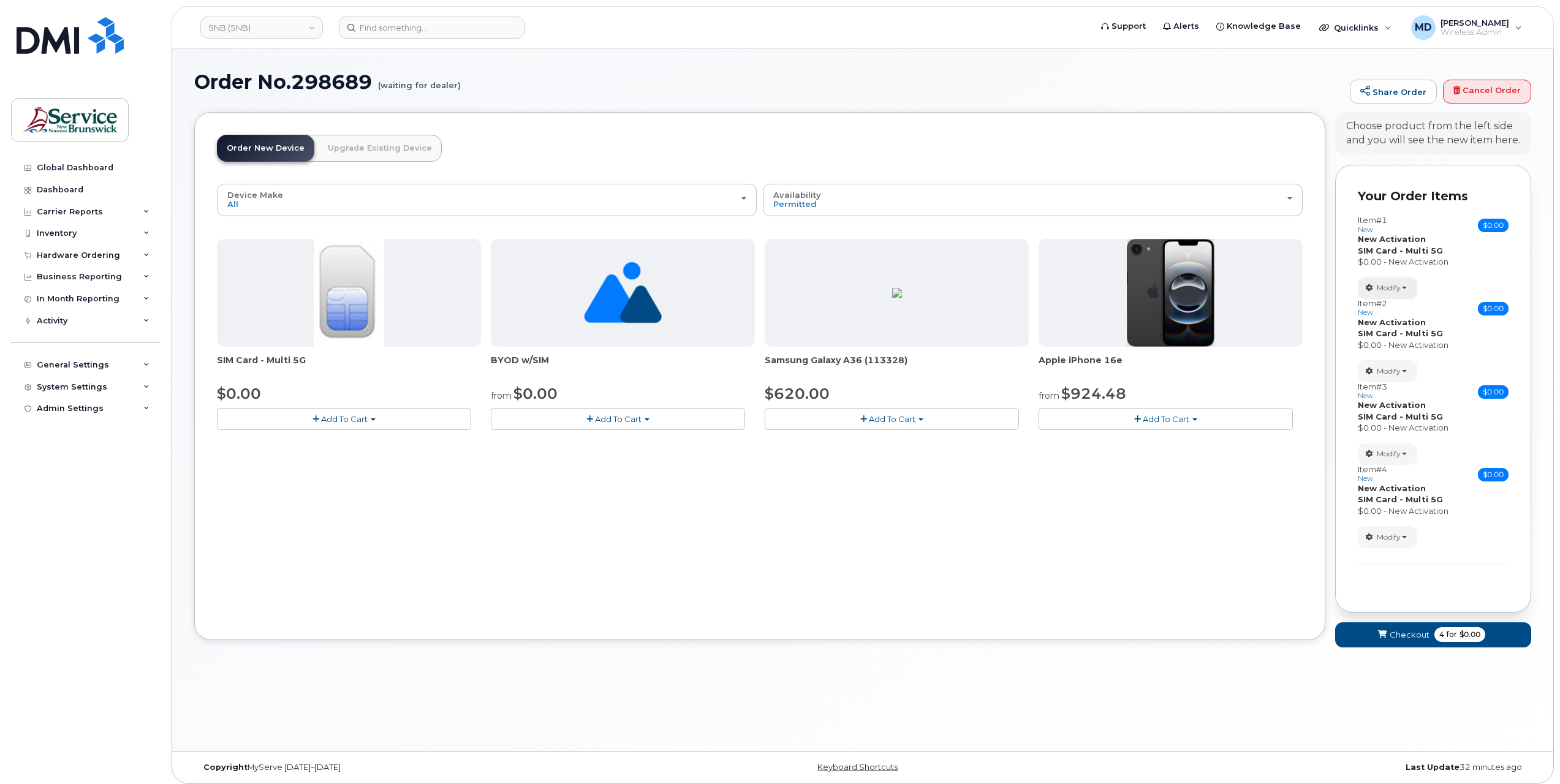
click at [1396, 285] on span "Modify" at bounding box center [1389, 287] width 24 height 11
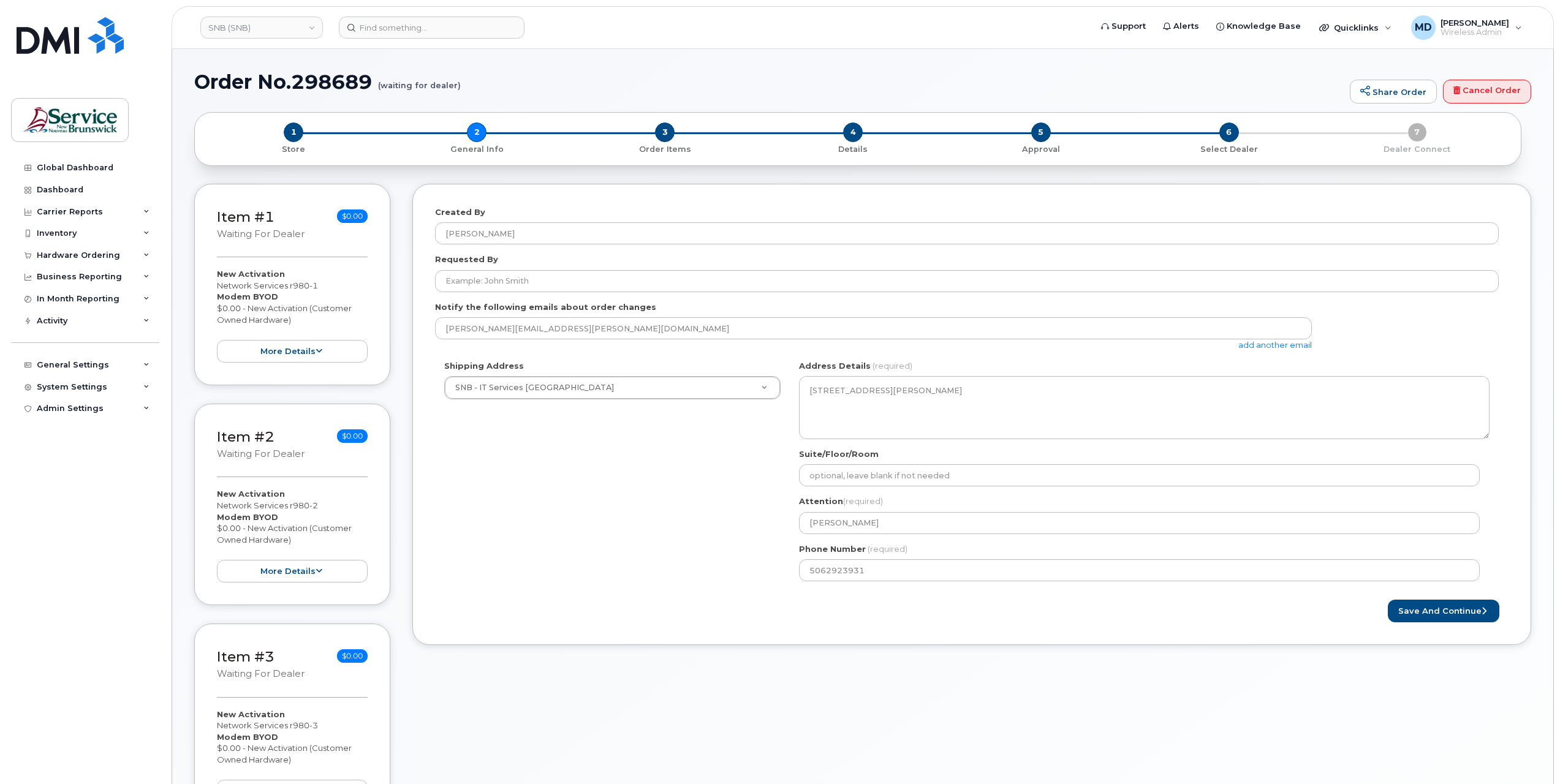
select select
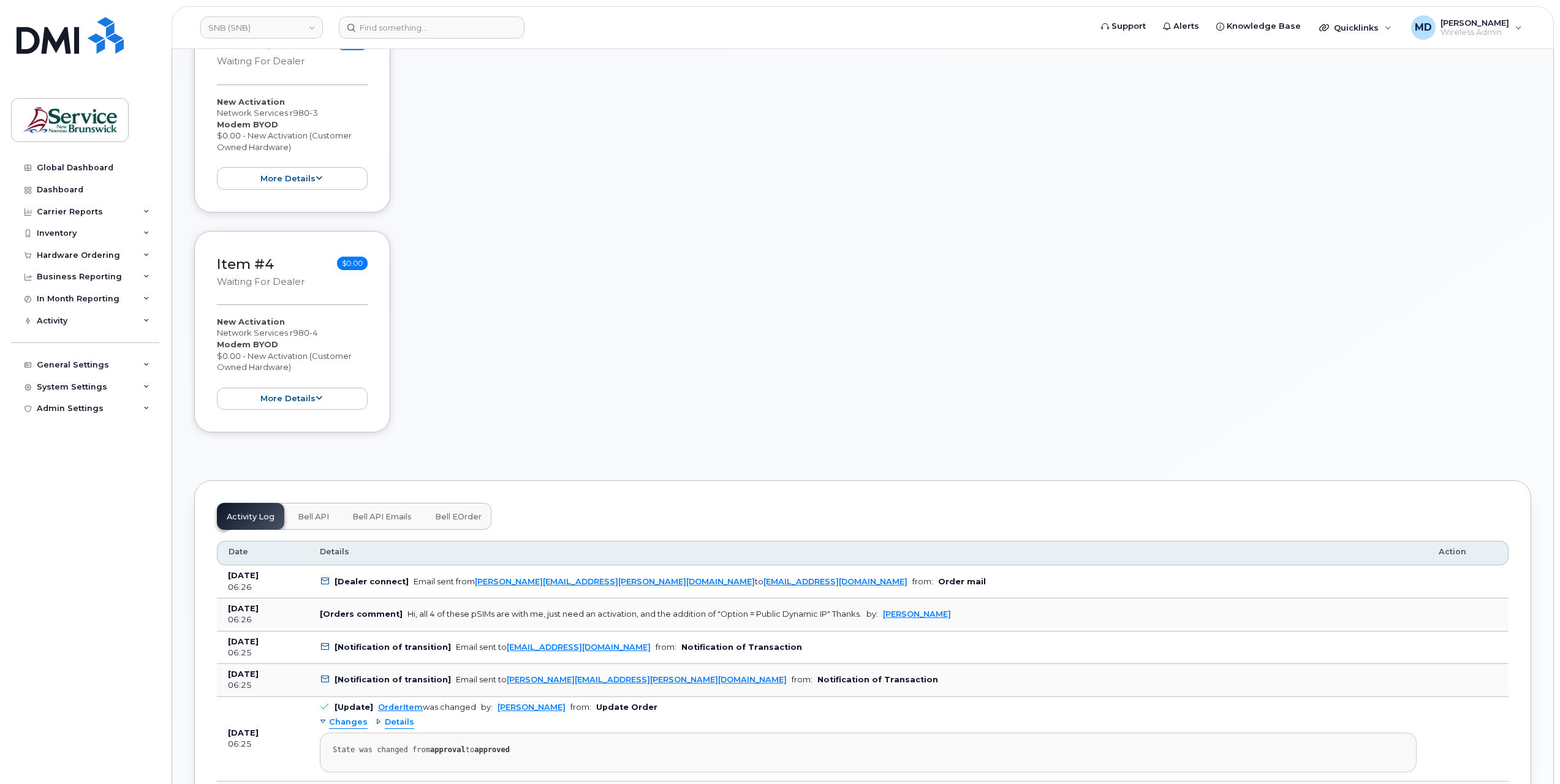
scroll to position [204, 0]
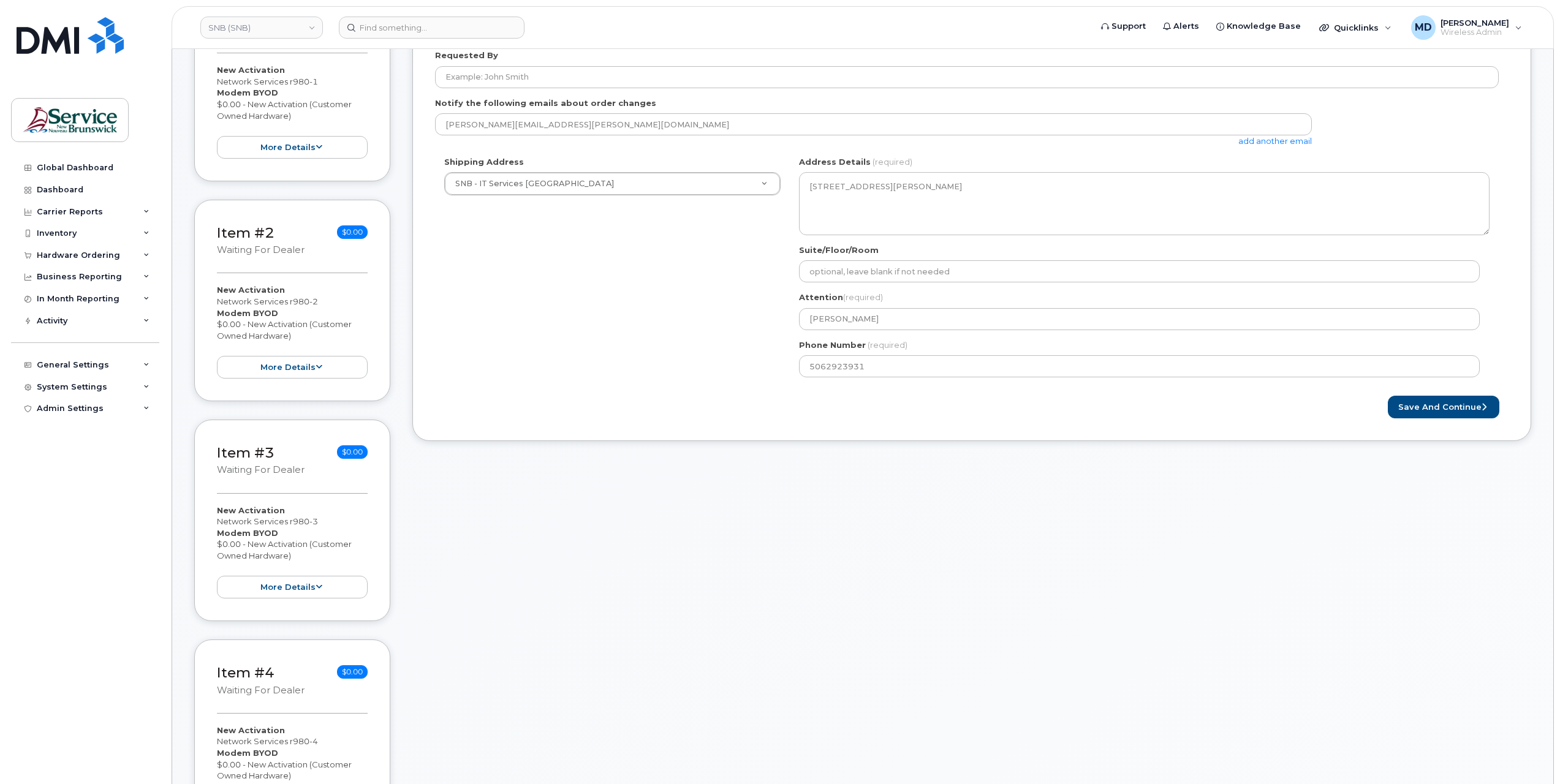
click at [323, 262] on div "Item #2 waiting for dealer $0.00 New Activation Network Services r980-2 Modem B…" at bounding box center [293, 301] width 196 height 202
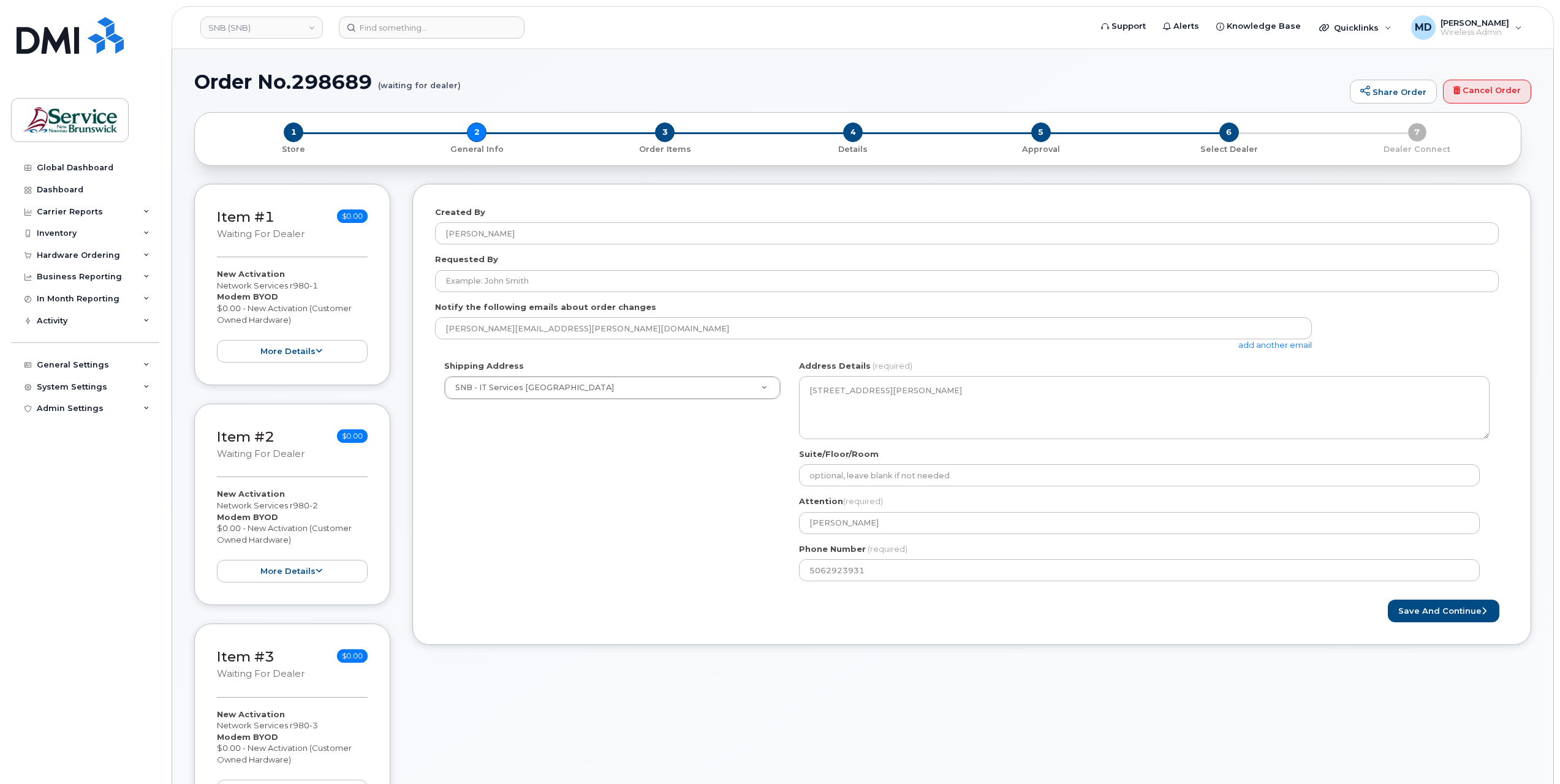
click at [336, 249] on div "Item #1 waiting for dealer $0.00 New Activation Network Services r980-1 Modem B…" at bounding box center [293, 284] width 196 height 202
click at [334, 459] on div "Item #2 waiting for dealer $0.00" at bounding box center [293, 446] width 151 height 39
click at [310, 355] on button "more details" at bounding box center [293, 351] width 151 height 23
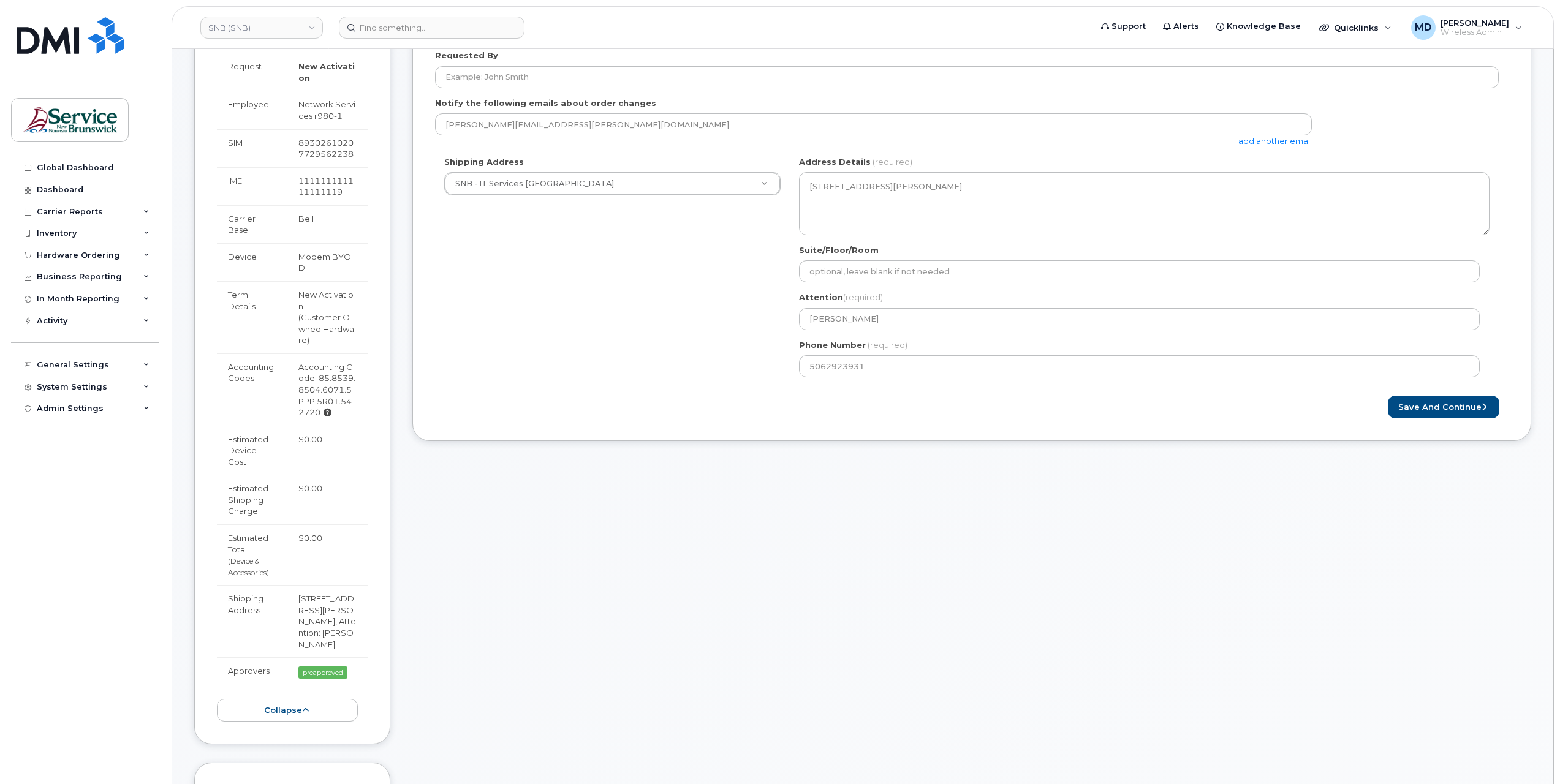
scroll to position [408, 0]
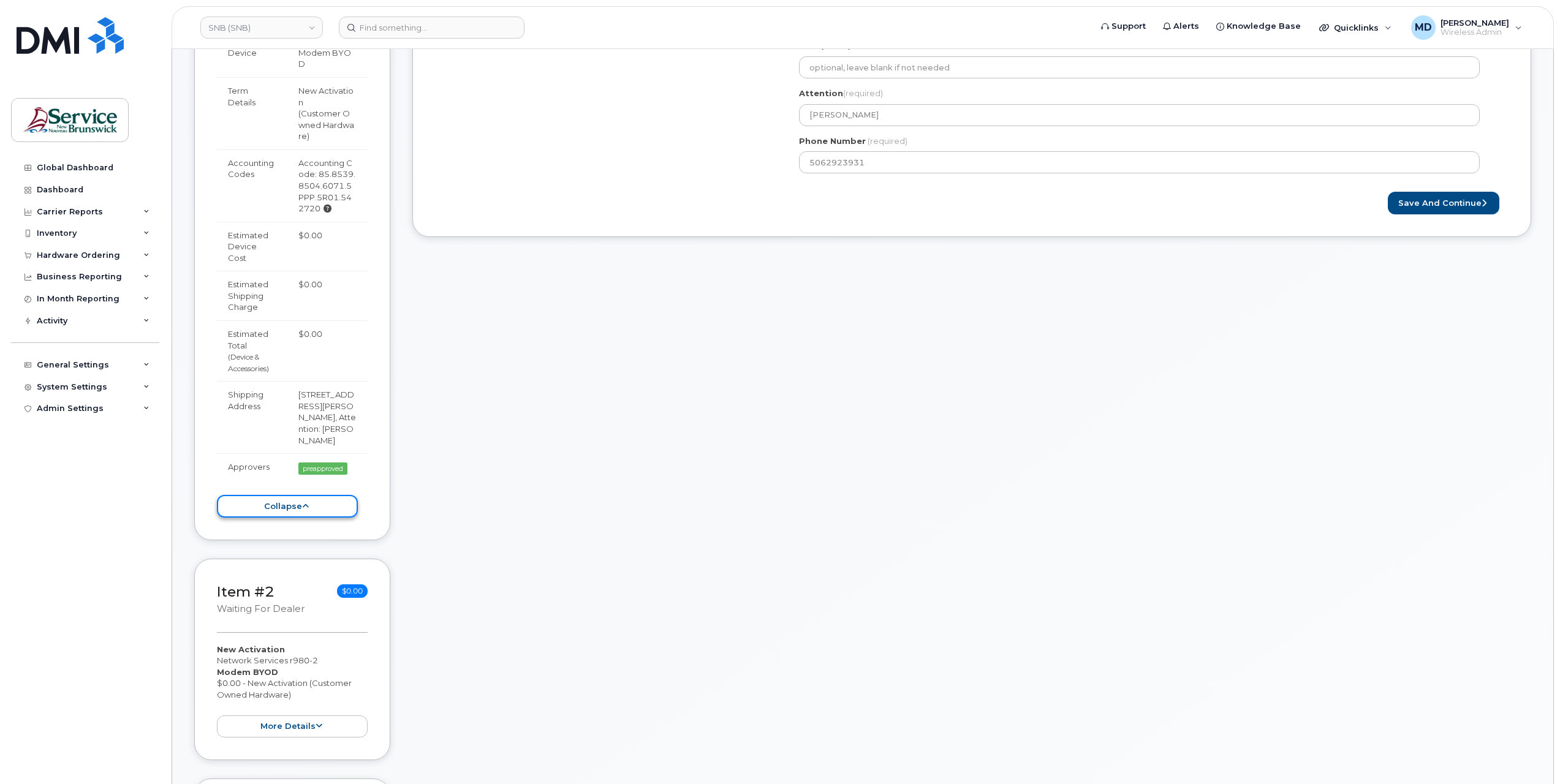
click at [314, 512] on button "collapse" at bounding box center [288, 506] width 141 height 23
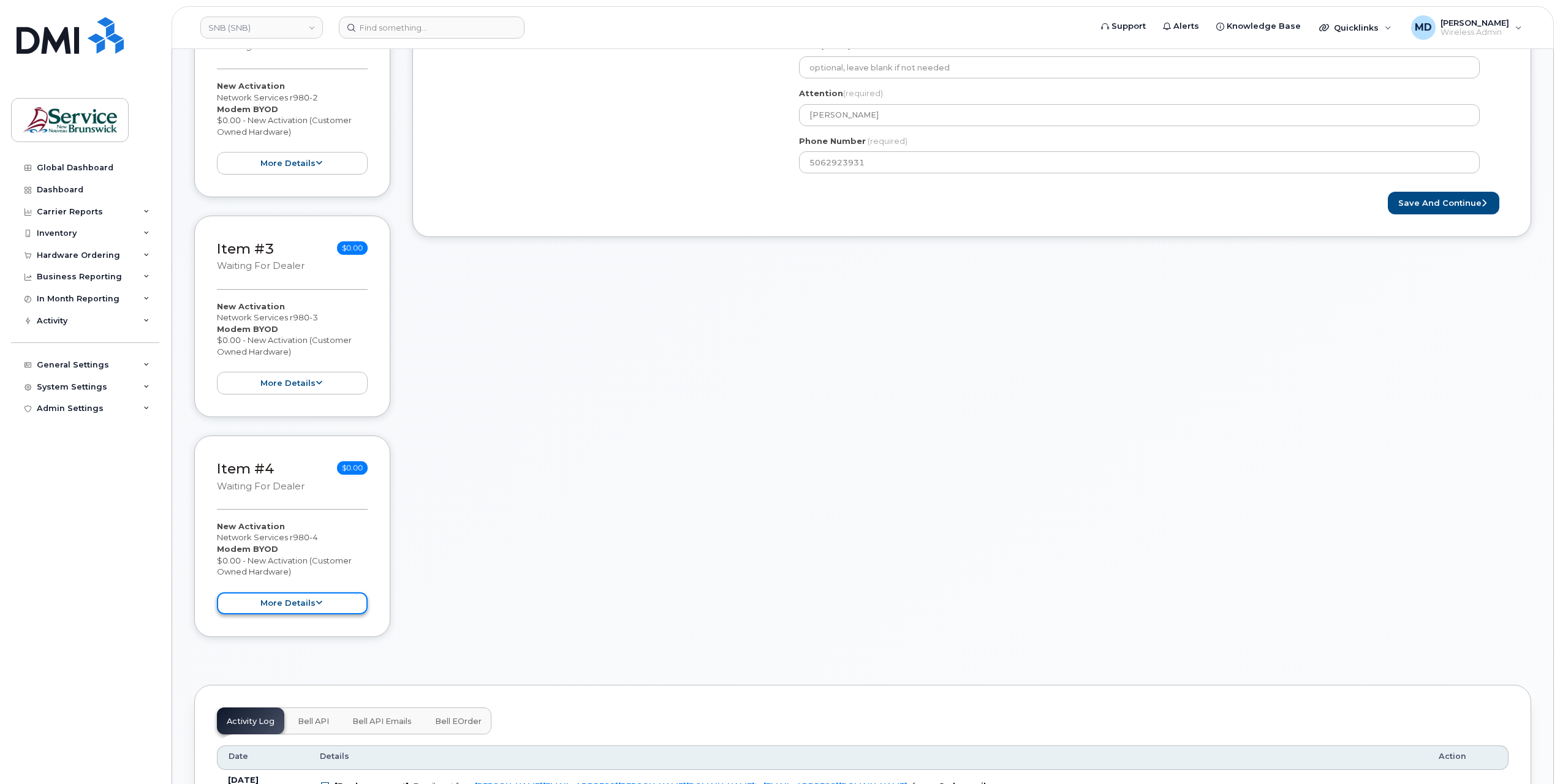
click at [274, 597] on button "more details" at bounding box center [293, 603] width 151 height 23
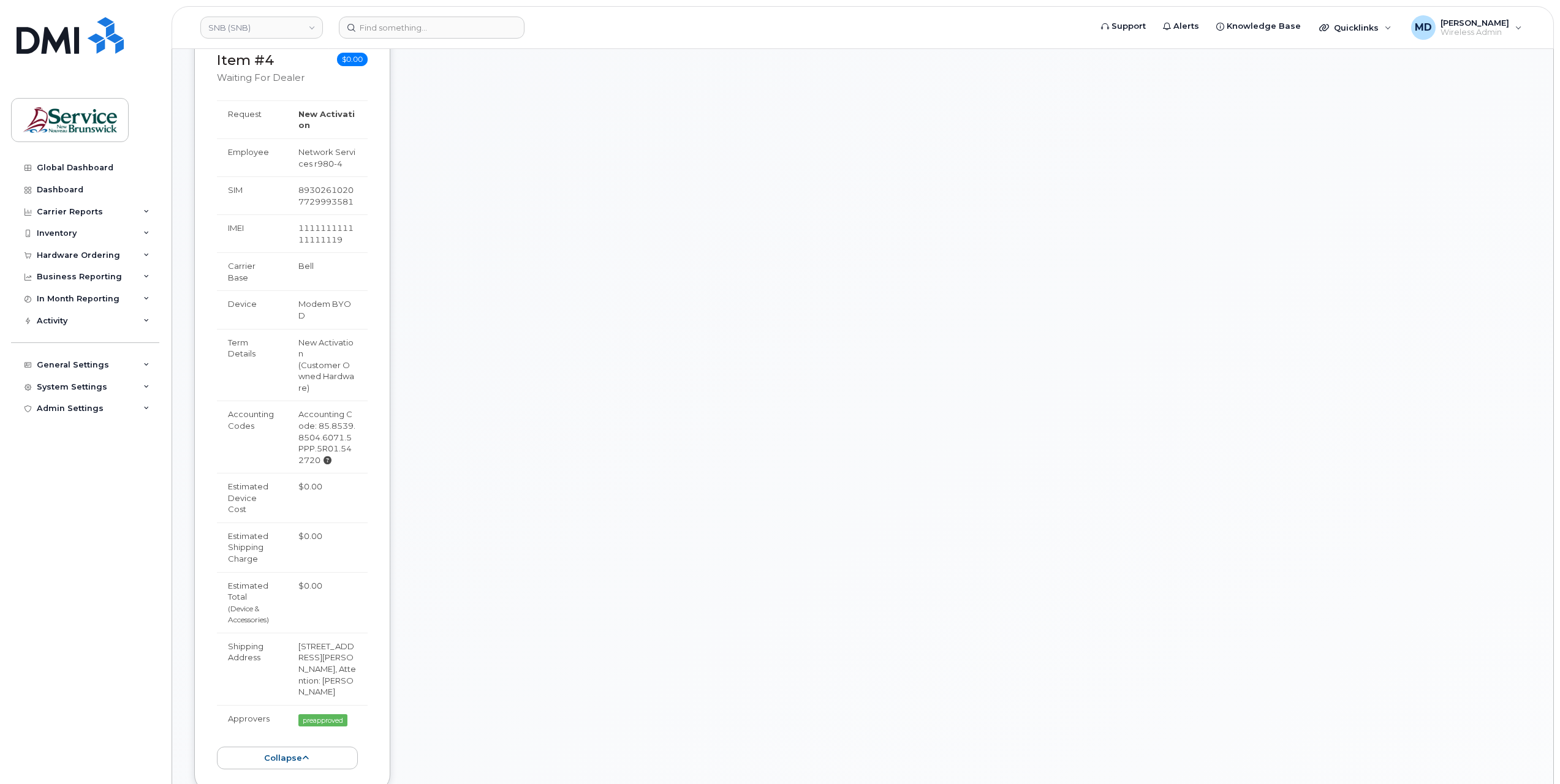
scroll to position [1020, 0]
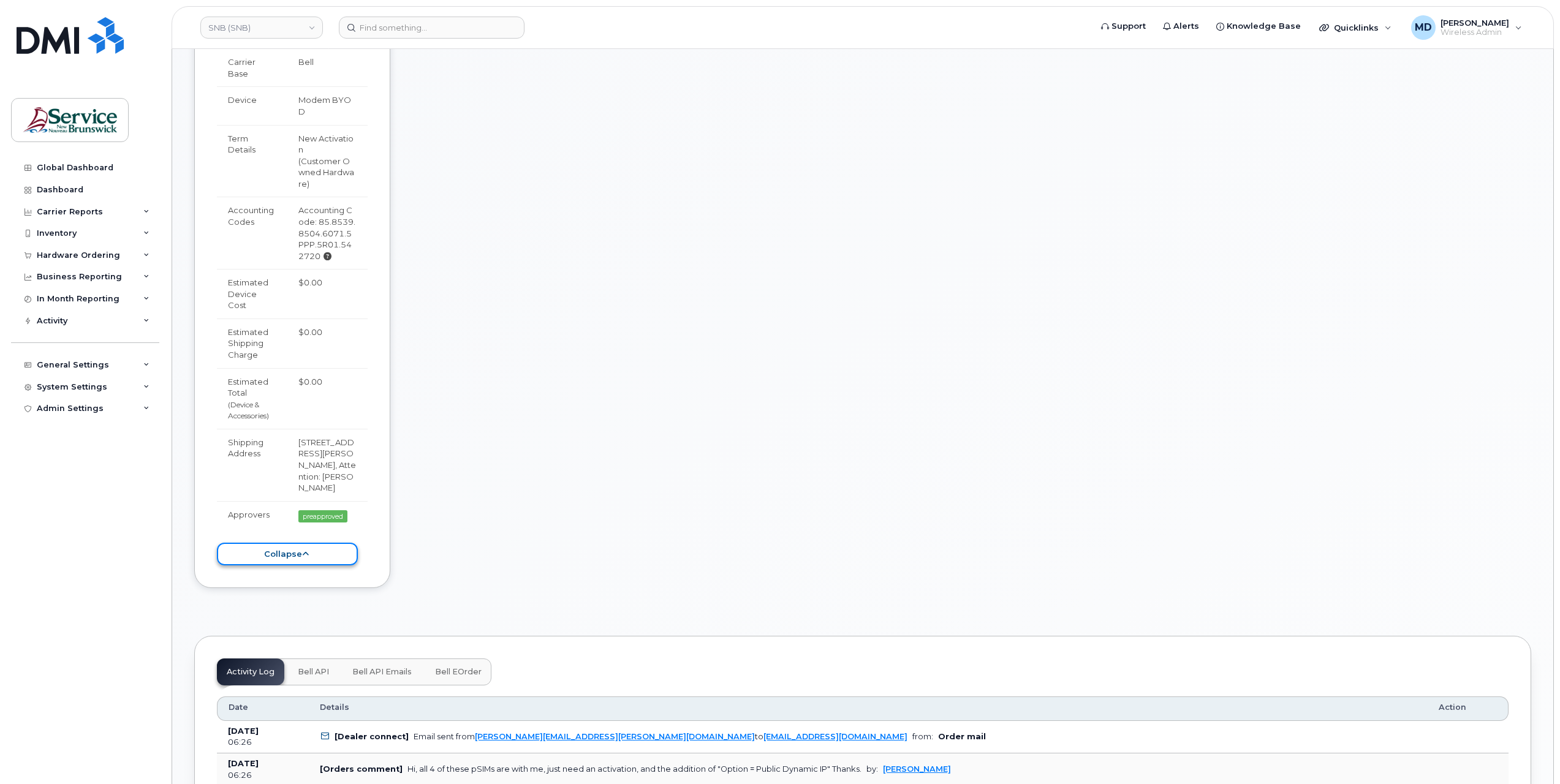
click at [288, 565] on button "collapse" at bounding box center [288, 554] width 141 height 23
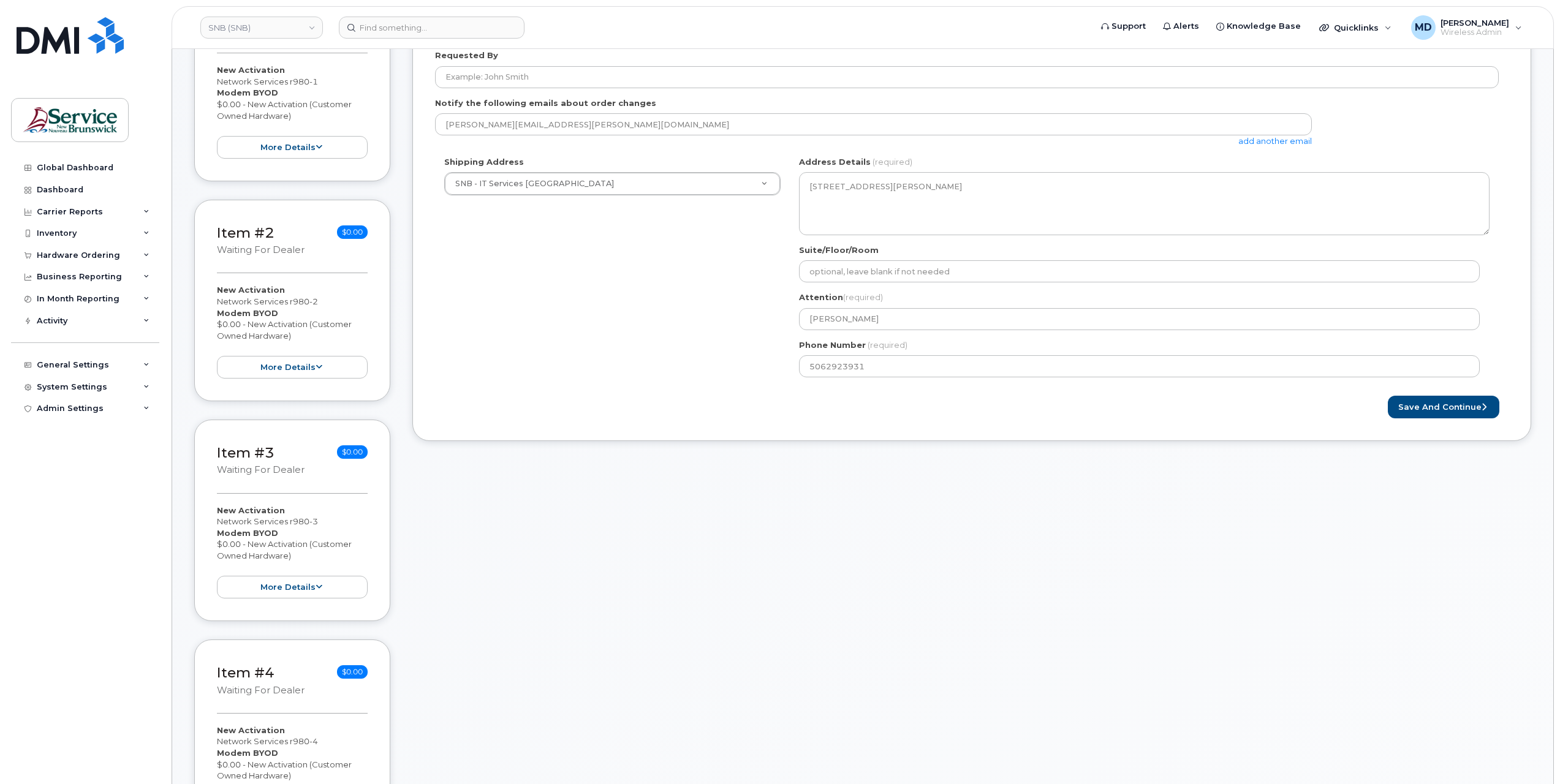
scroll to position [0, 0]
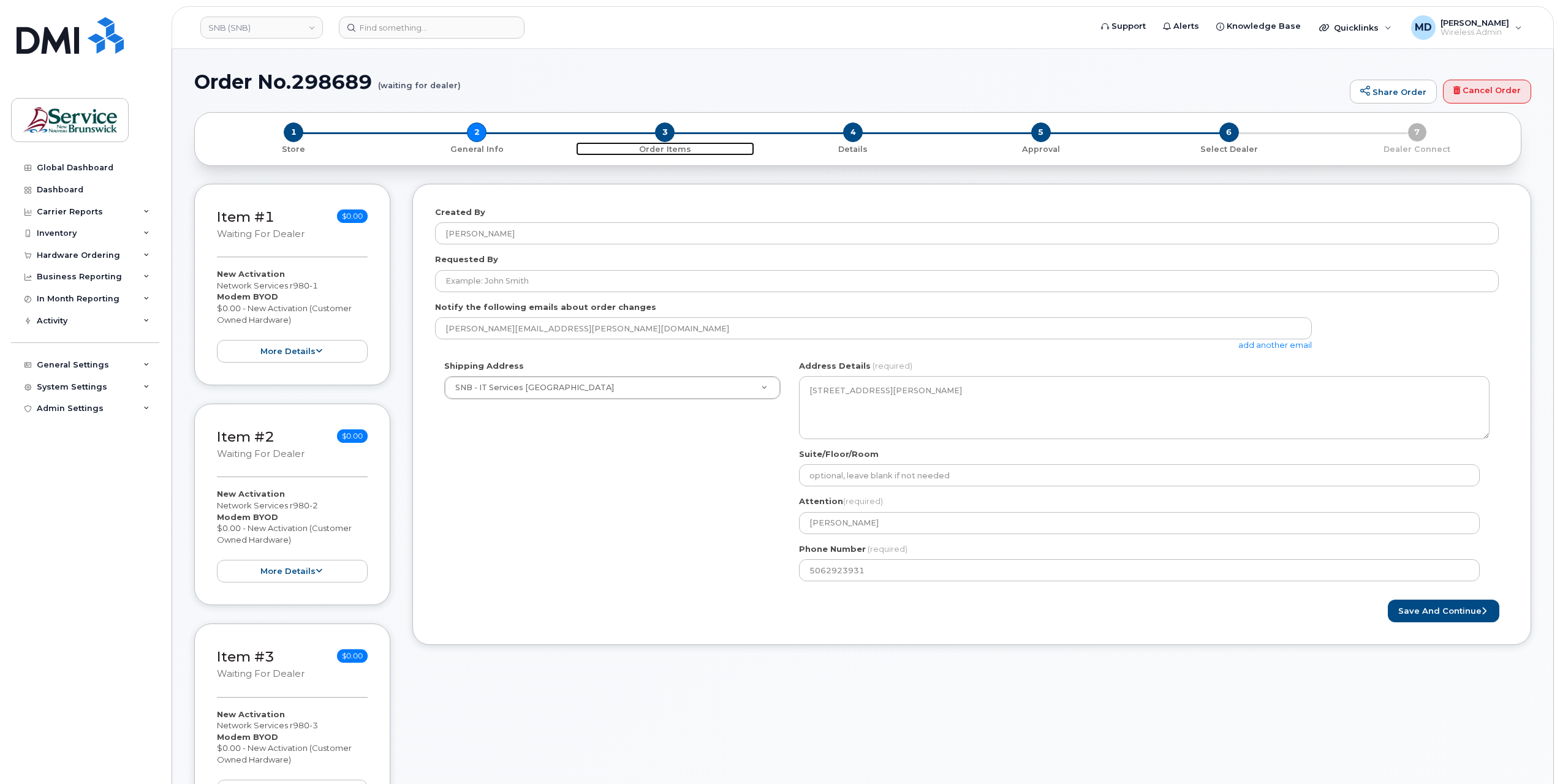
click at [662, 134] on span "3" at bounding box center [664, 132] width 20 height 20
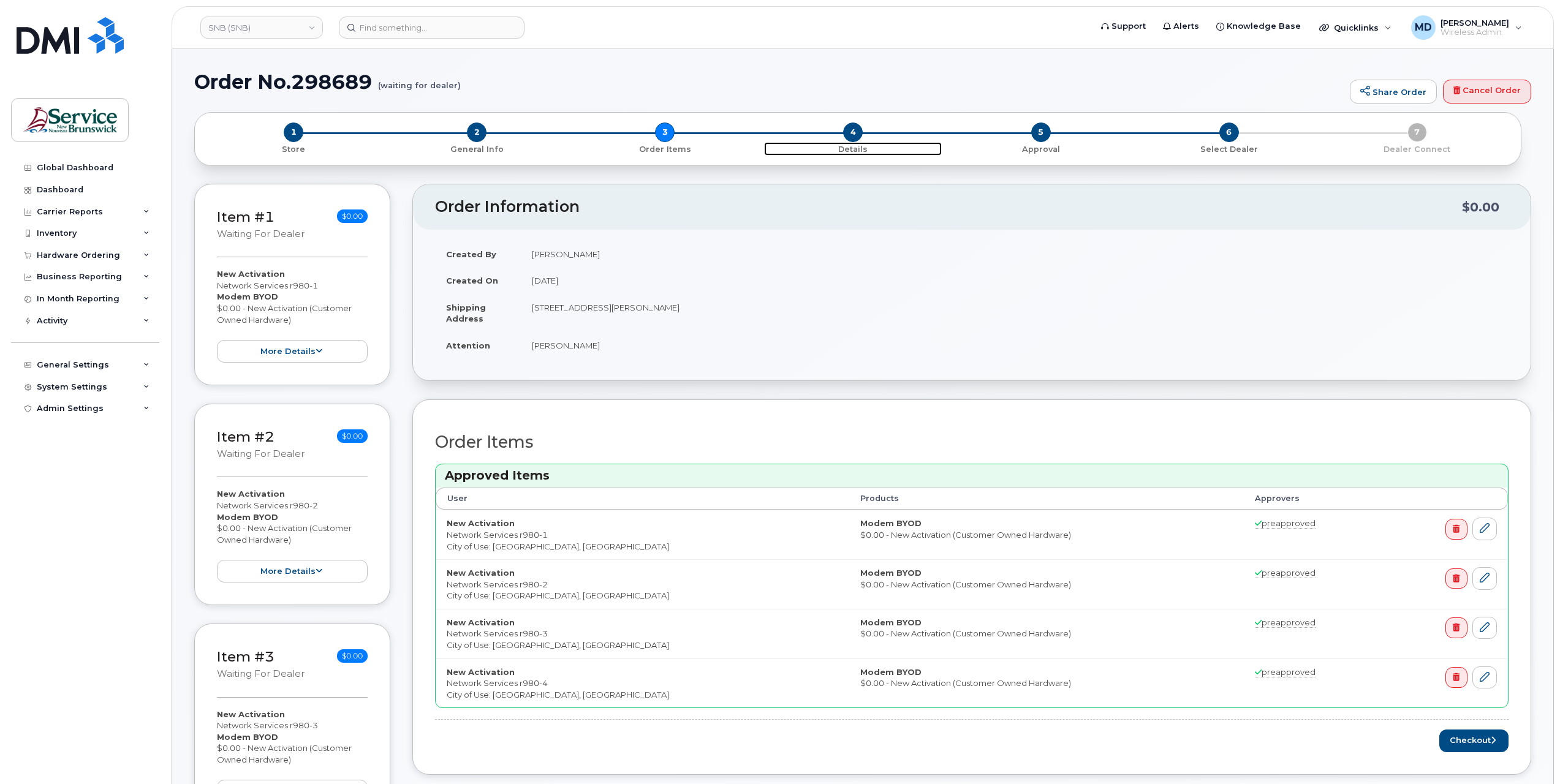
click at [848, 135] on span "4" at bounding box center [853, 132] width 20 height 20
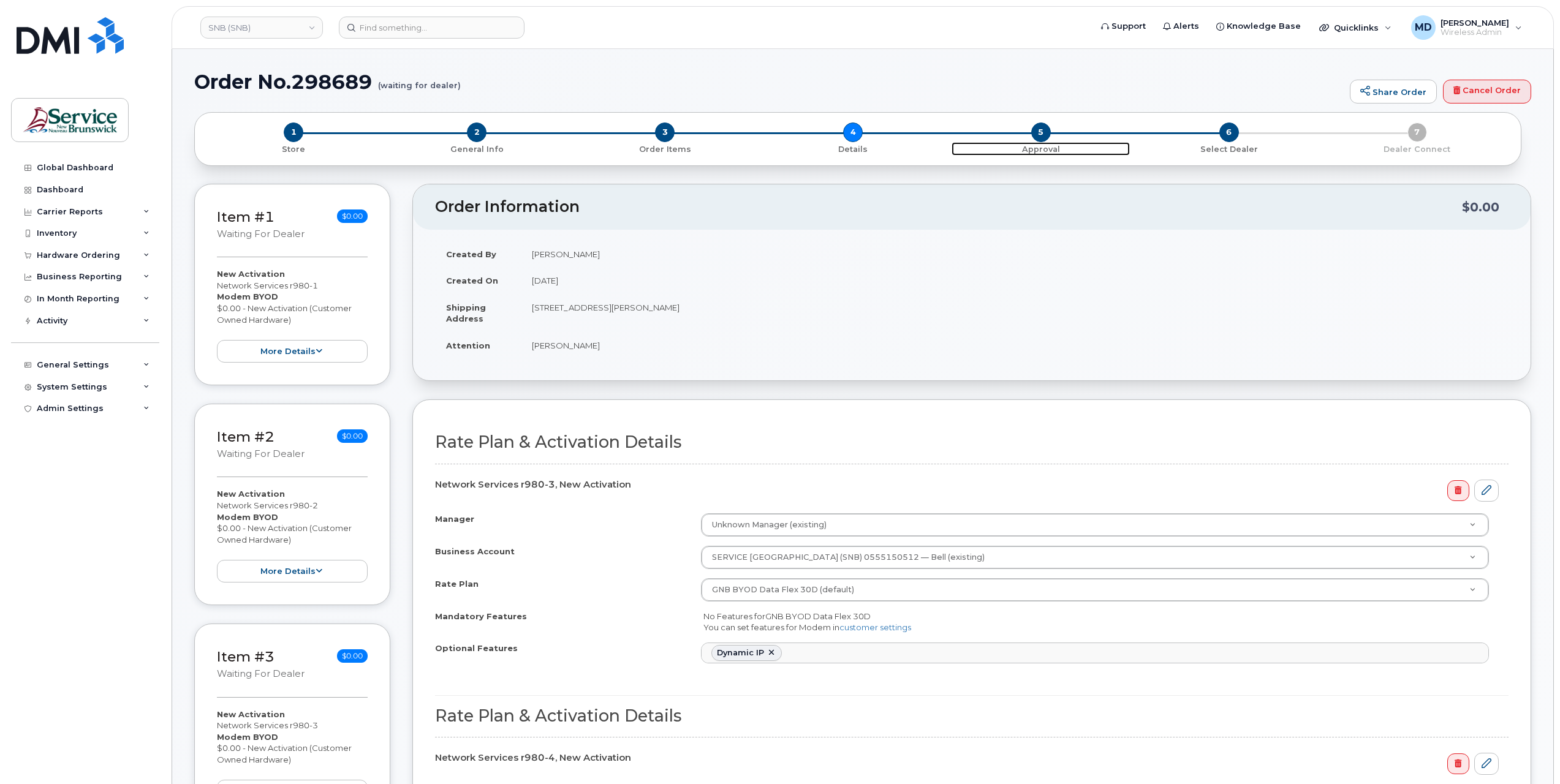
click at [1047, 135] on span "5" at bounding box center [1041, 132] width 20 height 20
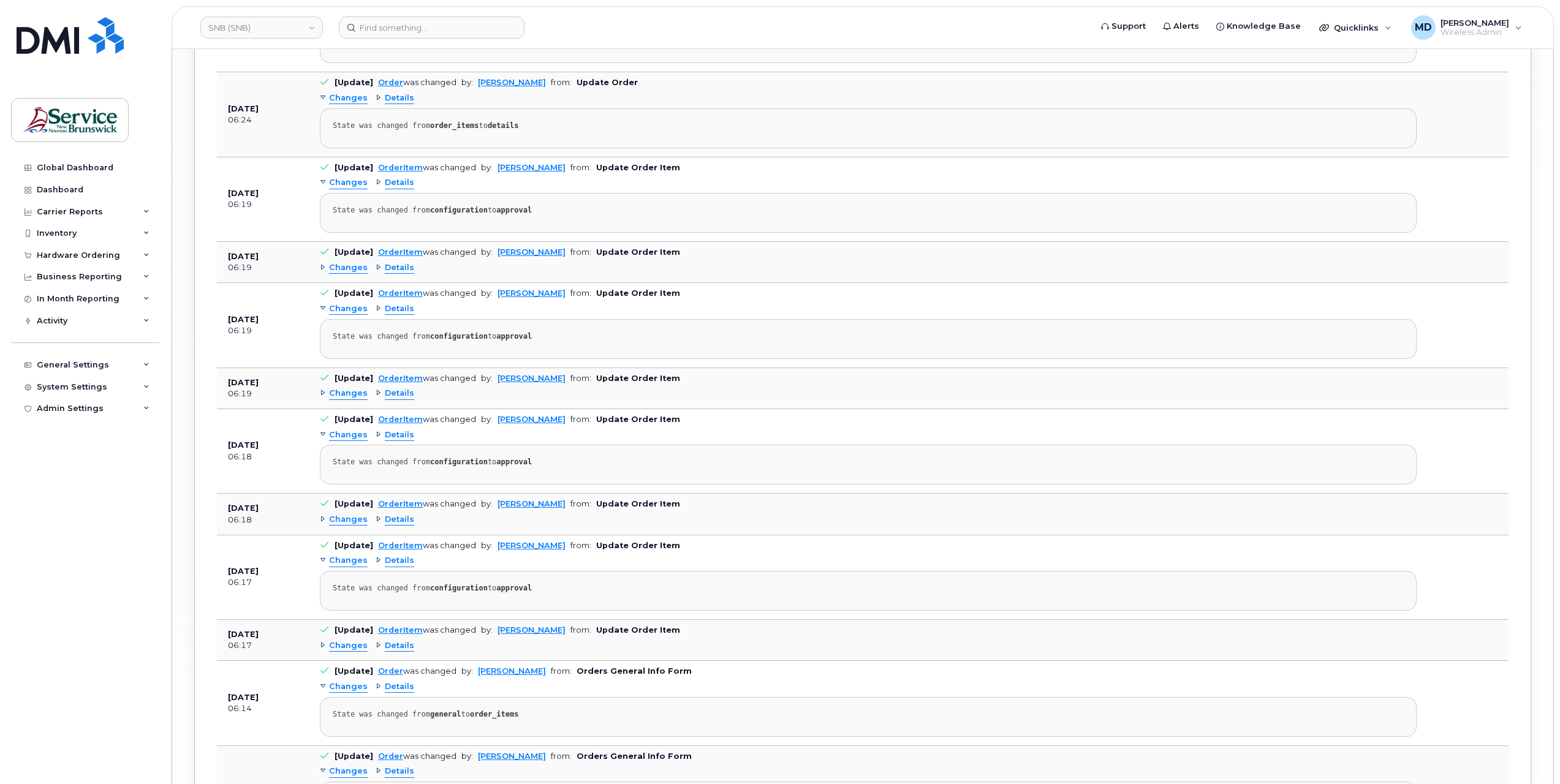
scroll to position [2495, 0]
